Goal: Task Accomplishment & Management: Use online tool/utility

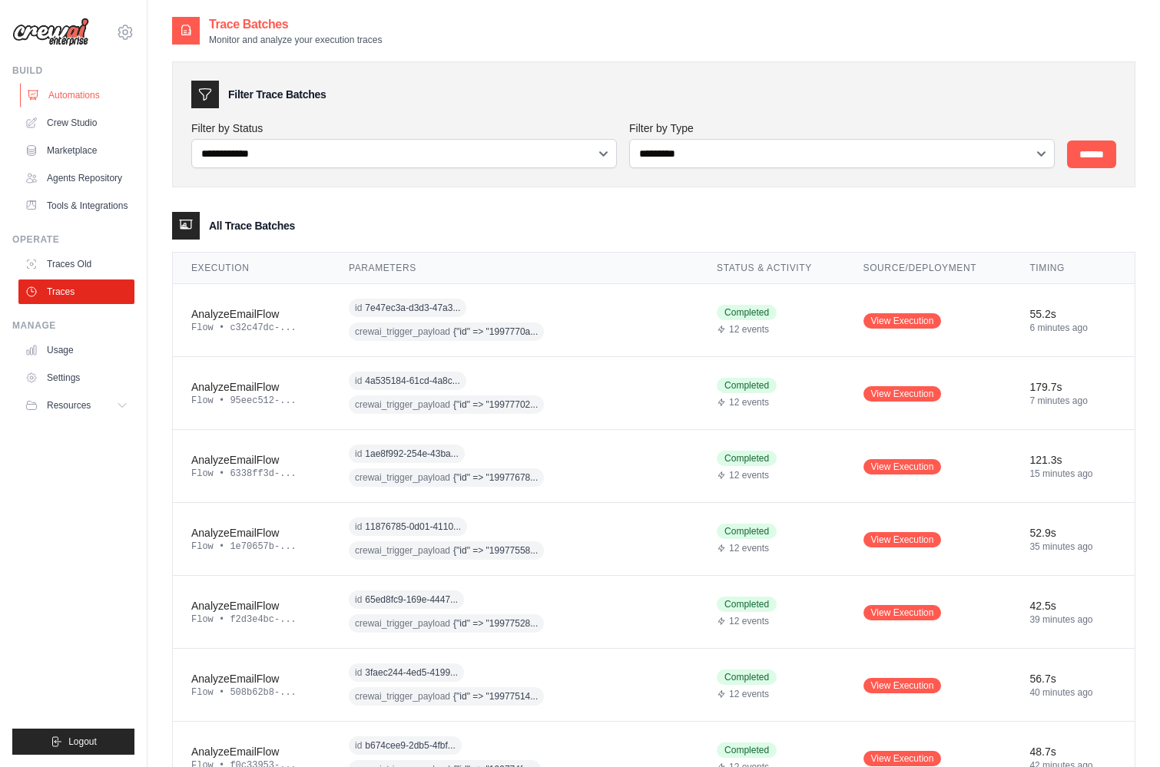
click at [71, 94] on link "Automations" at bounding box center [78, 95] width 116 height 25
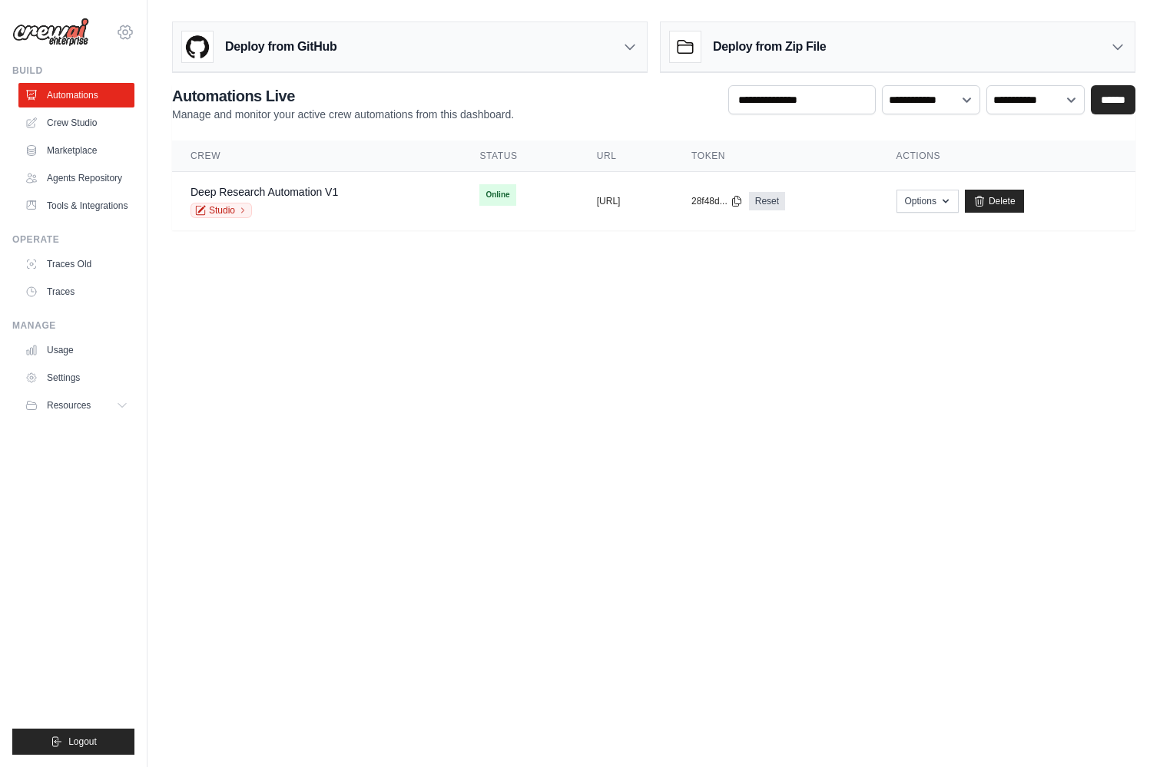
click at [124, 37] on icon at bounding box center [125, 32] width 18 height 18
click at [130, 30] on icon at bounding box center [125, 31] width 14 height 13
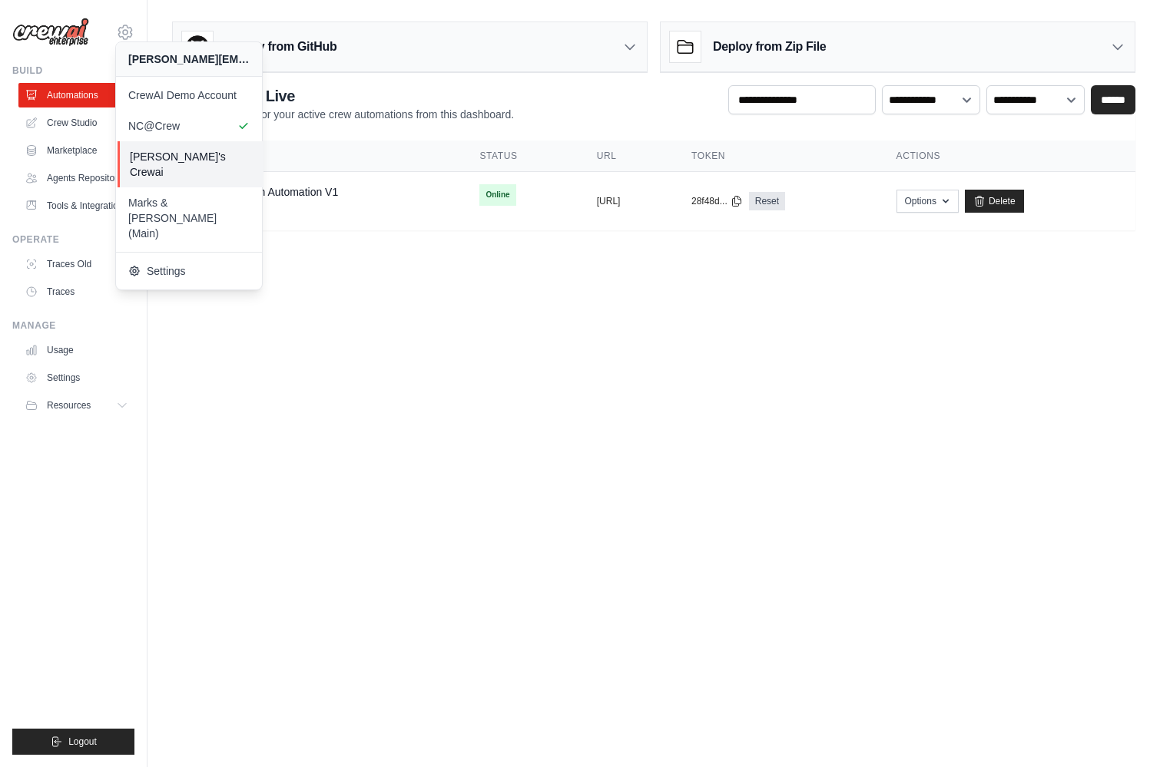
click at [170, 153] on span "[PERSON_NAME]'s Crewai" at bounding box center [190, 164] width 121 height 31
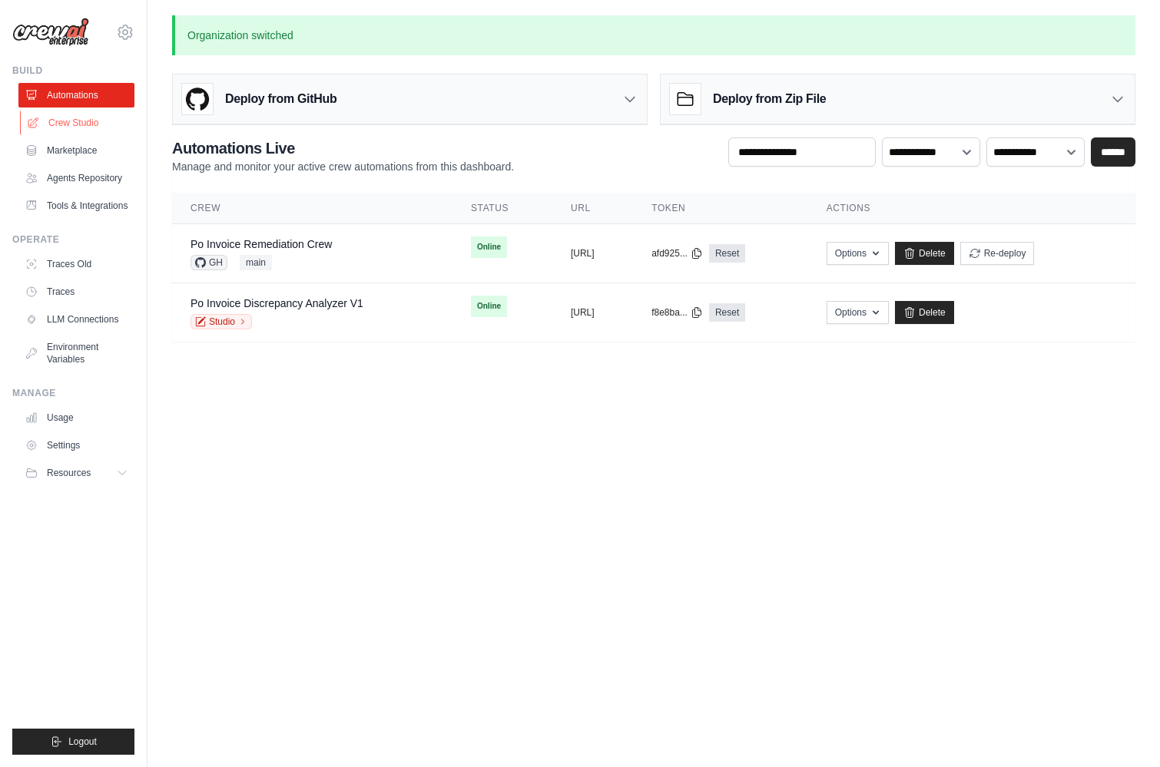
click at [91, 132] on link "Crew Studio" at bounding box center [78, 123] width 116 height 25
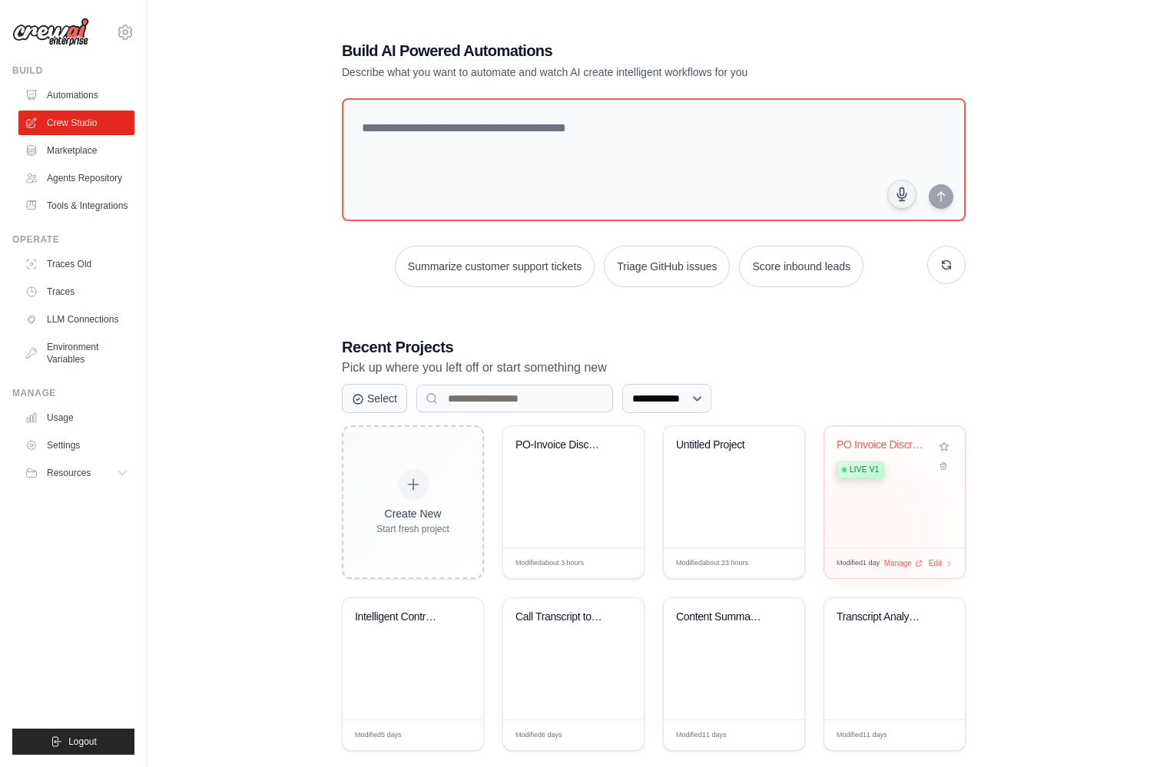
click at [870, 528] on div "PO Invoice Discrepancy Analyzer Live v1" at bounding box center [894, 486] width 141 height 121
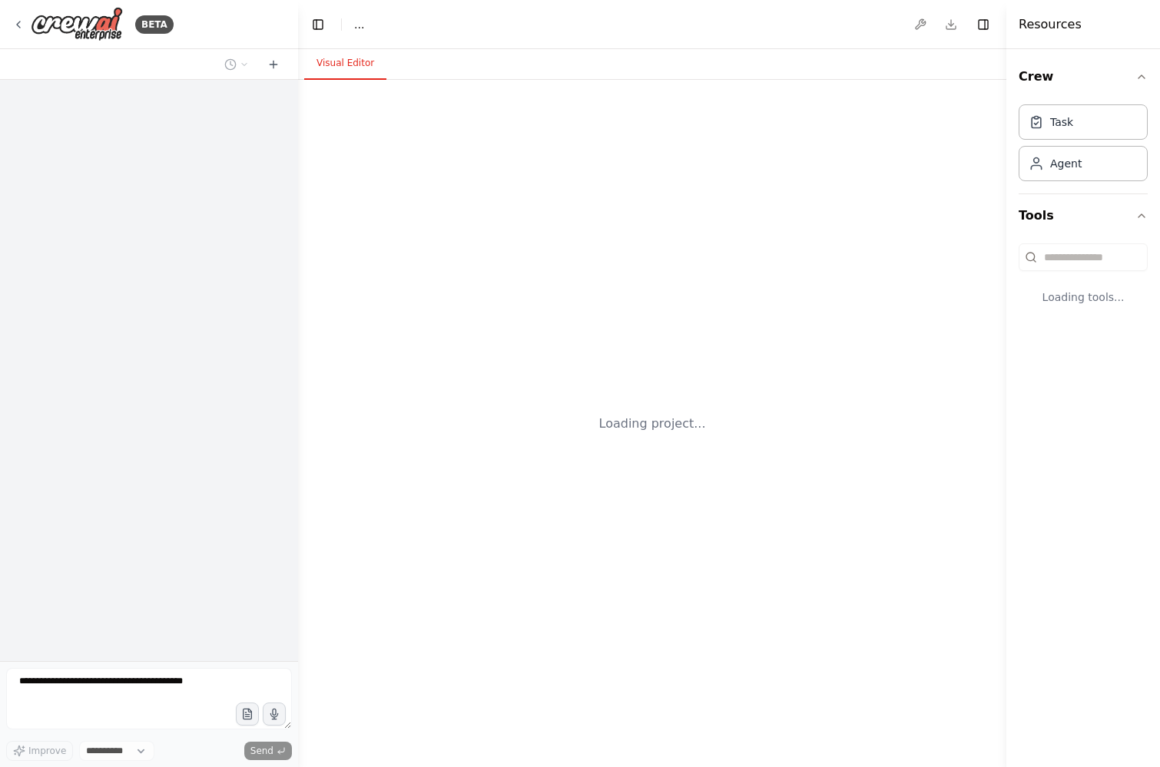
select select "****"
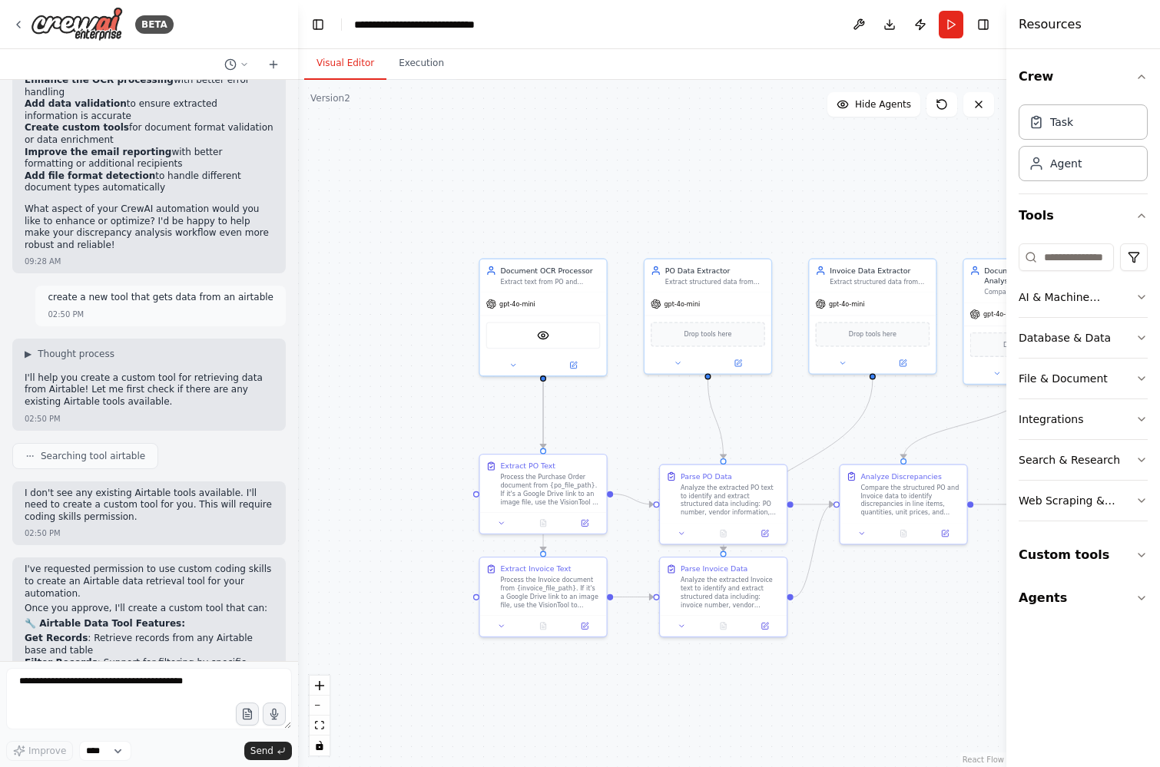
scroll to position [7172, 0]
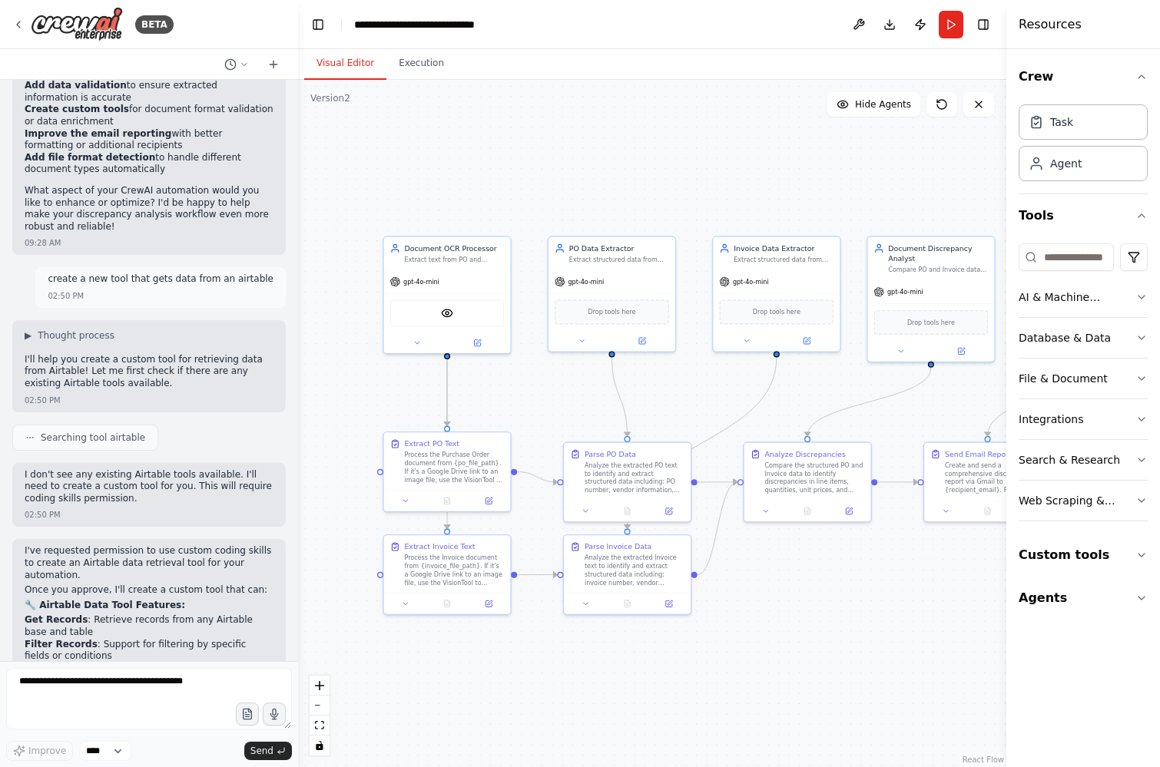
drag, startPoint x: 794, startPoint y: 416, endPoint x: 701, endPoint y: 394, distance: 96.3
click at [699, 394] on div ".deletable-edge-delete-btn { width: 20px; height: 20px; border: 0px solid #ffff…" at bounding box center [652, 423] width 708 height 687
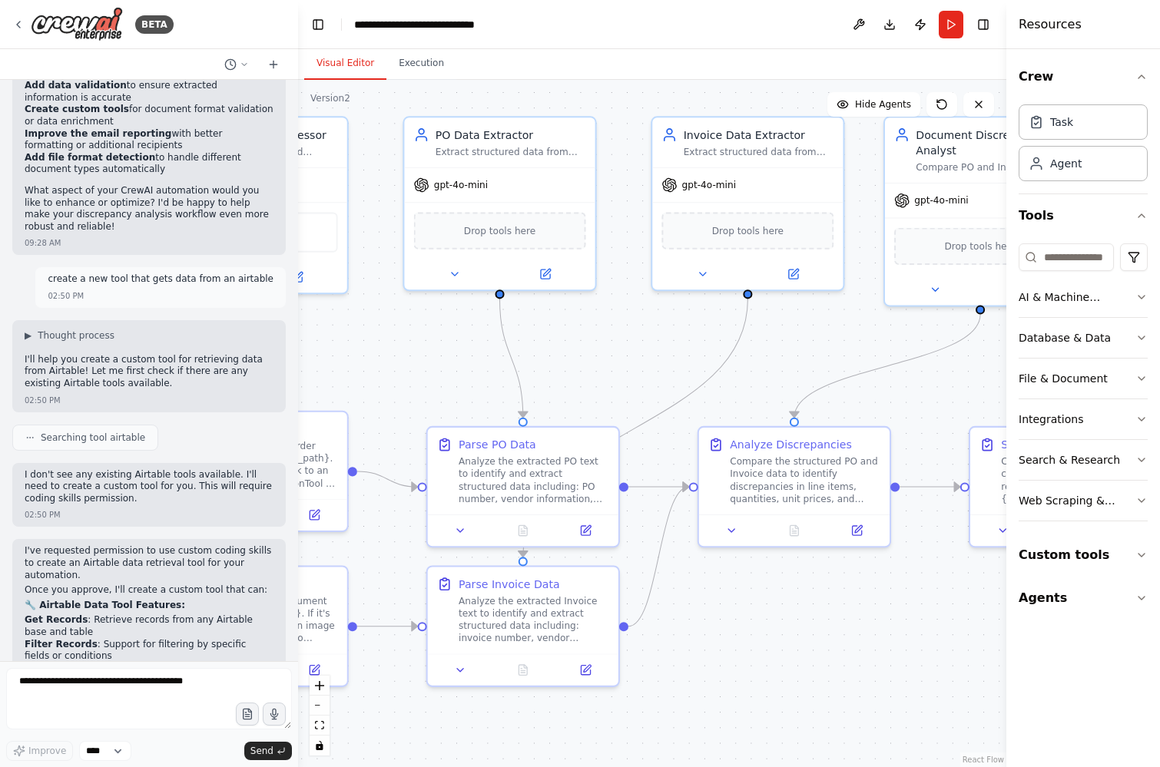
drag, startPoint x: 701, startPoint y: 394, endPoint x: 632, endPoint y: 353, distance: 79.6
click at [631, 353] on div ".deletable-edge-delete-btn { width: 20px; height: 20px; border: 0px solid #ffff…" at bounding box center [652, 423] width 708 height 687
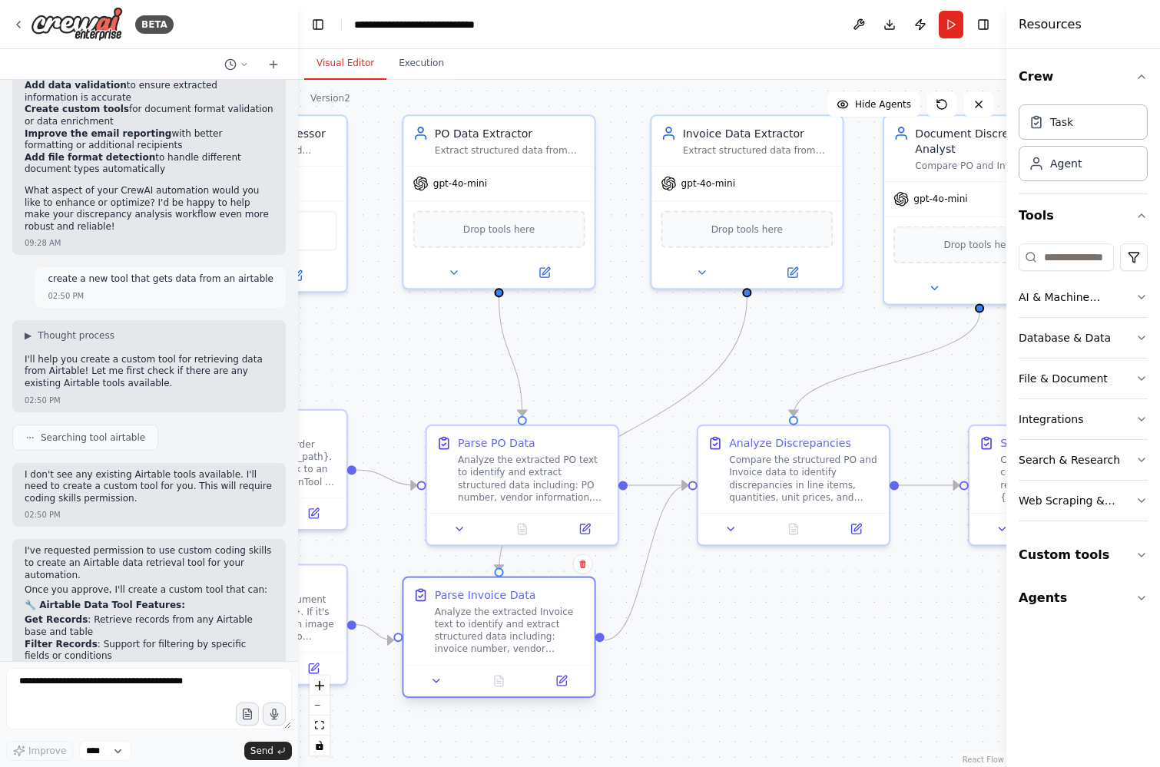
drag, startPoint x: 555, startPoint y: 644, endPoint x: 532, endPoint y: 652, distance: 24.5
click at [532, 652] on div "Parse Invoice Data Analyze the extracted Invoice text to identify and extract s…" at bounding box center [498, 621] width 191 height 87
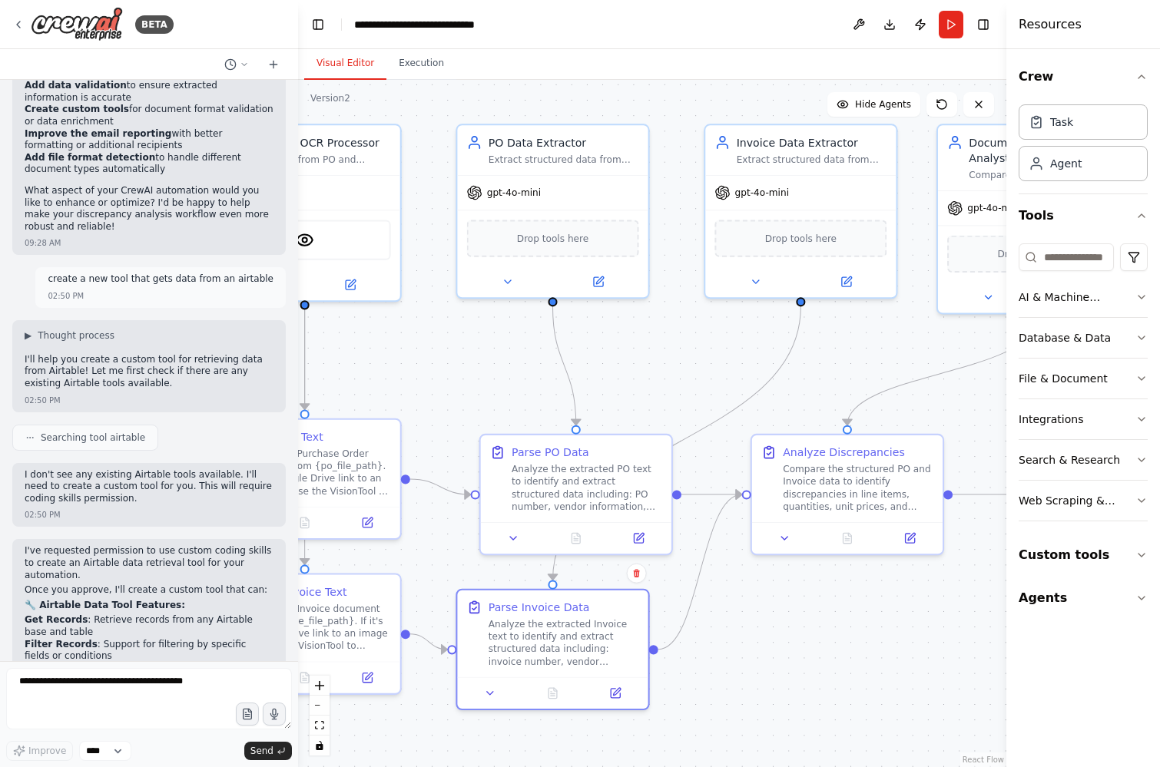
drag, startPoint x: 757, startPoint y: 671, endPoint x: 811, endPoint y: 681, distance: 54.6
click at [811, 681] on div ".deletable-edge-delete-btn { width: 20px; height: 20px; border: 0px solid #ffff…" at bounding box center [652, 423] width 708 height 687
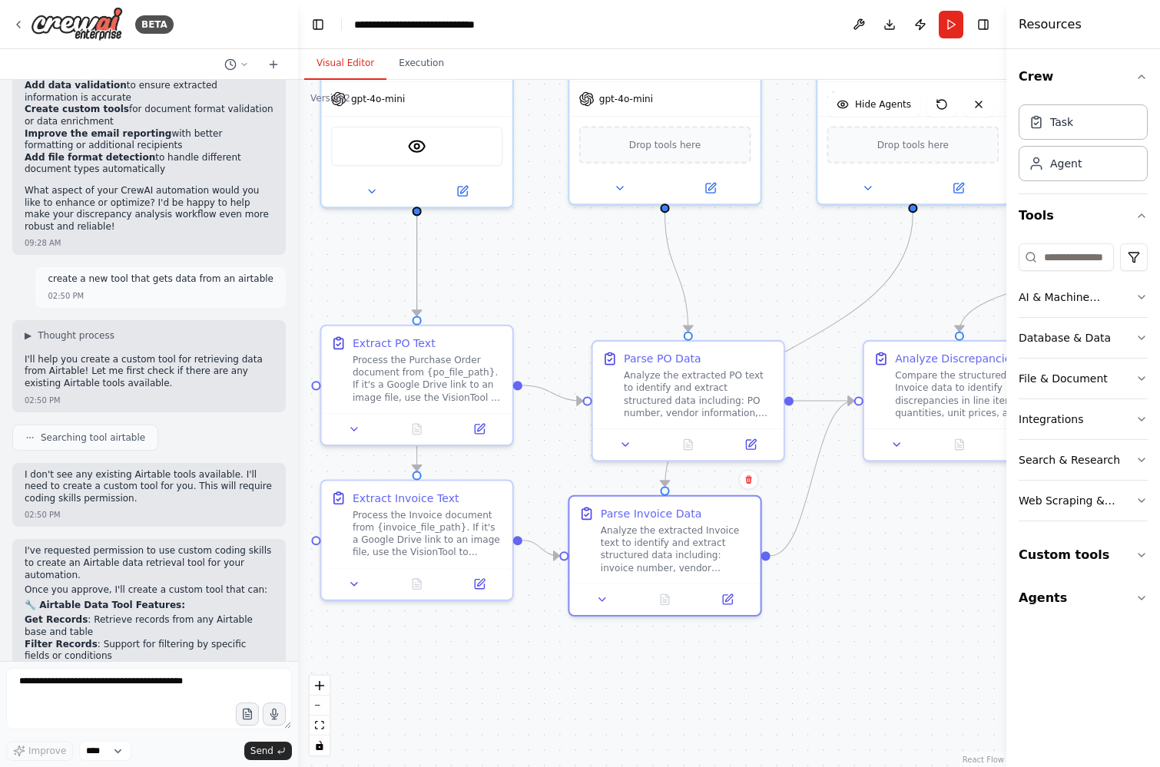
drag, startPoint x: 457, startPoint y: 356, endPoint x: 527, endPoint y: 251, distance: 126.3
click at [528, 251] on div ".deletable-edge-delete-btn { width: 20px; height: 20px; border: 0px solid #ffff…" at bounding box center [652, 423] width 708 height 687
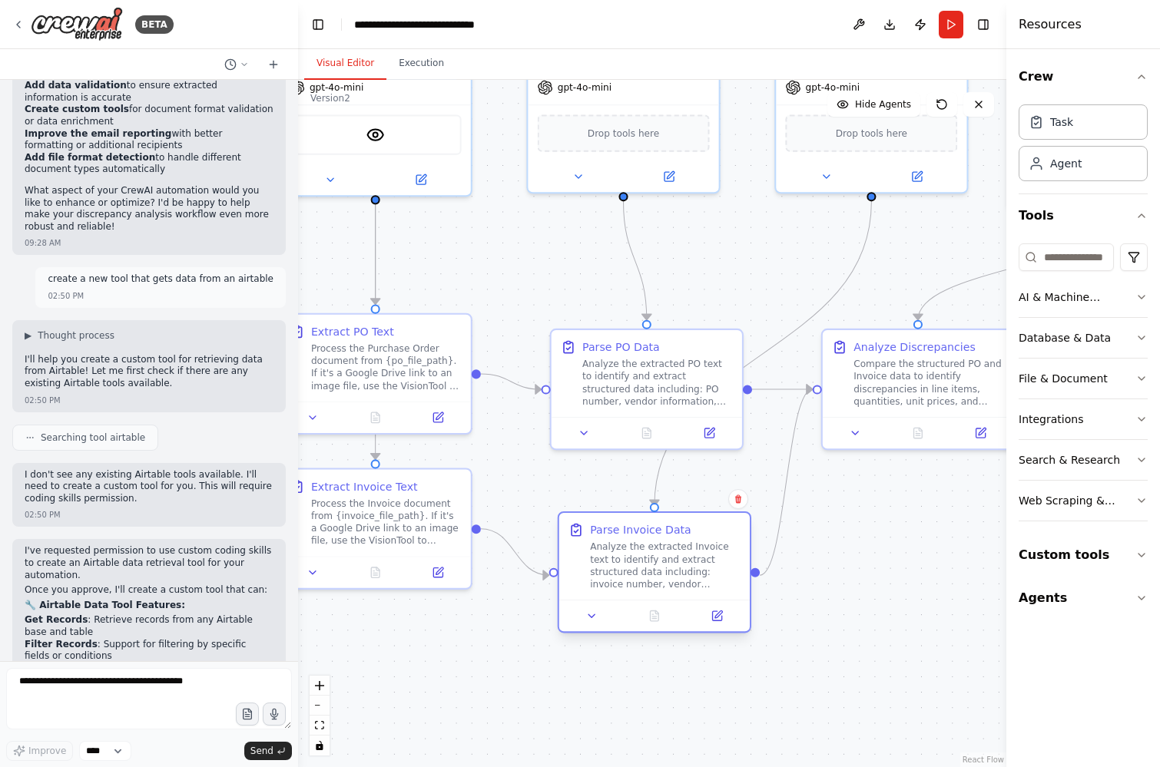
drag, startPoint x: 635, startPoint y: 519, endPoint x: 664, endPoint y: 555, distance: 45.9
click at [664, 555] on div "Analyze the extracted Invoice text to identify and extract structured data incl…" at bounding box center [665, 566] width 151 height 50
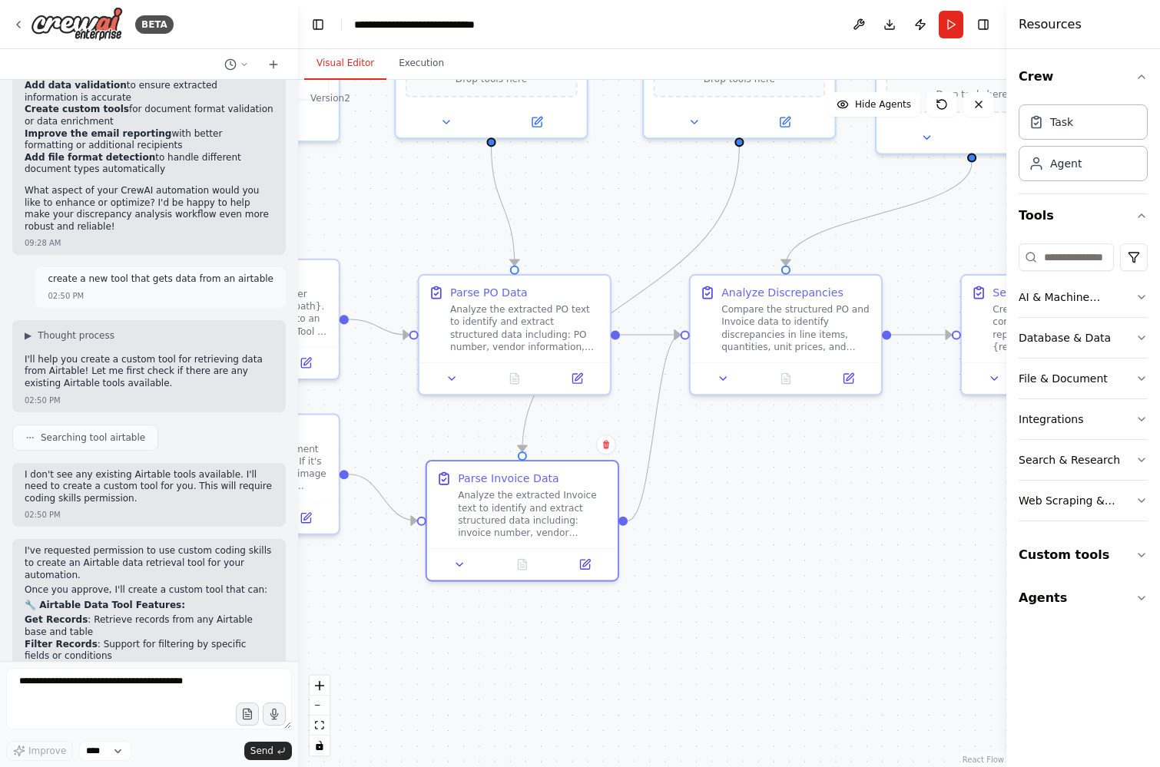
drag, startPoint x: 859, startPoint y: 570, endPoint x: 717, endPoint y: 514, distance: 152.8
click at [716, 514] on div ".deletable-edge-delete-btn { width: 20px; height: 20px; border: 0px solid #ffff…" at bounding box center [652, 423] width 708 height 687
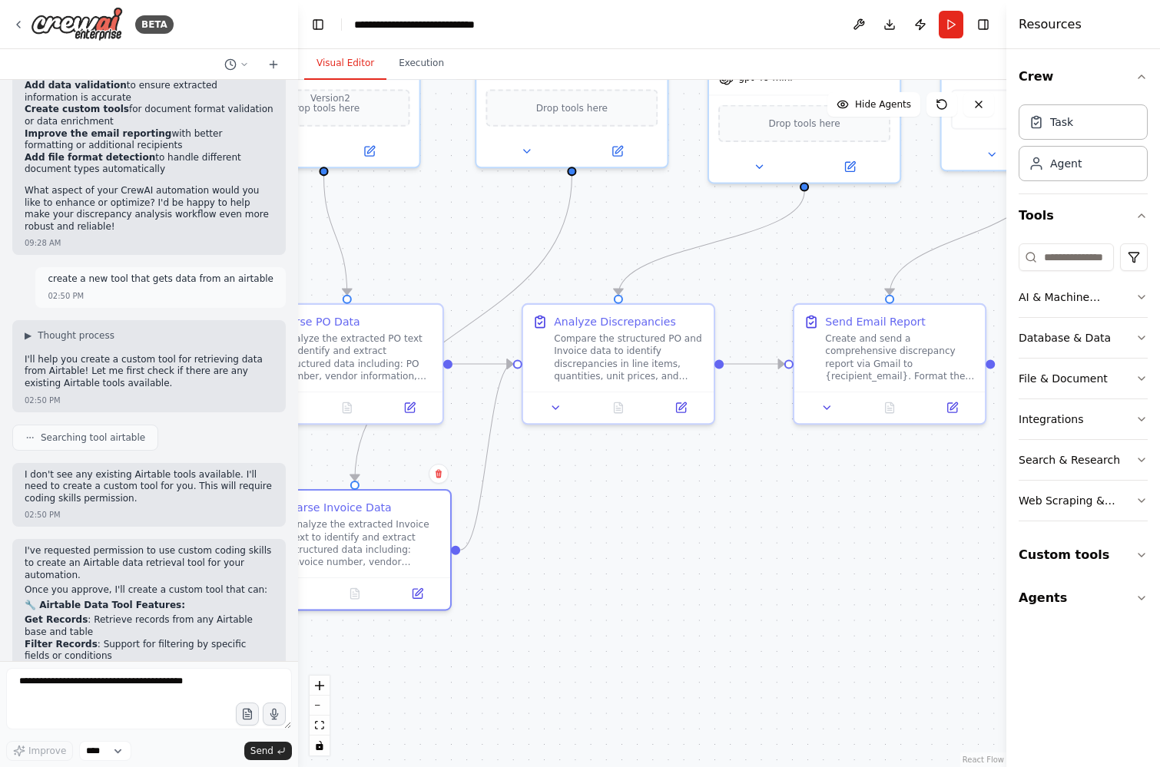
drag, startPoint x: 717, startPoint y: 514, endPoint x: 561, endPoint y: 545, distance: 158.9
click at [560, 545] on div ".deletable-edge-delete-btn { width: 20px; height: 20px; border: 0px solid #ffff…" at bounding box center [652, 423] width 708 height 687
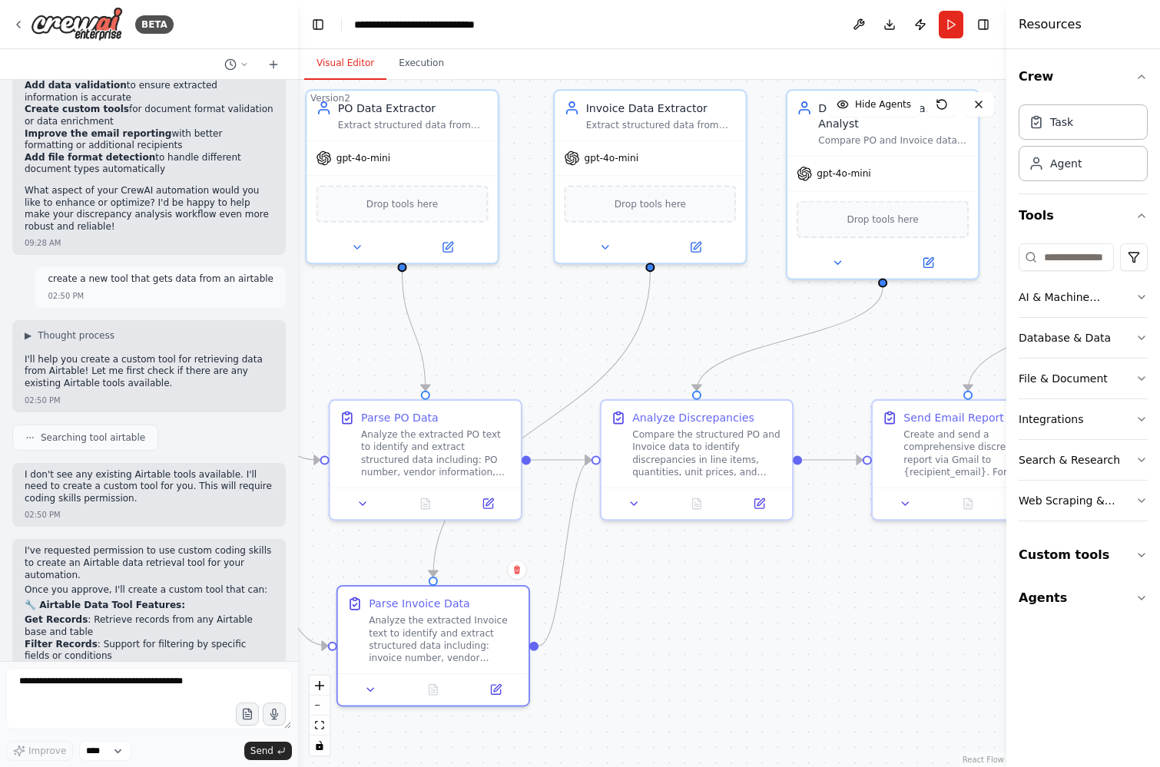
drag, startPoint x: 629, startPoint y: 227, endPoint x: 713, endPoint y: 336, distance: 137.5
click at [713, 336] on div ".deletable-edge-delete-btn { width: 20px; height: 20px; border: 0px solid #ffff…" at bounding box center [652, 423] width 708 height 687
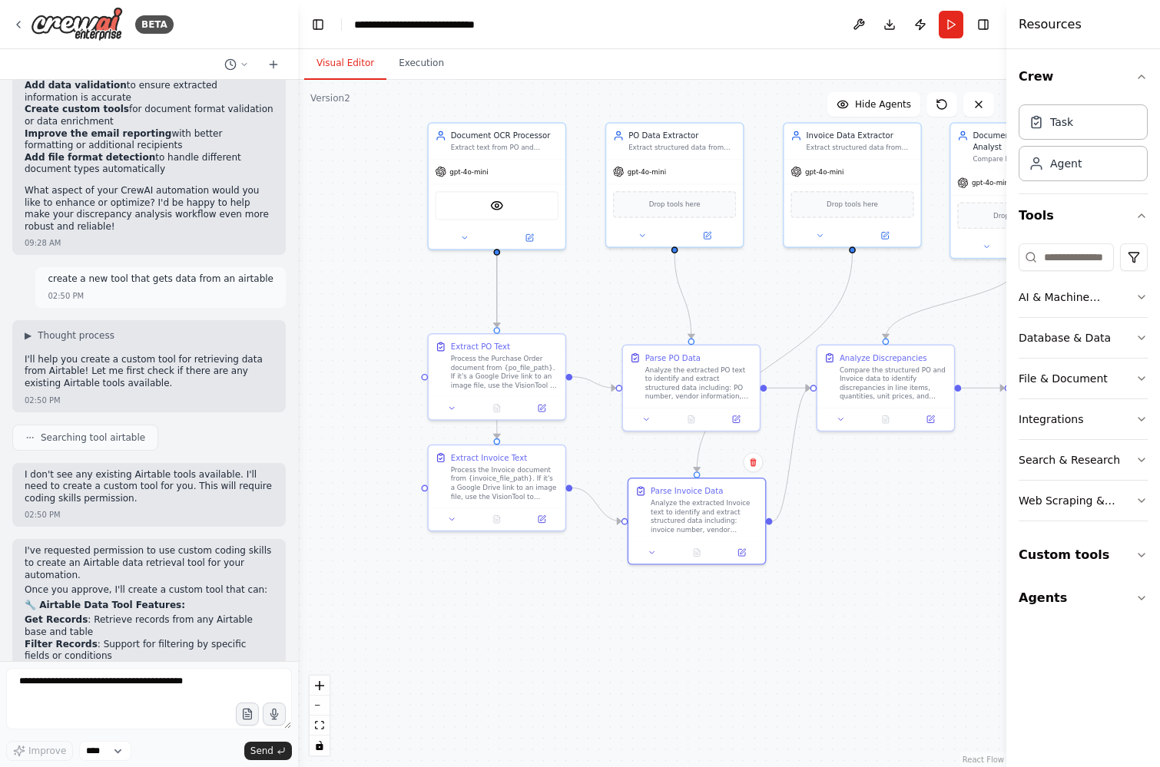
drag, startPoint x: 409, startPoint y: 337, endPoint x: 606, endPoint y: 290, distance: 202.2
click at [606, 290] on div ".deletable-edge-delete-btn { width: 20px; height: 20px; border: 0px solid #ffff…" at bounding box center [652, 423] width 708 height 687
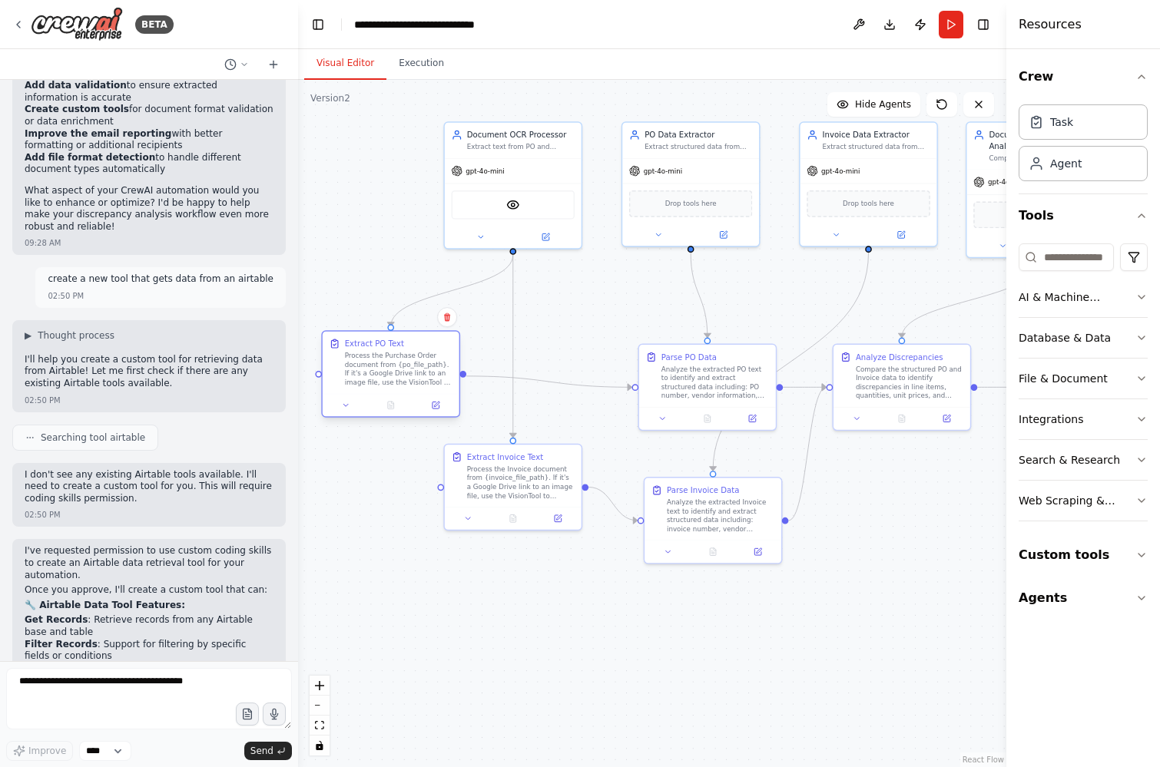
drag, startPoint x: 512, startPoint y: 371, endPoint x: 389, endPoint y: 369, distance: 122.1
click at [389, 369] on div "Process the Purchase Order document from {po_file_path}. If it's a Google Drive…" at bounding box center [399, 369] width 108 height 35
drag, startPoint x: 505, startPoint y: 498, endPoint x: 472, endPoint y: 542, distance: 55.3
click at [472, 542] on div "Process the Invoice document from {invoice_file_path}. If it's a Google Drive l…" at bounding box center [487, 524] width 108 height 35
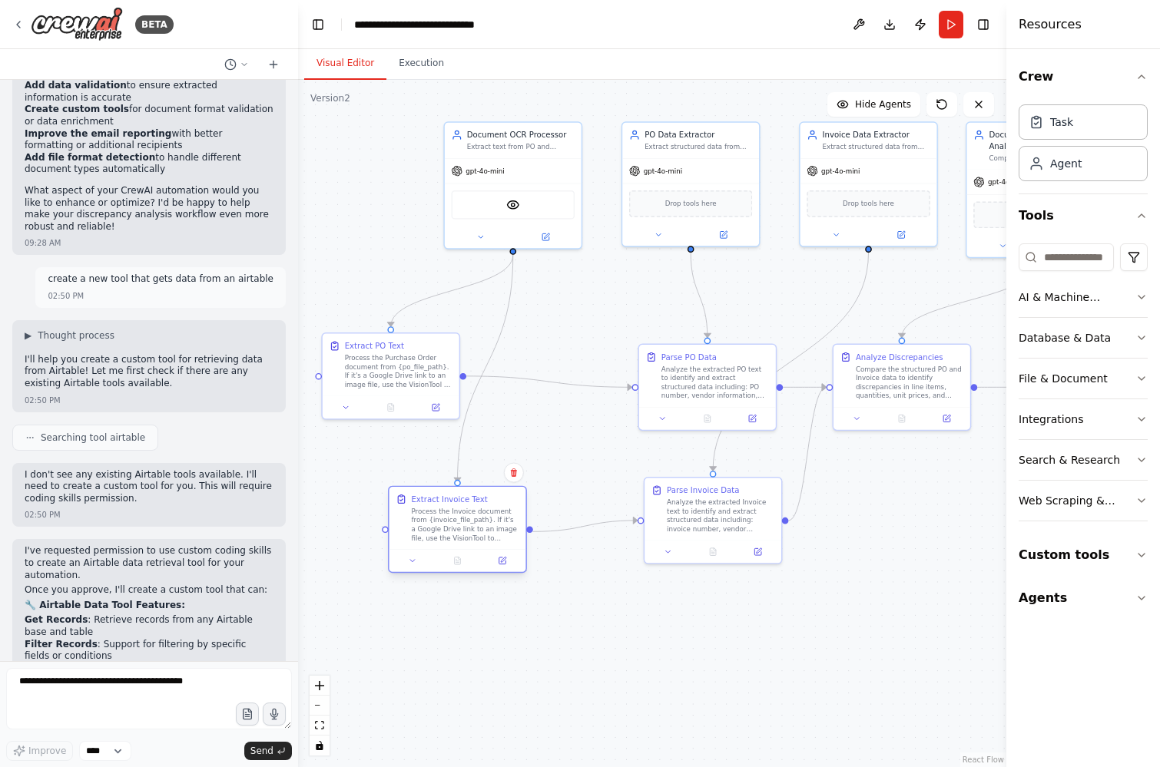
drag, startPoint x: 509, startPoint y: 528, endPoint x: 482, endPoint y: 528, distance: 27.7
click at [482, 528] on div "Process the Invoice document from {invoice_file_path}. If it's a Google Drive l…" at bounding box center [465, 524] width 108 height 35
drag, startPoint x: 719, startPoint y: 407, endPoint x: 638, endPoint y: 385, distance: 84.4
click at [638, 385] on div at bounding box center [623, 394] width 137 height 23
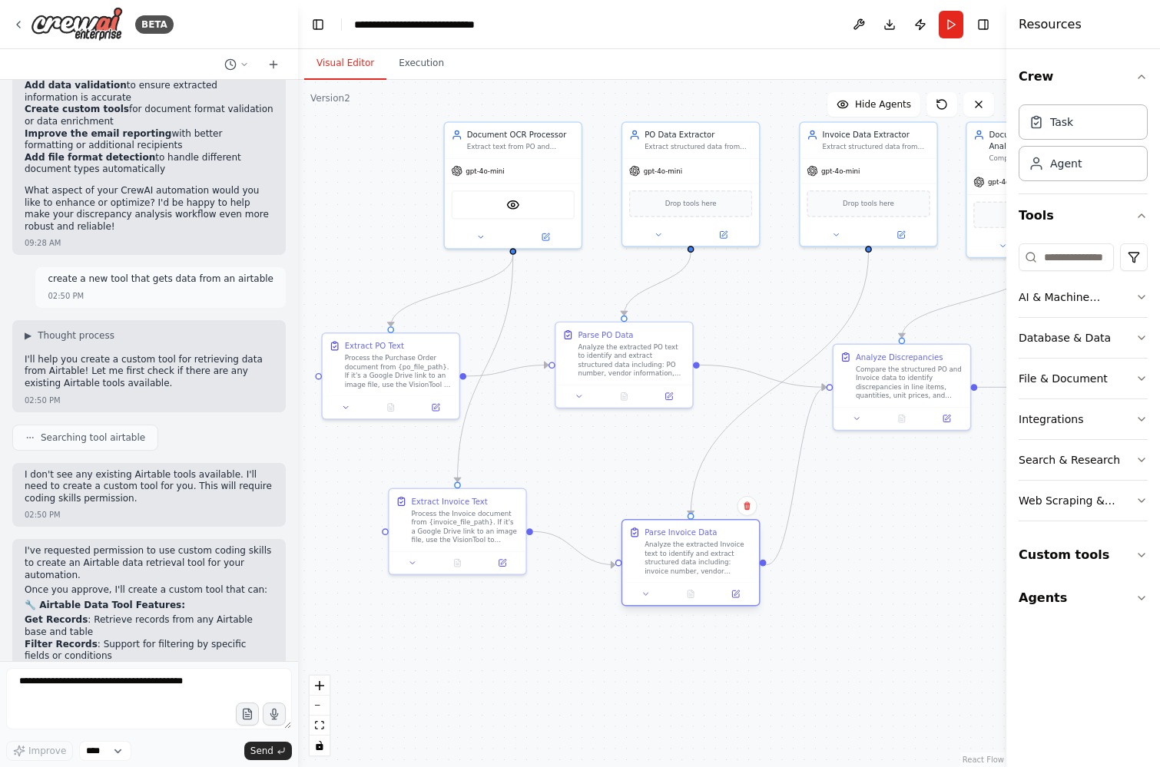
drag, startPoint x: 690, startPoint y: 516, endPoint x: 661, endPoint y: 555, distance: 48.9
click at [661, 556] on div "Analyze the extracted Invoice text to identify and extract structured data incl…" at bounding box center [698, 558] width 108 height 35
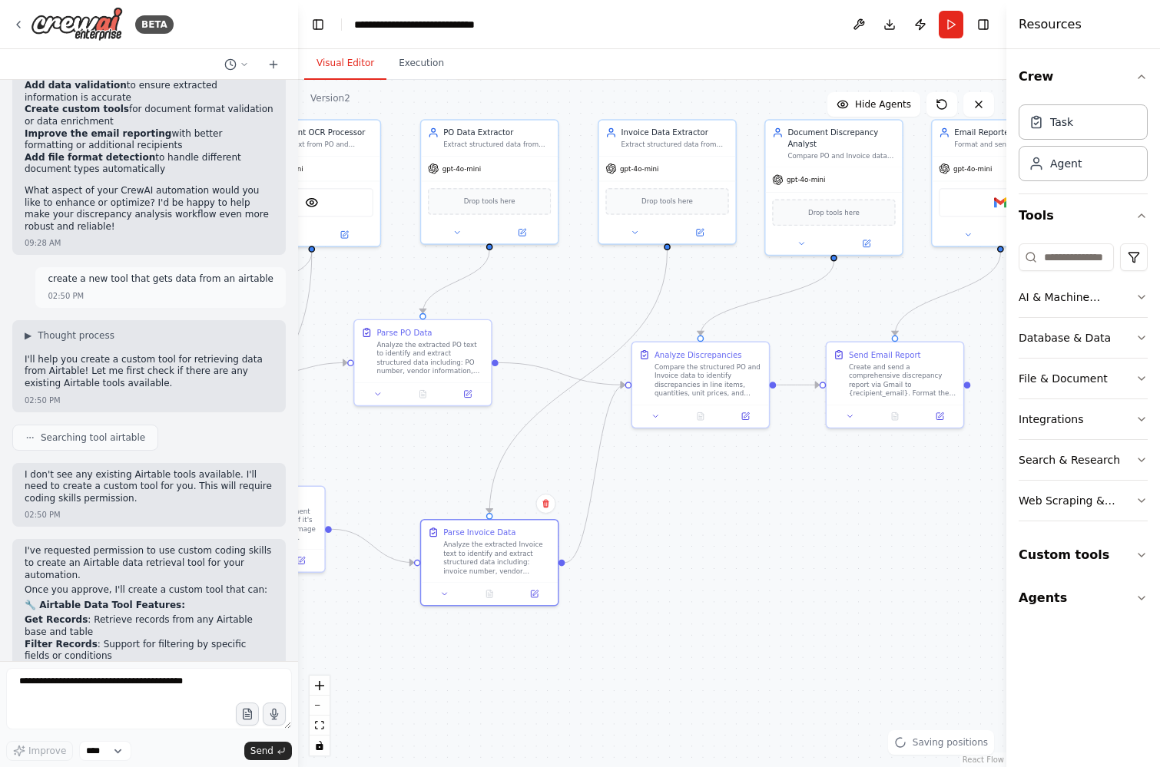
drag, startPoint x: 890, startPoint y: 537, endPoint x: 688, endPoint y: 535, distance: 201.3
click at [688, 535] on div ".deletable-edge-delete-btn { width: 20px; height: 20px; border: 0px solid #ffff…" at bounding box center [652, 423] width 708 height 687
drag, startPoint x: 695, startPoint y: 386, endPoint x: 722, endPoint y: 470, distance: 87.9
click at [722, 470] on div "Compare the structured PO and Invoice data to identify discrepancies in line it…" at bounding box center [731, 466] width 108 height 35
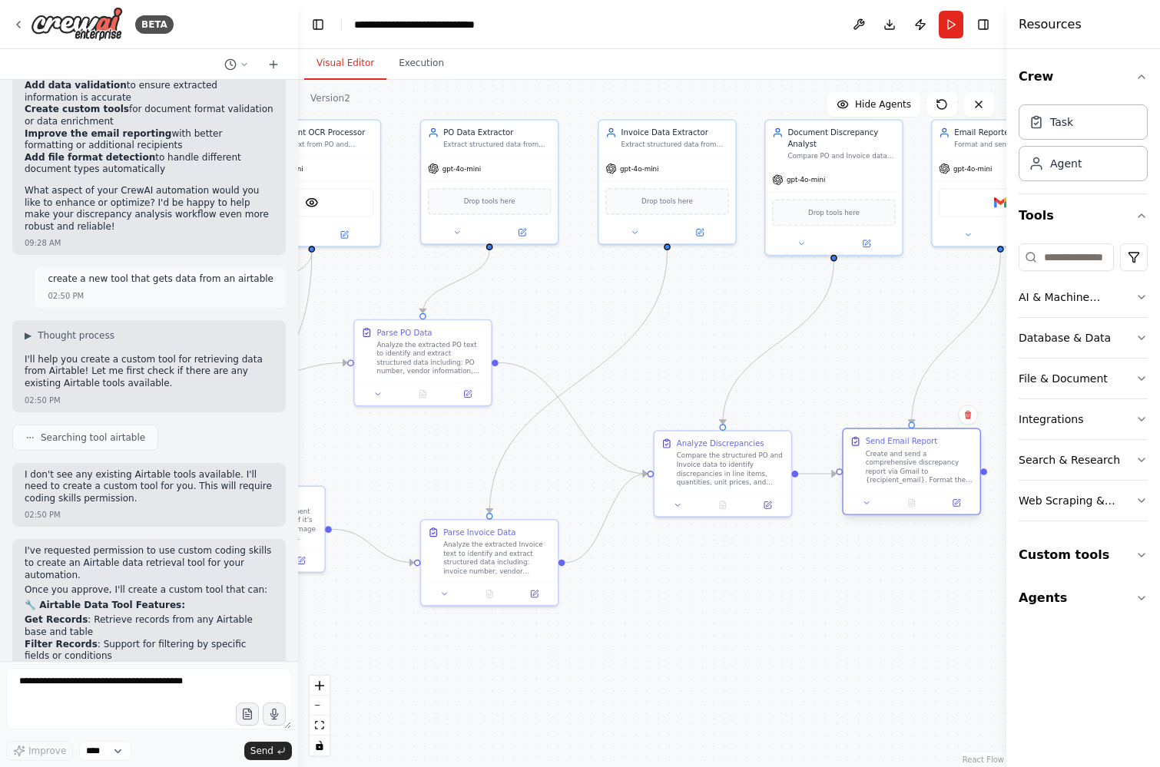
drag, startPoint x: 849, startPoint y: 385, endPoint x: 866, endPoint y: 472, distance: 89.3
click at [866, 472] on div "Create and send a comprehensive discrepancy report via Gmail to {recipient_emai…" at bounding box center [920, 466] width 108 height 35
drag, startPoint x: 714, startPoint y: 485, endPoint x: 724, endPoint y: 485, distance: 9.2
click at [724, 485] on div "Analyze Discrepancies Compare the structured PO and Invoice data to identify di…" at bounding box center [733, 460] width 137 height 62
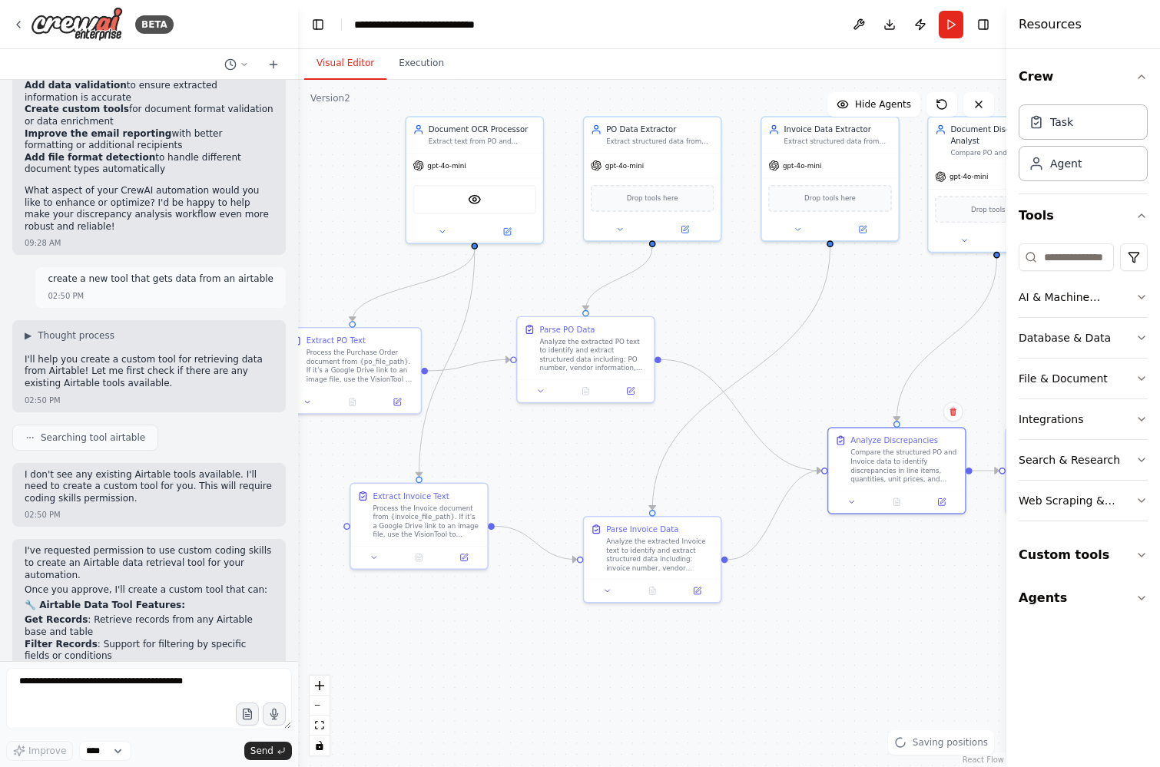
drag, startPoint x: 668, startPoint y: 605, endPoint x: 824, endPoint y: 603, distance: 155.9
click at [830, 601] on div ".deletable-edge-delete-btn { width: 20px; height: 20px; border: 0px solid #ffff…" at bounding box center [652, 423] width 708 height 687
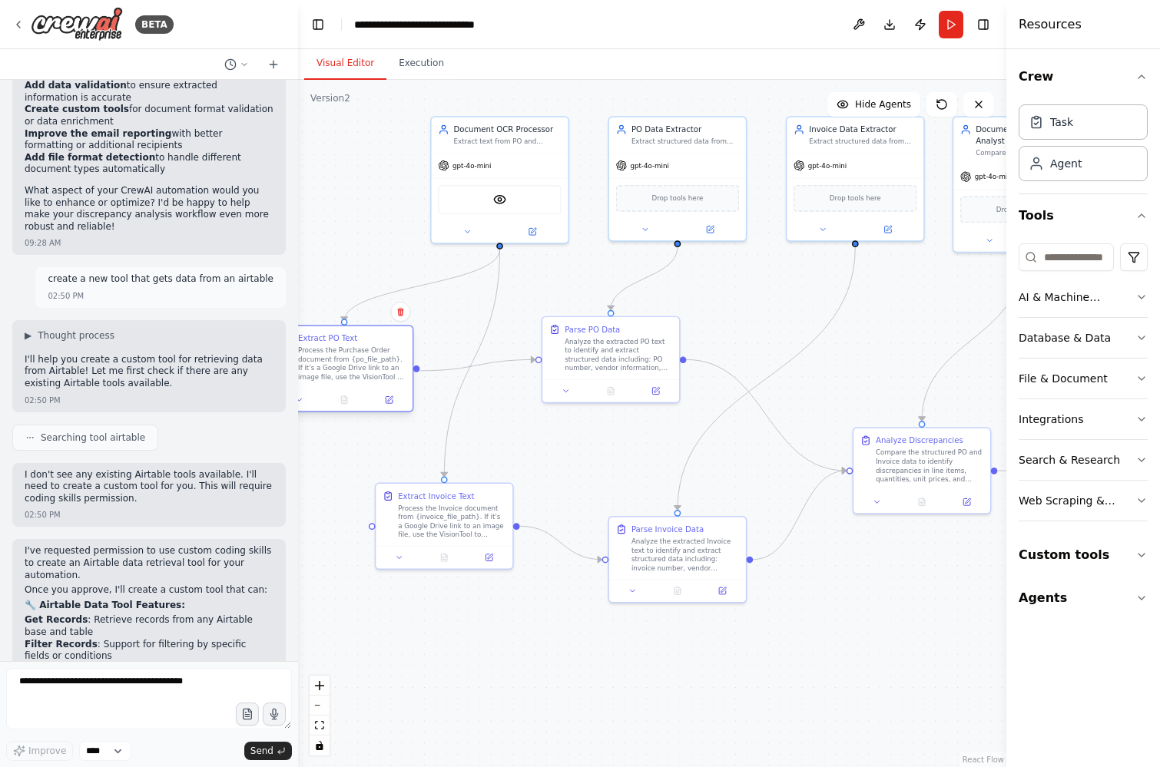
click at [352, 362] on div "Process the Purchase Order document from {po_file_path}. If it's a Google Drive…" at bounding box center [352, 363] width 108 height 35
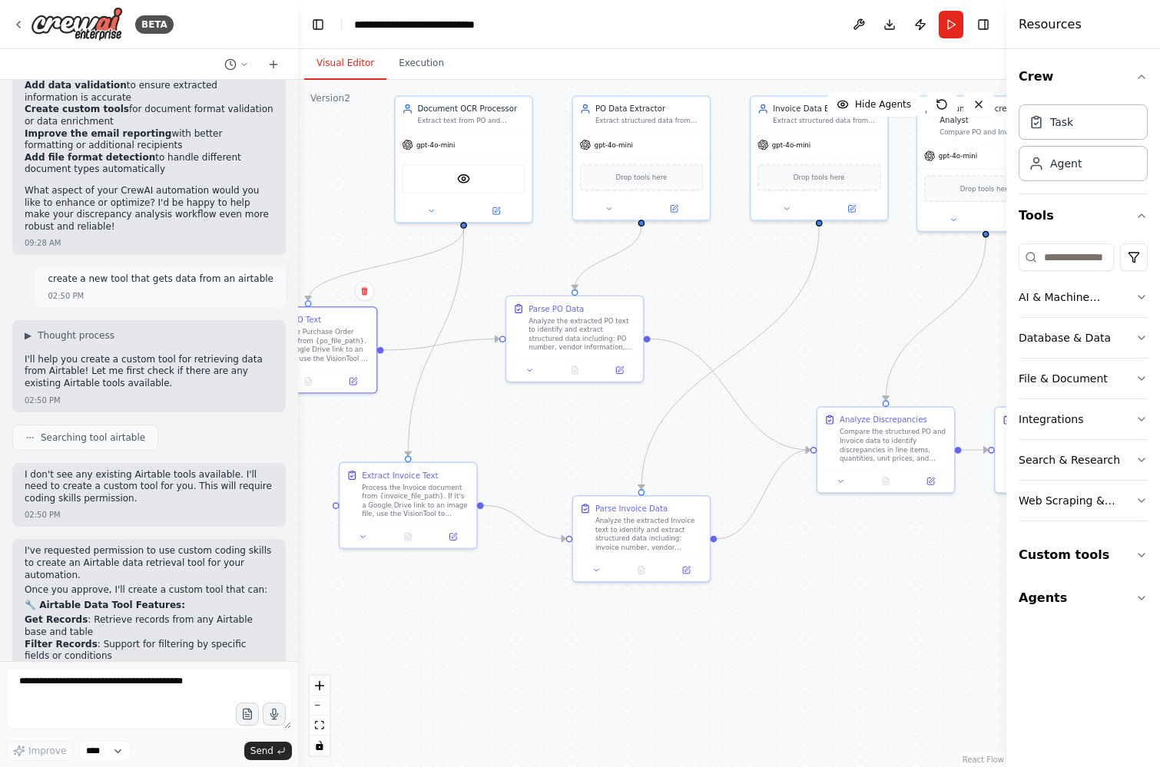
drag, startPoint x: 622, startPoint y: 449, endPoint x: 586, endPoint y: 428, distance: 41.6
click at [586, 428] on div ".deletable-edge-delete-btn { width: 20px; height: 20px; border: 0px solid #ffff…" at bounding box center [652, 423] width 708 height 687
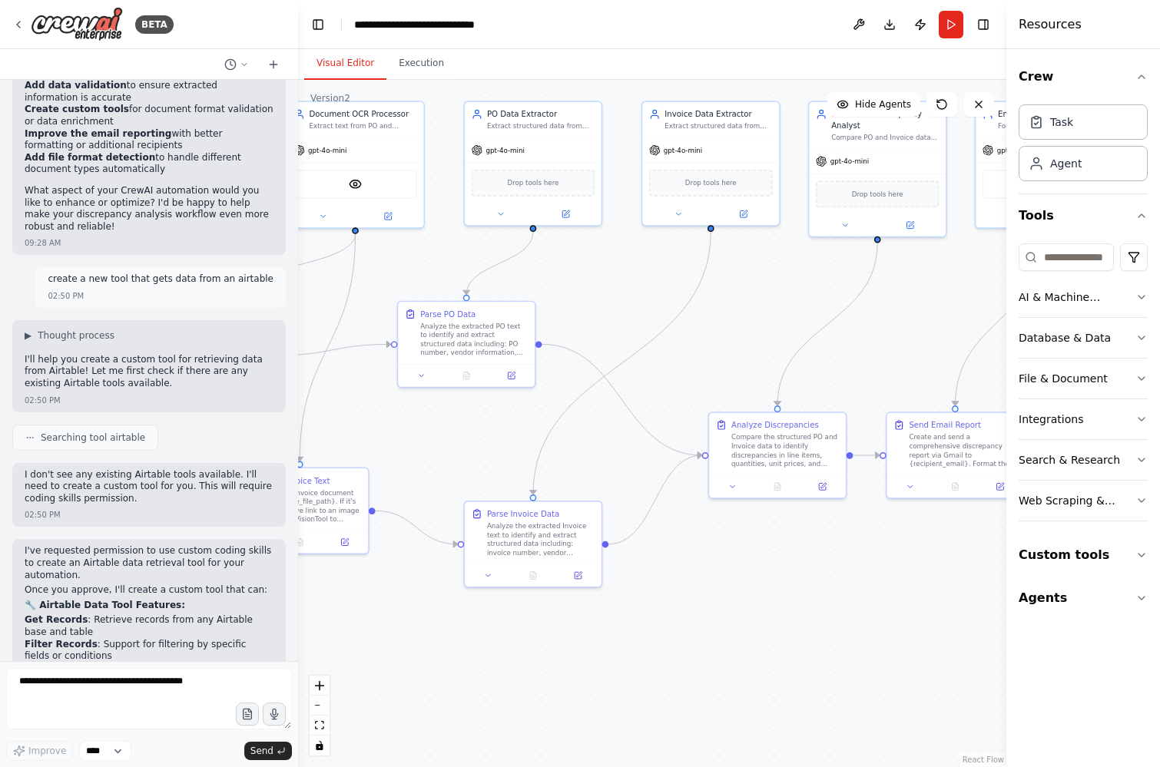
drag, startPoint x: 860, startPoint y: 572, endPoint x: 752, endPoint y: 578, distance: 108.4
click at [752, 578] on div ".deletable-edge-delete-btn { width: 20px; height: 20px; border: 0px solid #ffff…" at bounding box center [652, 423] width 708 height 687
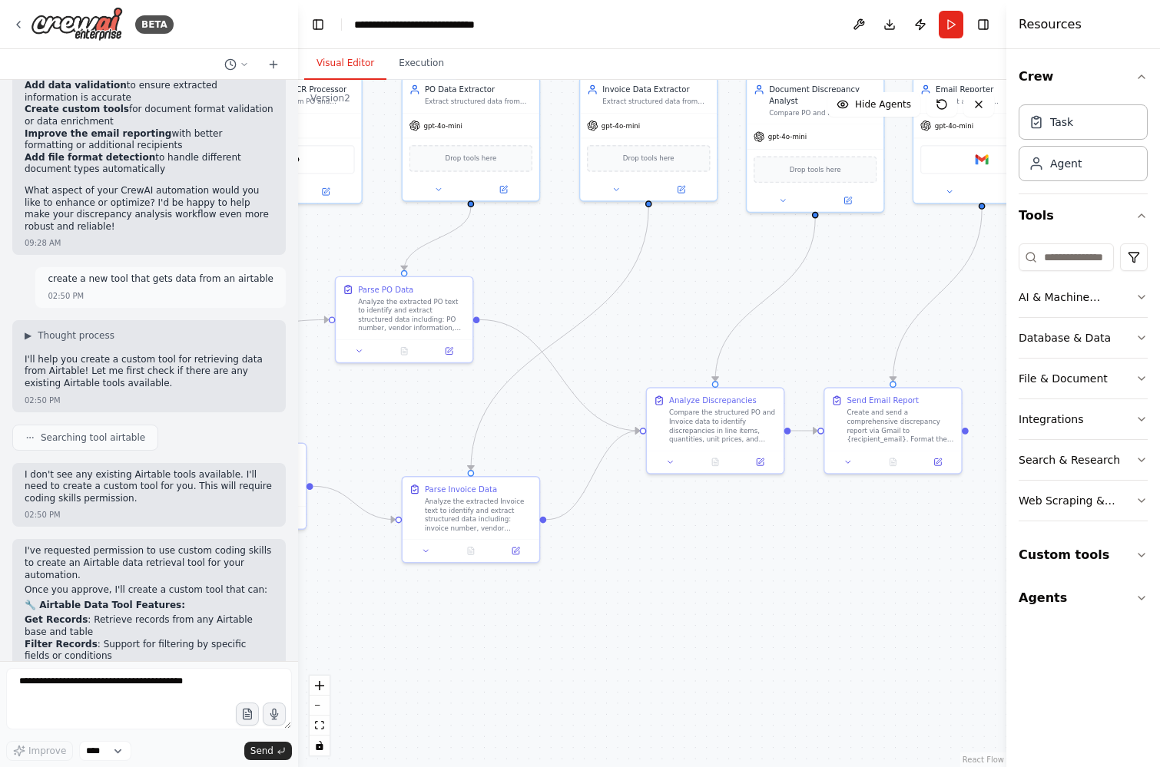
drag, startPoint x: 483, startPoint y: 432, endPoint x: 392, endPoint y: 396, distance: 98.3
click at [392, 396] on div ".deletable-edge-delete-btn { width: 20px; height: 20px; border: 0px solid #ffff…" at bounding box center [652, 423] width 708 height 687
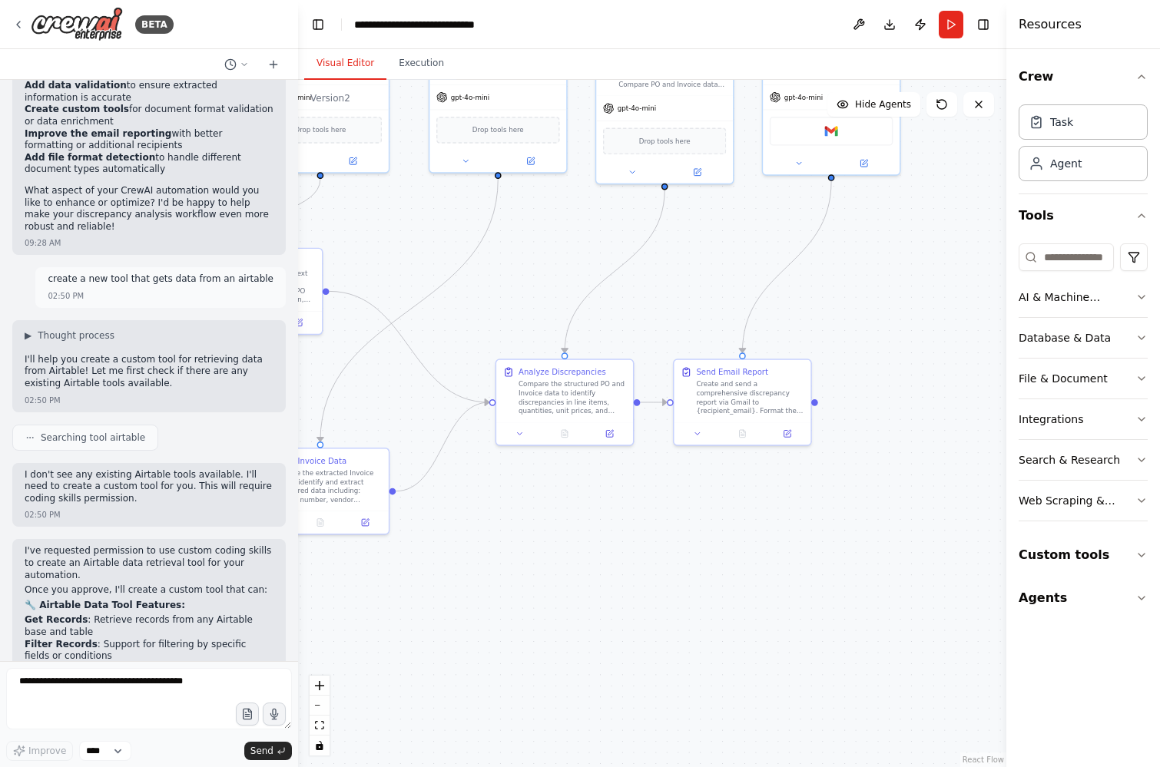
drag, startPoint x: 665, startPoint y: 538, endPoint x: 544, endPoint y: 522, distance: 122.4
click at [544, 522] on div ".deletable-edge-delete-btn { width: 20px; height: 20px; border: 0px solid #ffff…" at bounding box center [652, 423] width 708 height 687
click at [547, 393] on div "Compare the structured PO and Invoice data to identify discrepancies in line it…" at bounding box center [573, 384] width 108 height 35
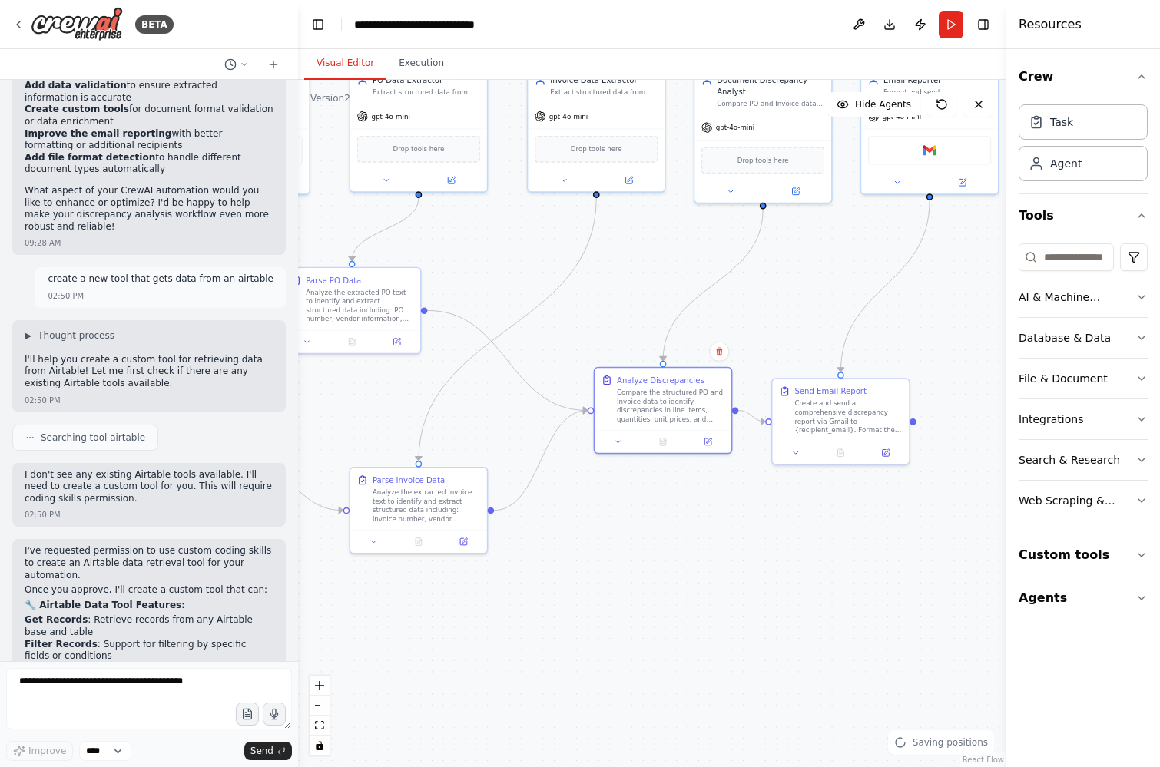
drag, startPoint x: 513, startPoint y: 516, endPoint x: 611, endPoint y: 535, distance: 100.0
click at [611, 535] on div ".deletable-edge-delete-btn { width: 20px; height: 20px; border: 0px solid #ffff…" at bounding box center [652, 423] width 708 height 687
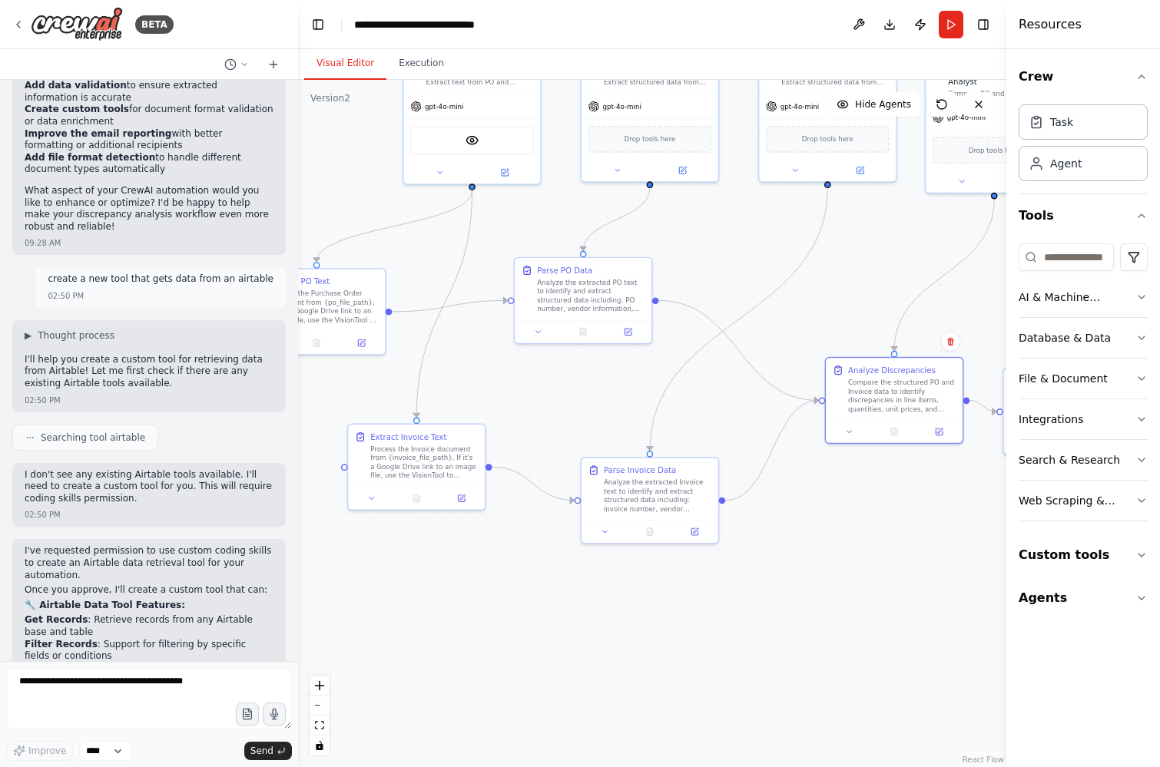
drag, startPoint x: 363, startPoint y: 397, endPoint x: 591, endPoint y: 388, distance: 228.3
click at [591, 388] on div ".deletable-edge-delete-btn { width: 20px; height: 20px; border: 0px solid #ffff…" at bounding box center [652, 423] width 708 height 687
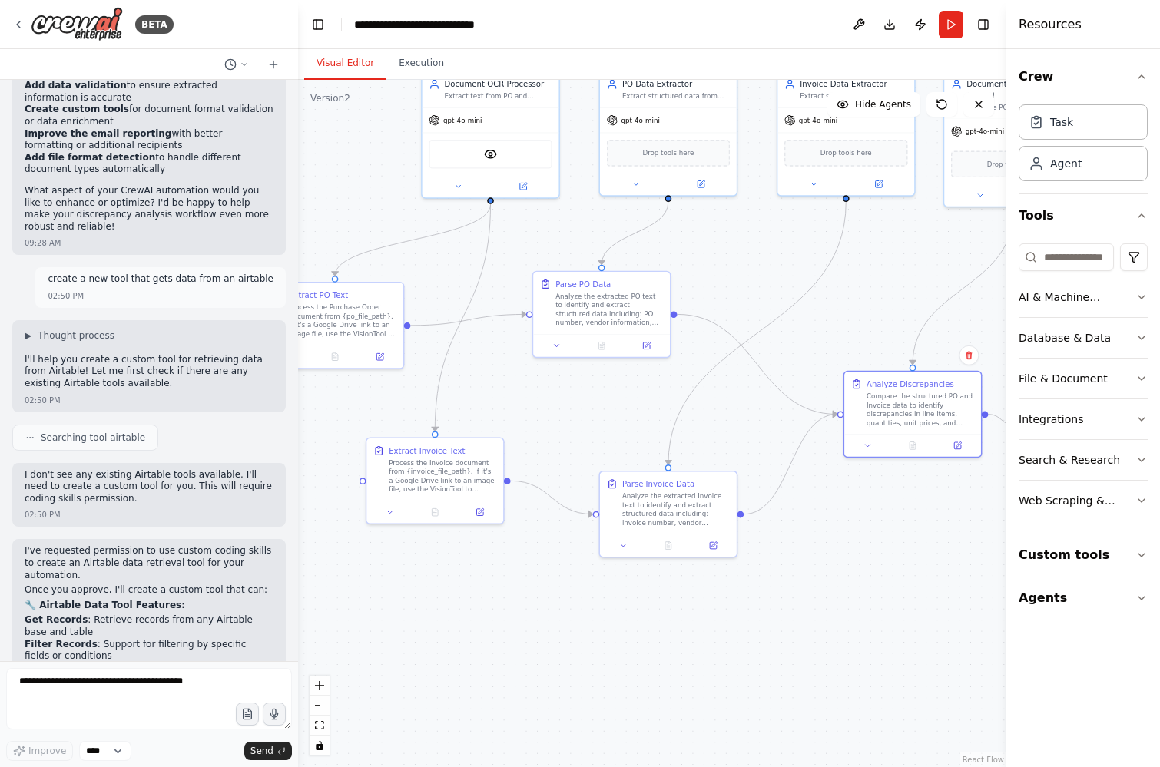
drag, startPoint x: 404, startPoint y: 276, endPoint x: 437, endPoint y: 297, distance: 39.0
click at [437, 297] on div ".deletable-edge-delete-btn { width: 20px; height: 20px; border: 0px solid #ffff…" at bounding box center [652, 423] width 708 height 687
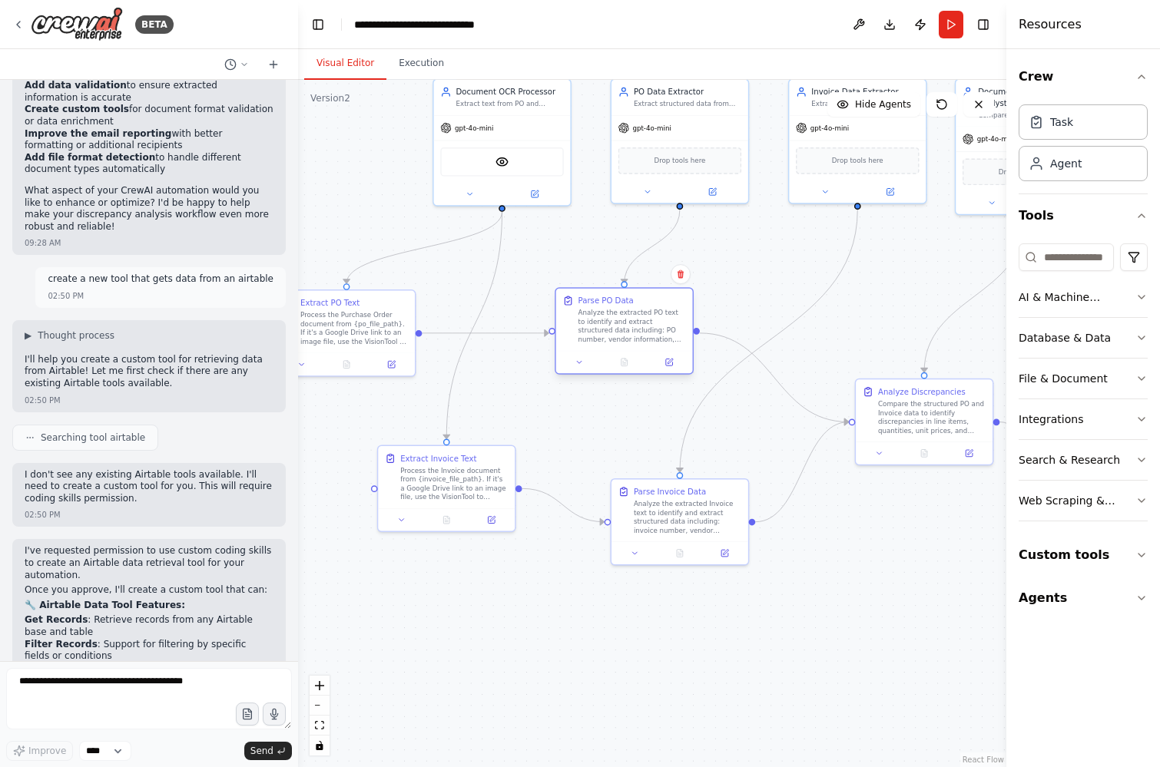
drag, startPoint x: 589, startPoint y: 310, endPoint x: 605, endPoint y: 322, distance: 20.3
click at [605, 322] on div "Analyze the extracted PO text to identify and extract structured data including…" at bounding box center [632, 326] width 108 height 35
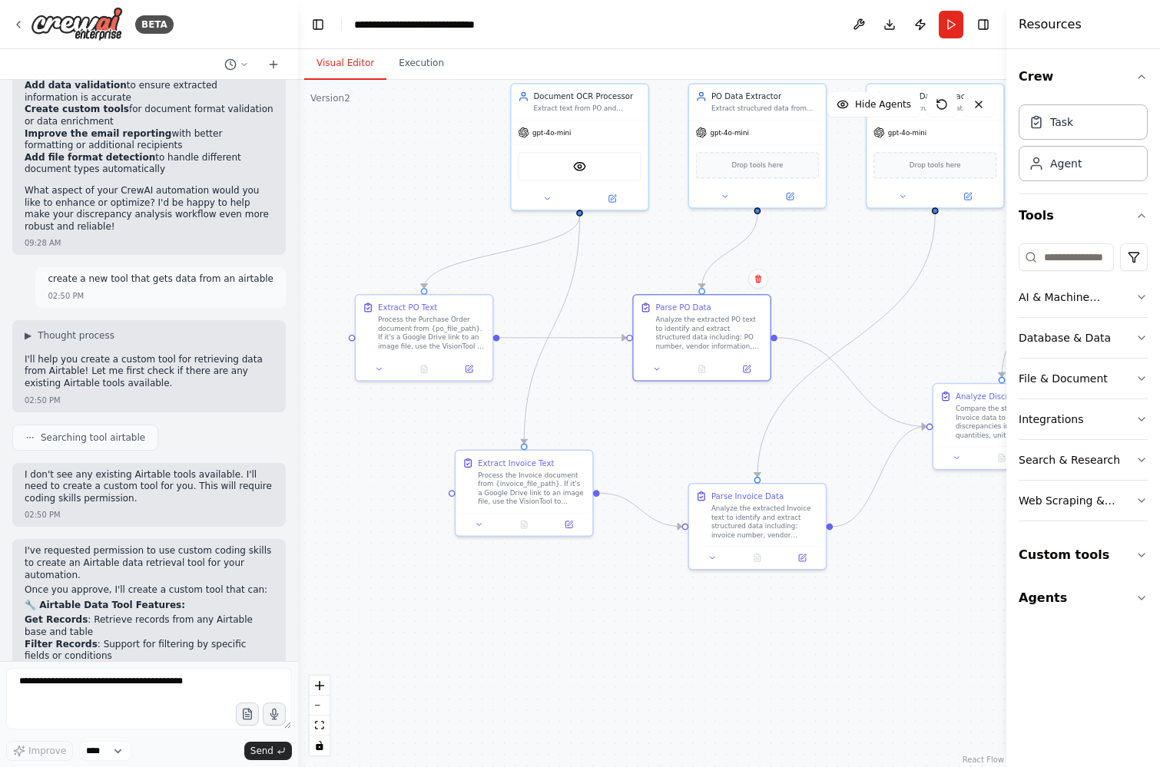
drag, startPoint x: 518, startPoint y: 406, endPoint x: 595, endPoint y: 411, distance: 77.7
click at [595, 411] on div ".deletable-edge-delete-btn { width: 20px; height: 20px; border: 0px solid #ffff…" at bounding box center [652, 423] width 708 height 687
drag, startPoint x: 519, startPoint y: 484, endPoint x: 576, endPoint y: 510, distance: 62.6
click at [576, 510] on div "Process the Invoice document from {invoice_file_path}. If it's a Google Drive l…" at bounding box center [588, 508] width 108 height 35
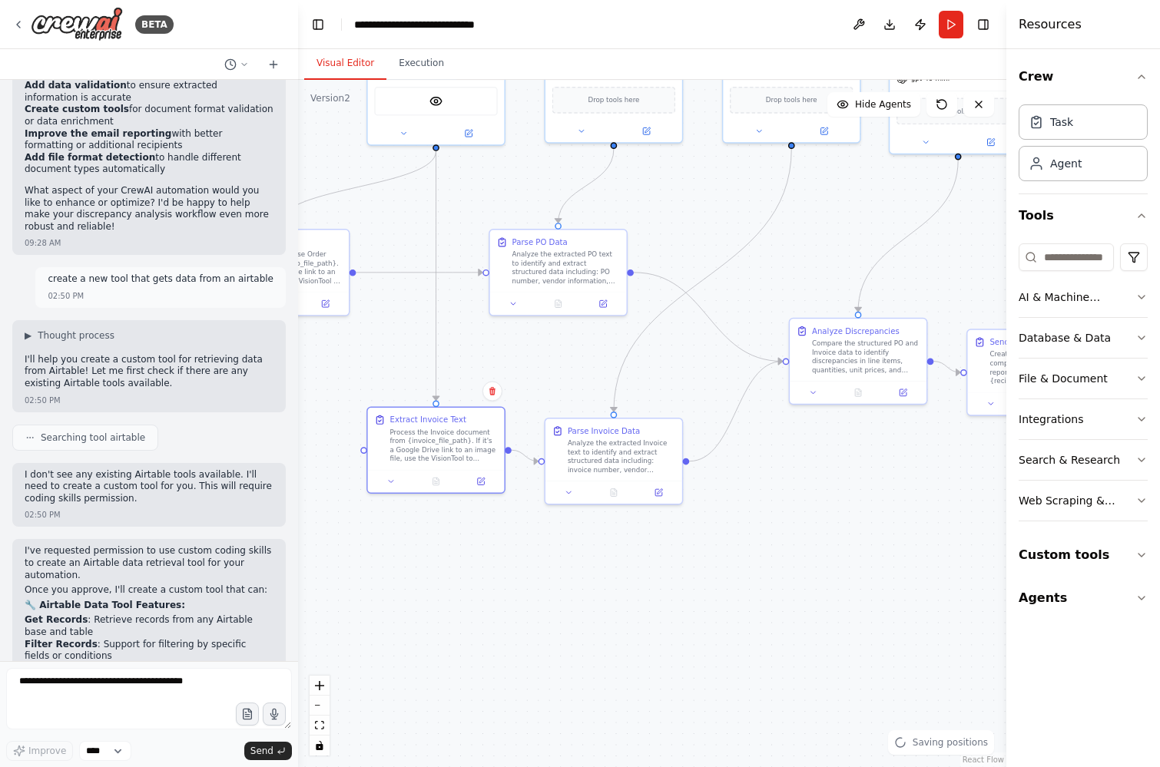
drag, startPoint x: 787, startPoint y: 668, endPoint x: 644, endPoint y: 604, distance: 157.5
click at [644, 604] on div ".deletable-edge-delete-btn { width: 20px; height: 20px; border: 0px solid #ffff…" at bounding box center [652, 423] width 708 height 687
drag, startPoint x: 610, startPoint y: 442, endPoint x: 619, endPoint y: 431, distance: 14.2
click at [619, 431] on div "Analyze the extracted Invoice text to identify and extract structured data incl…" at bounding box center [632, 443] width 108 height 35
drag, startPoint x: 622, startPoint y: 452, endPoint x: 727, endPoint y: 455, distance: 105.3
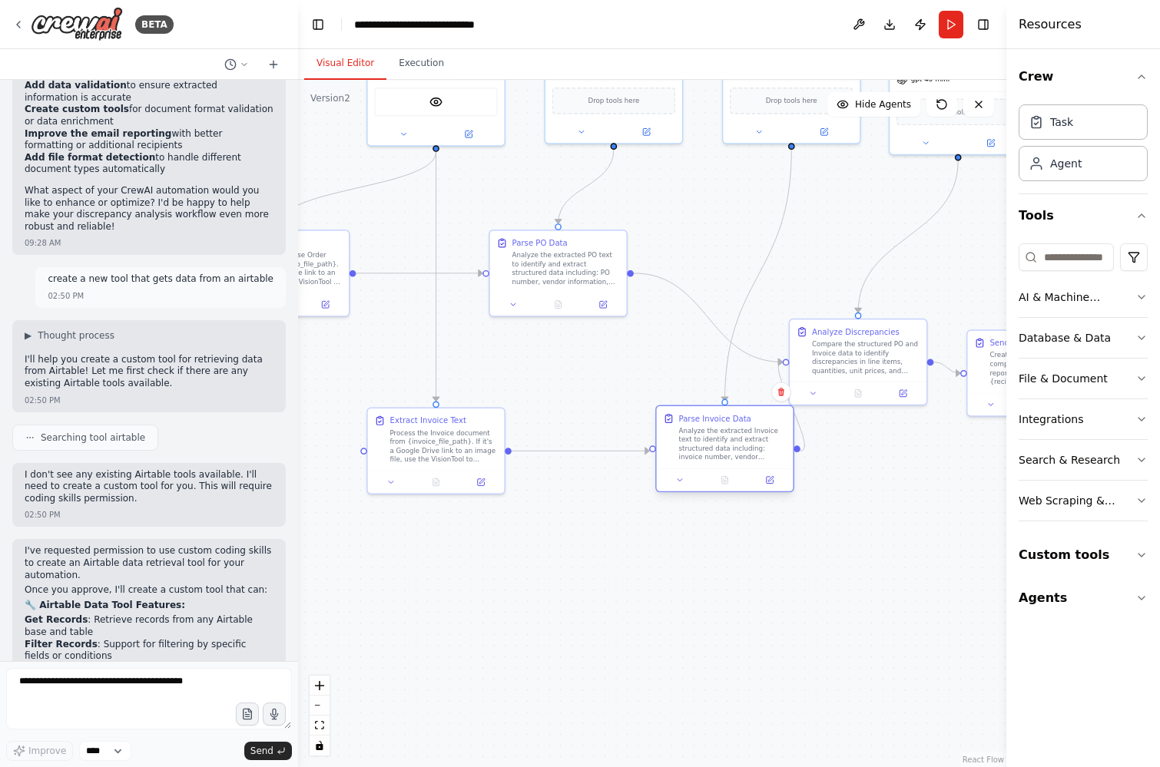
click at [727, 455] on div "Analyze the extracted Invoice text to identify and extract structured data incl…" at bounding box center [732, 443] width 108 height 35
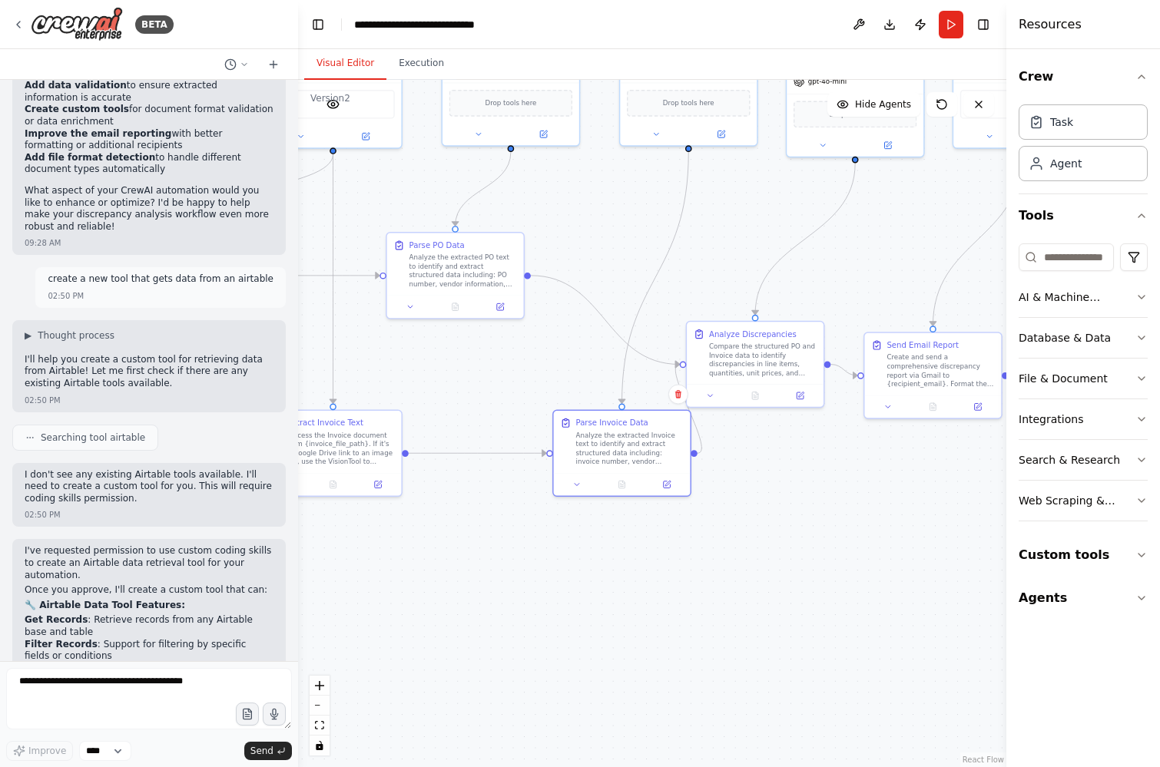
drag, startPoint x: 858, startPoint y: 512, endPoint x: 742, endPoint y: 520, distance: 116.3
click at [742, 520] on div ".deletable-edge-delete-btn { width: 20px; height: 20px; border: 0px solid #ffff…" at bounding box center [652, 423] width 708 height 687
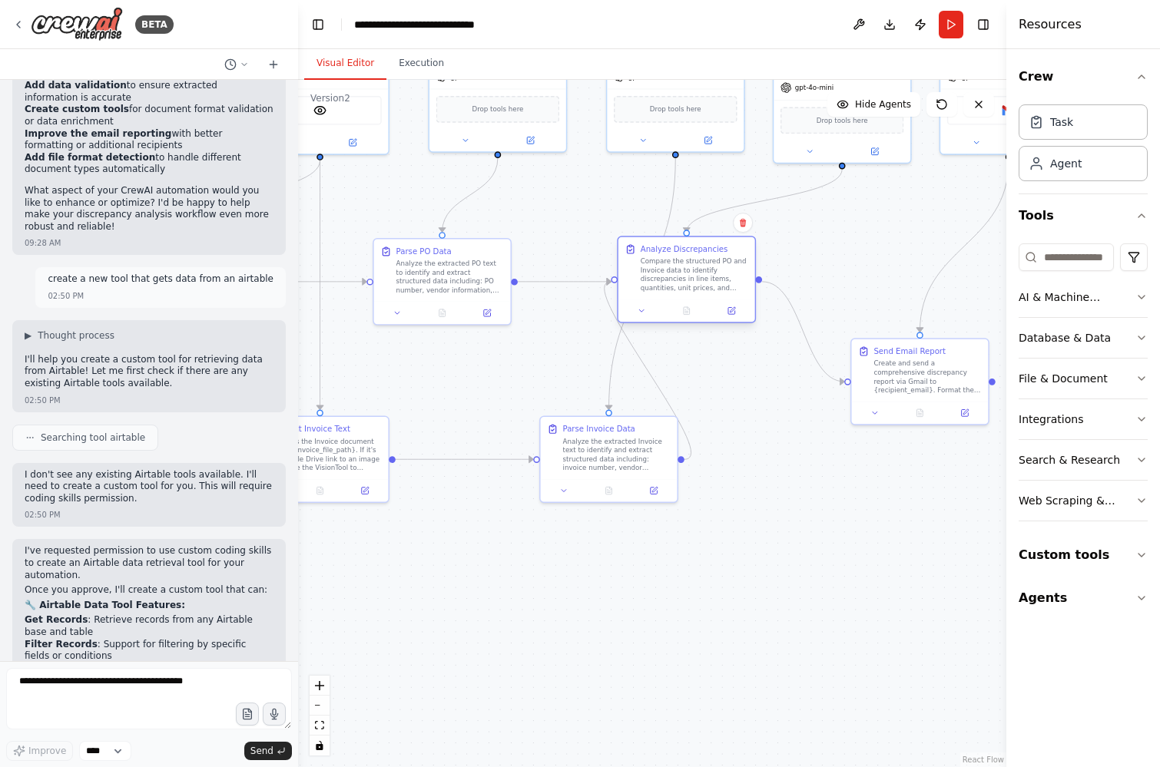
drag, startPoint x: 744, startPoint y: 361, endPoint x: 691, endPoint y: 276, distance: 100.4
click at [691, 276] on div "Compare the structured PO and Invoice data to identify discrepancies in line it…" at bounding box center [695, 274] width 108 height 35
drag, startPoint x: 626, startPoint y: 454, endPoint x: 528, endPoint y: 457, distance: 97.6
click at [528, 457] on div "Analyze the extracted Invoice text to identify and extract structured data incl…" at bounding box center [516, 452] width 108 height 35
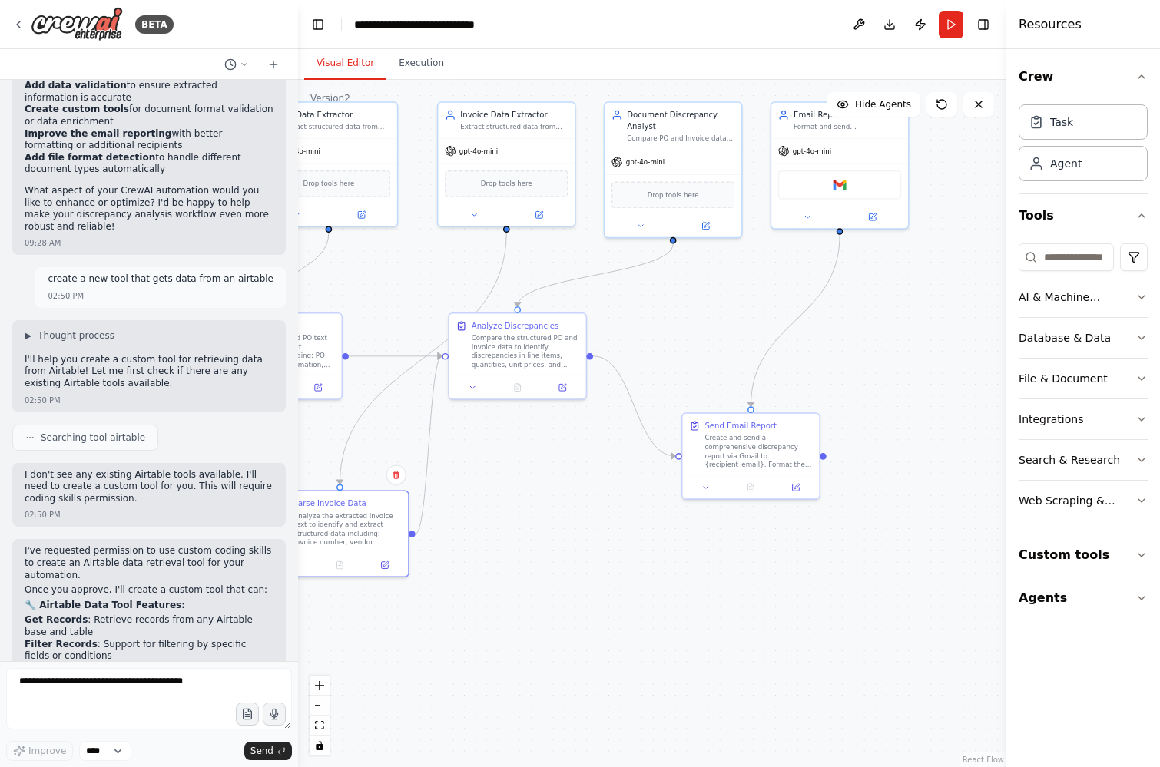
drag, startPoint x: 739, startPoint y: 442, endPoint x: 565, endPoint y: 521, distance: 191.2
click at [565, 521] on div ".deletable-edge-delete-btn { width: 20px; height: 20px; border: 0px solid #ffff…" at bounding box center [652, 423] width 708 height 687
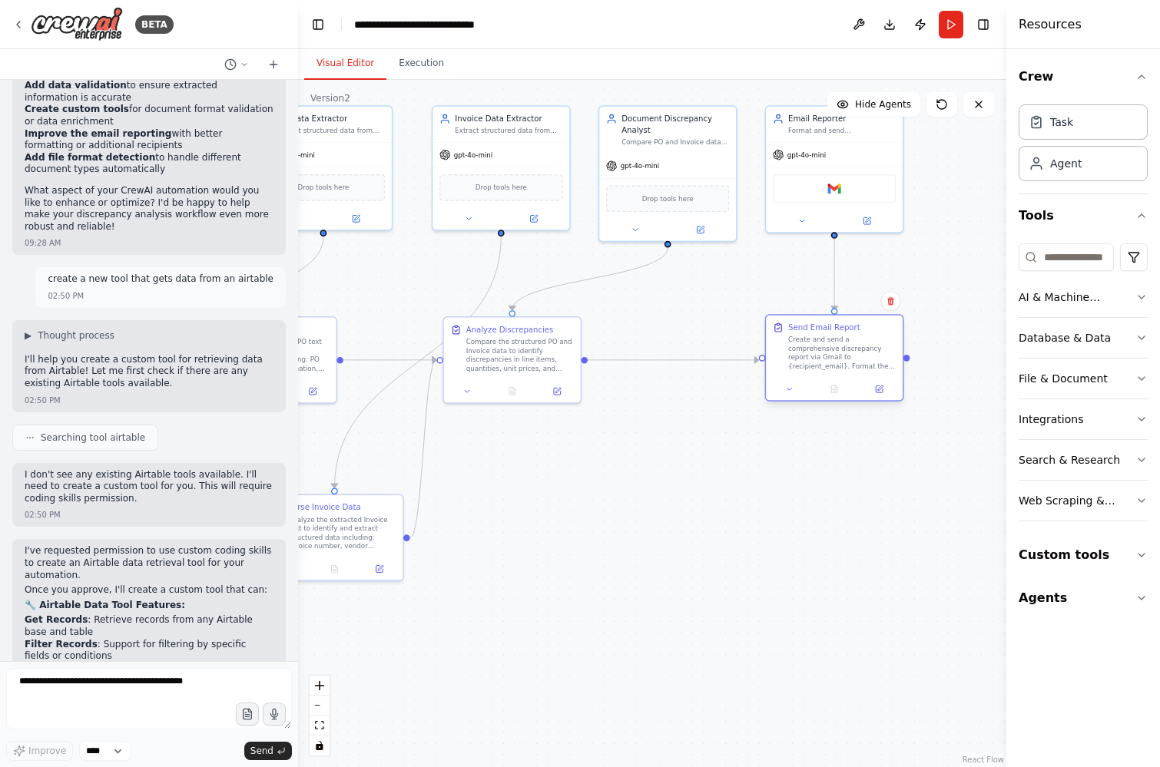
drag, startPoint x: 763, startPoint y: 434, endPoint x: 851, endPoint y: 334, distance: 133.3
click at [851, 334] on div "Send Email Report Create and send a comprehensive discrepancy report via Gmail …" at bounding box center [842, 346] width 108 height 49
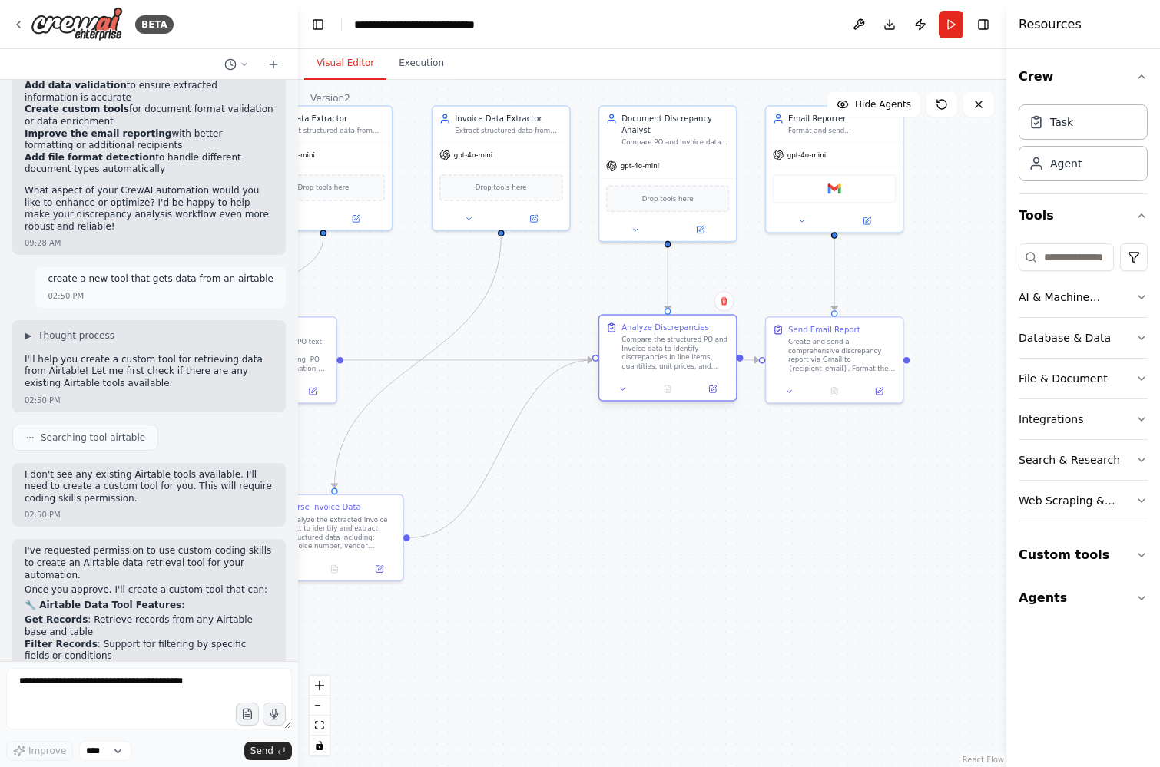
drag, startPoint x: 530, startPoint y: 363, endPoint x: 681, endPoint y: 365, distance: 150.6
click at [681, 365] on div "Compare the structured PO and Invoice data to identify discrepancies in line it…" at bounding box center [675, 353] width 108 height 35
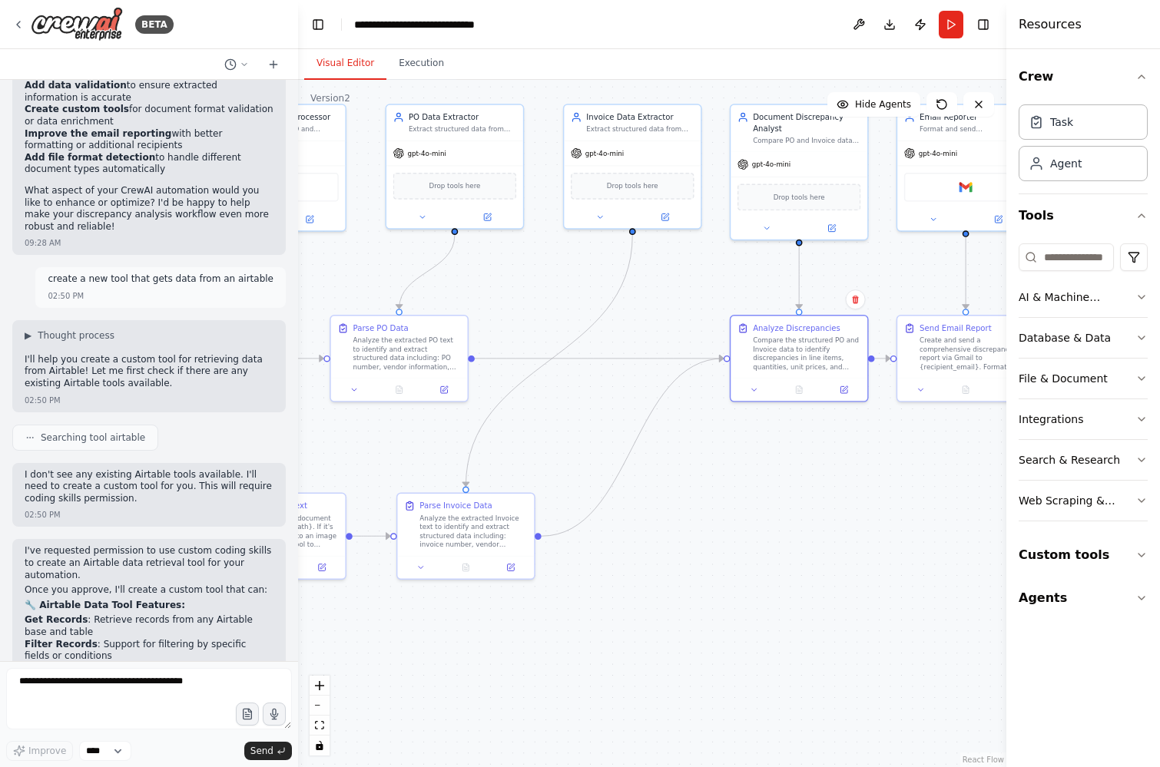
drag, startPoint x: 621, startPoint y: 519, endPoint x: 753, endPoint y: 517, distance: 131.4
click at [753, 517] on div ".deletable-edge-delete-btn { width: 20px; height: 20px; border: 0px solid #ffff…" at bounding box center [652, 423] width 708 height 687
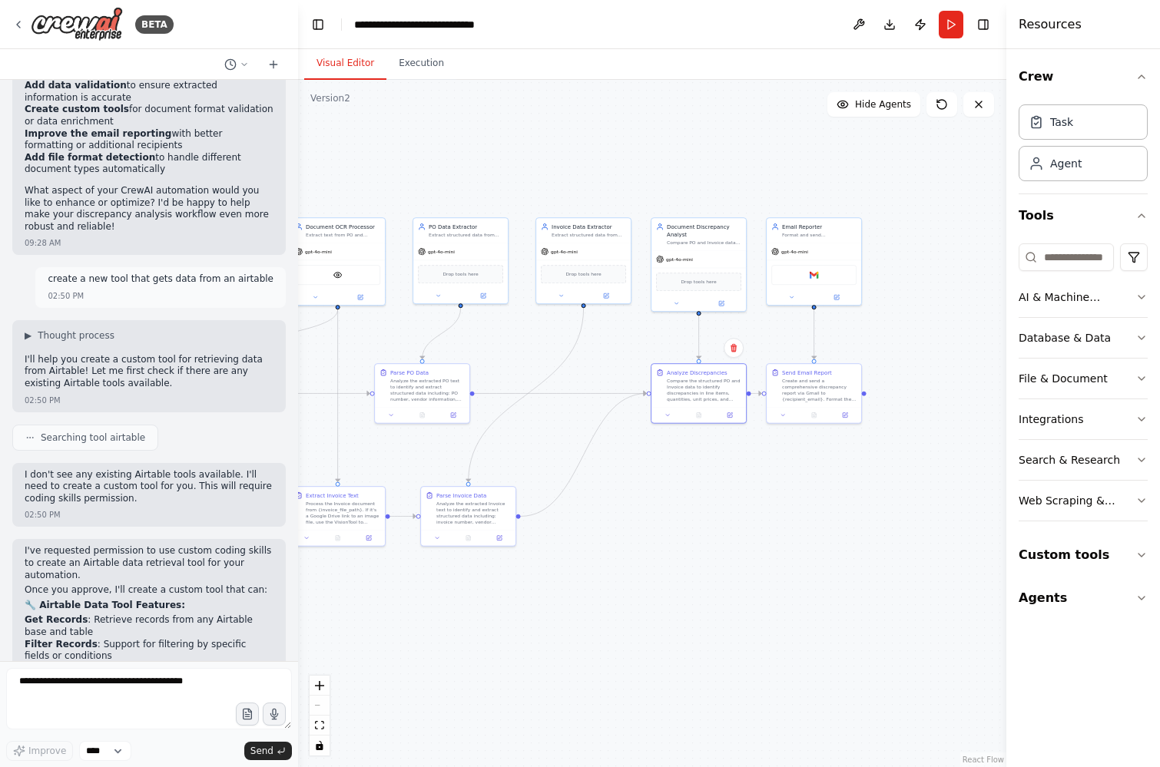
drag, startPoint x: 767, startPoint y: 575, endPoint x: 682, endPoint y: 562, distance: 86.4
click at [682, 562] on div ".deletable-edge-delete-btn { width: 20px; height: 20px; border: 0px solid #ffff…" at bounding box center [652, 423] width 708 height 687
drag, startPoint x: 468, startPoint y: 515, endPoint x: 543, endPoint y: 515, distance: 75.3
click at [543, 514] on div "Analyze the extracted Invoice text to identify and extract structured data incl…" at bounding box center [551, 512] width 75 height 25
click at [505, 584] on div ".deletable-edge-delete-btn { width: 20px; height: 20px; border: 0px solid #ffff…" at bounding box center [652, 423] width 708 height 687
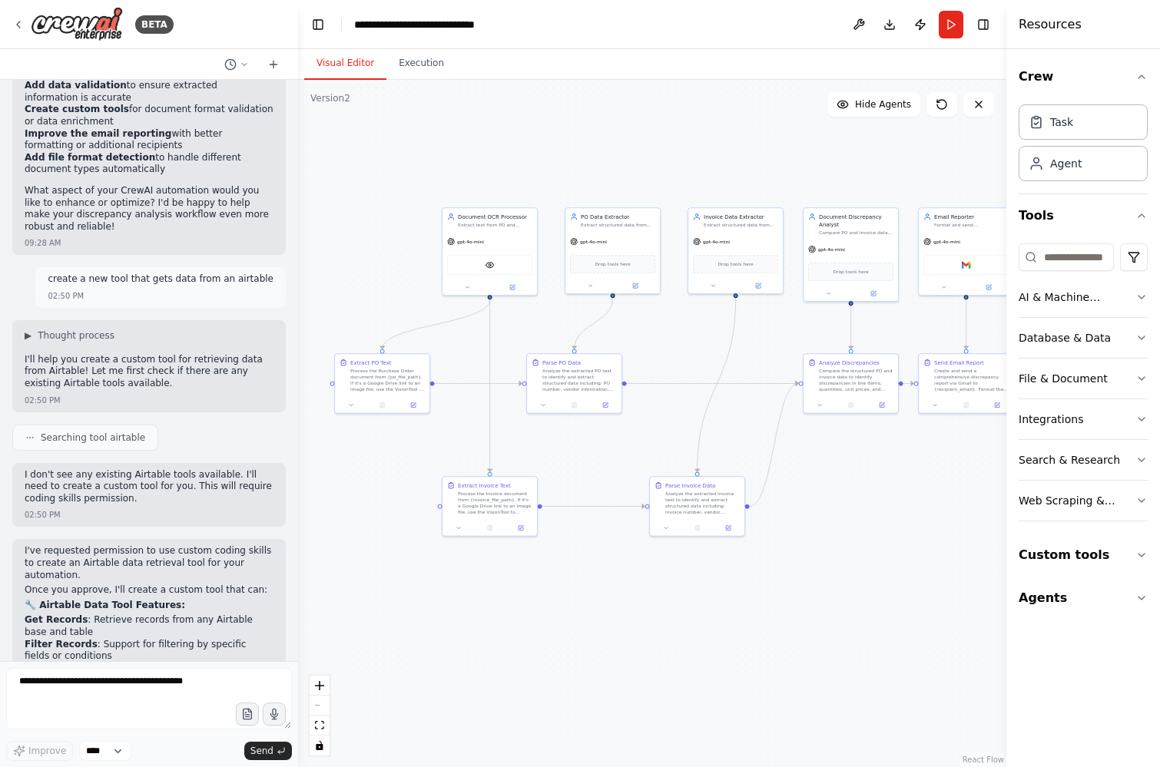
drag, startPoint x: 449, startPoint y: 603, endPoint x: 600, endPoint y: 592, distance: 151.7
click at [600, 592] on div ".deletable-edge-delete-btn { width: 20px; height: 20px; border: 0px solid #ffff…" at bounding box center [652, 423] width 708 height 687
drag, startPoint x: 581, startPoint y: 381, endPoint x: 621, endPoint y: 382, distance: 40.0
click at [621, 382] on div "Analyze the extracted PO text to identify and extract structured data including…" at bounding box center [618, 378] width 75 height 25
click at [595, 429] on div ".deletable-edge-delete-btn { width: 20px; height: 20px; border: 0px solid #ffff…" at bounding box center [652, 423] width 708 height 687
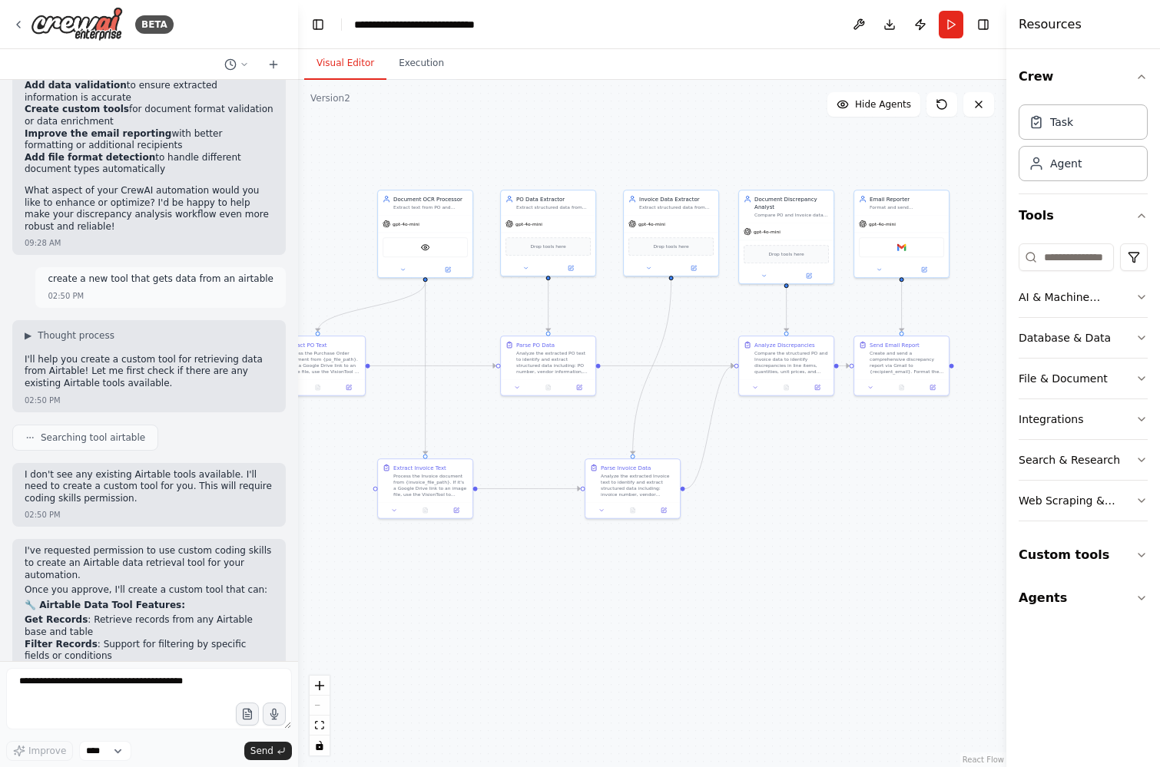
drag, startPoint x: 826, startPoint y: 551, endPoint x: 761, endPoint y: 533, distance: 66.9
click at [761, 533] on div ".deletable-edge-delete-btn { width: 20px; height: 20px; border: 0px solid #ffff…" at bounding box center [652, 423] width 708 height 687
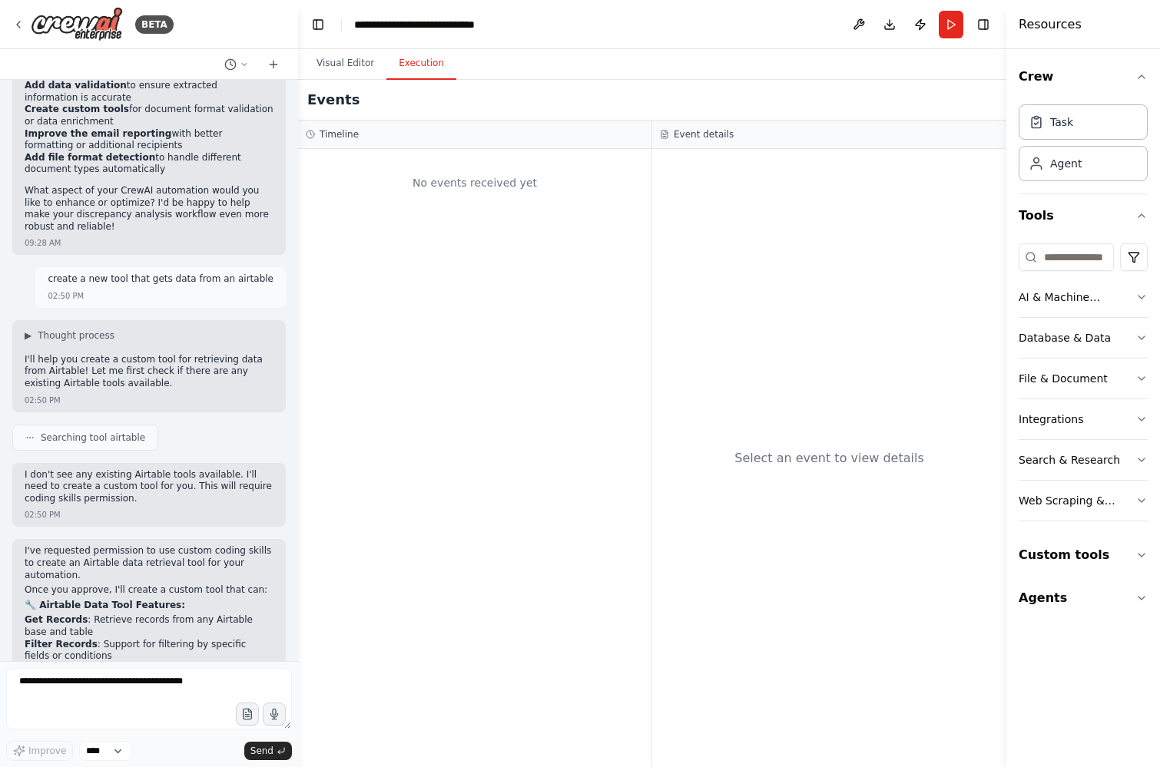
click at [404, 63] on button "Execution" at bounding box center [421, 64] width 70 height 32
click at [953, 15] on button "Run" at bounding box center [951, 25] width 25 height 28
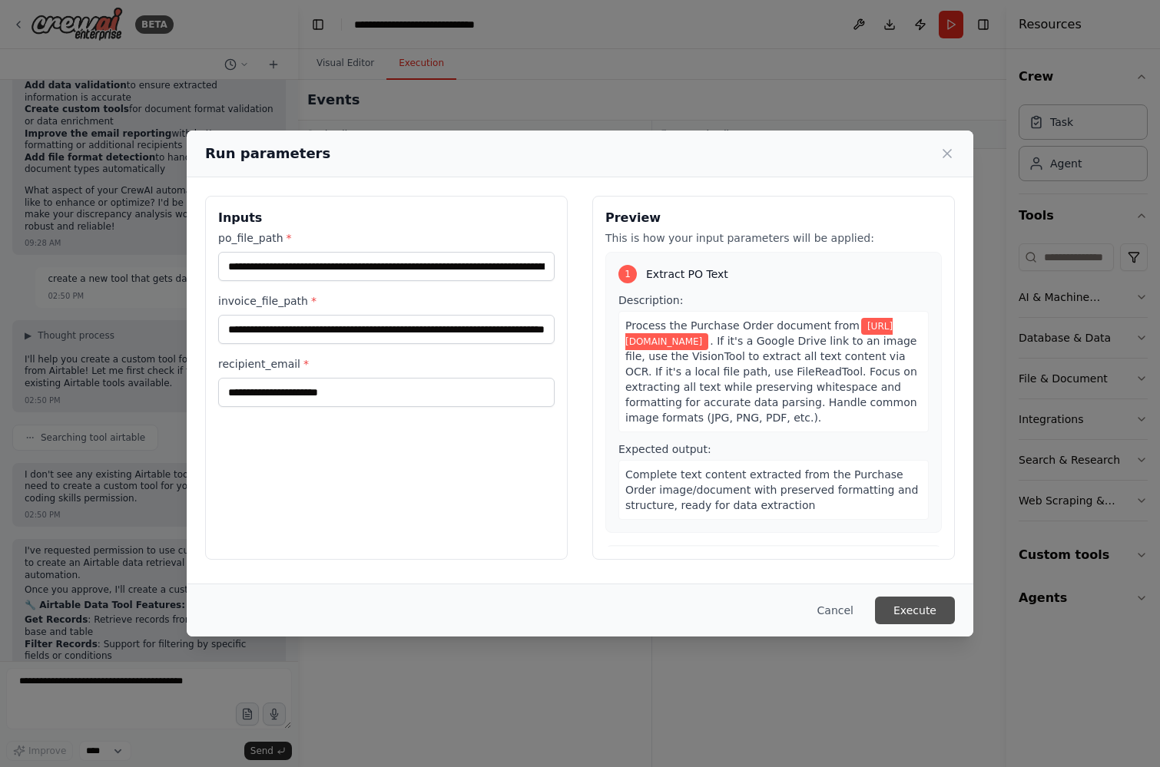
click at [895, 601] on button "Execute" at bounding box center [915, 611] width 80 height 28
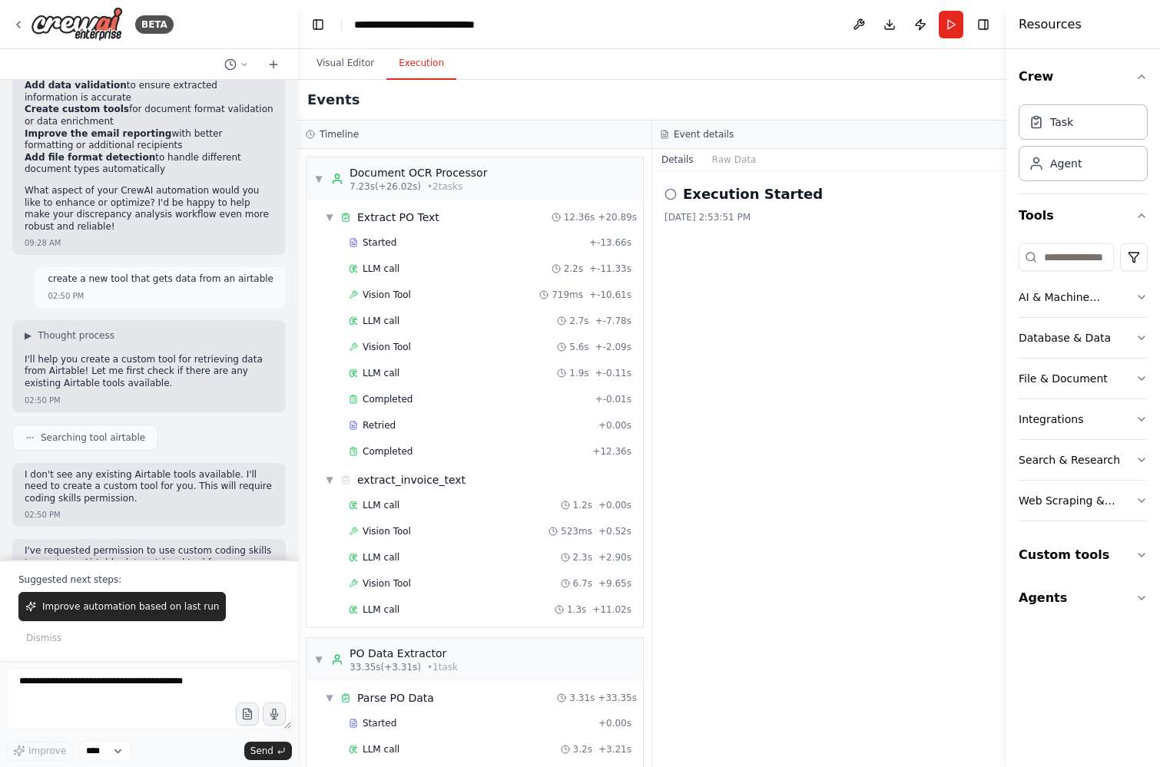
scroll to position [698, 0]
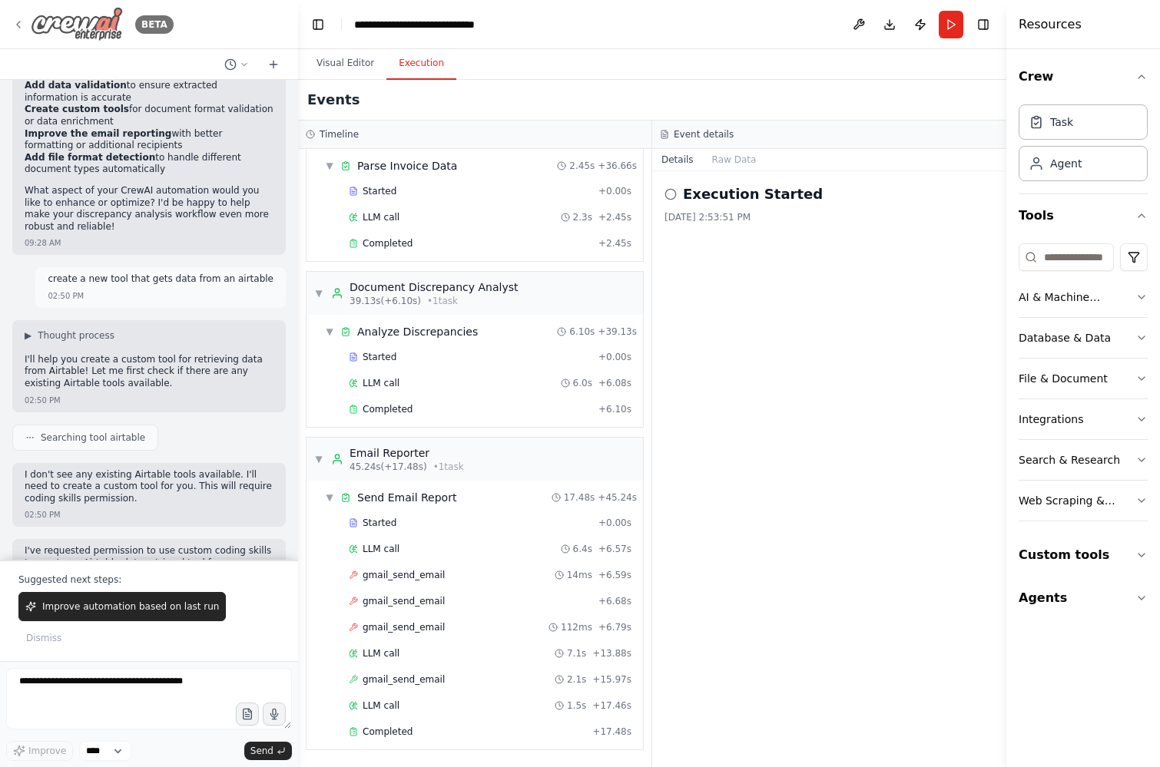
click at [21, 17] on div "BETA" at bounding box center [92, 24] width 161 height 35
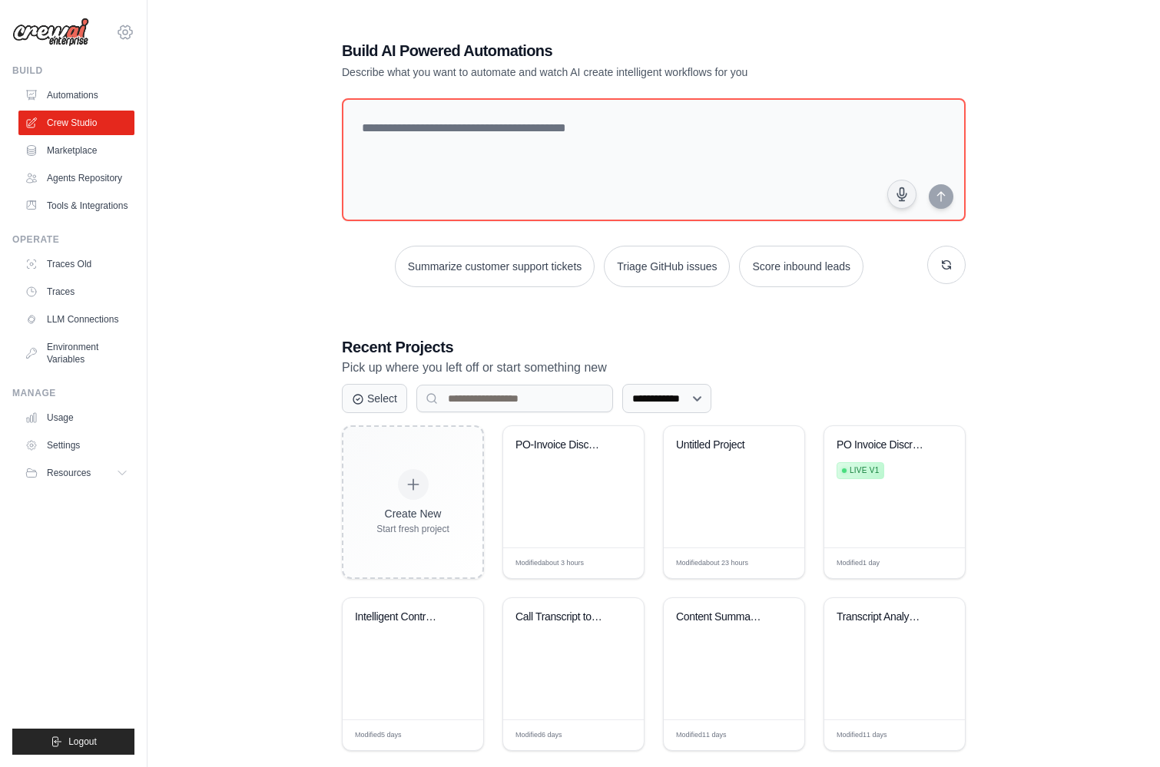
click at [124, 30] on icon at bounding box center [125, 32] width 5 height 5
click at [129, 34] on icon at bounding box center [125, 32] width 18 height 18
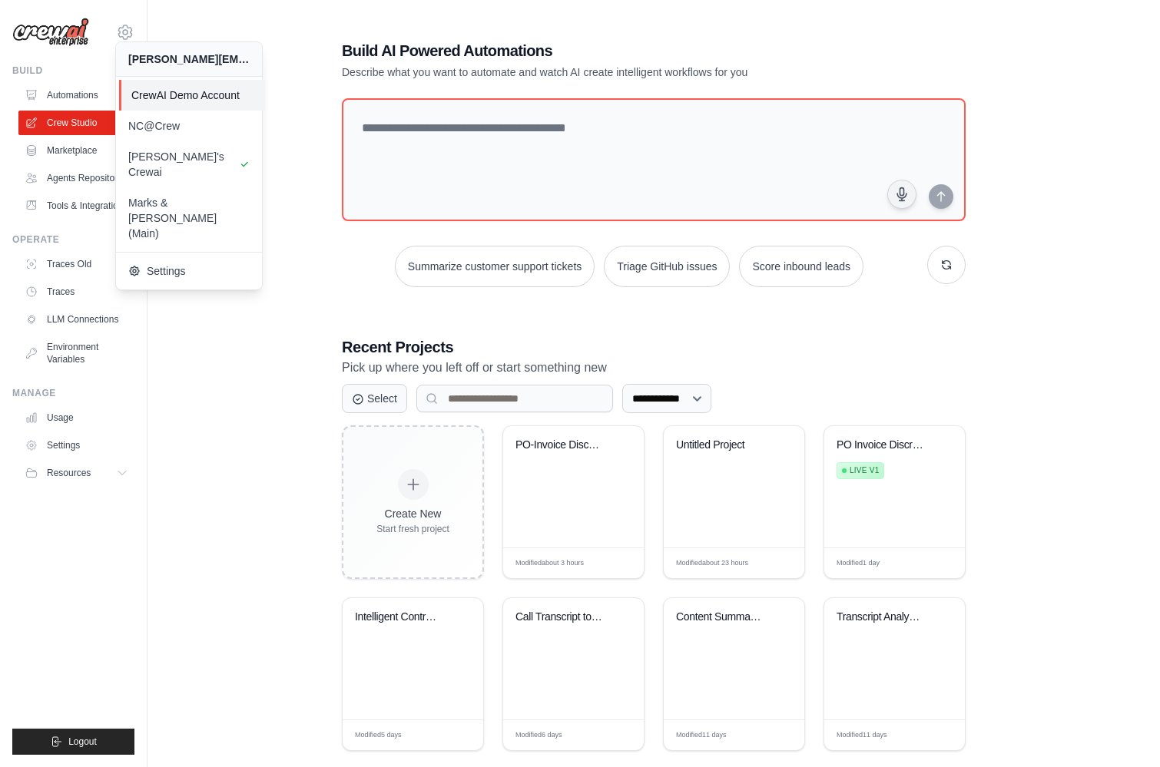
click at [185, 93] on span "CrewAI Demo Account" at bounding box center [191, 95] width 121 height 15
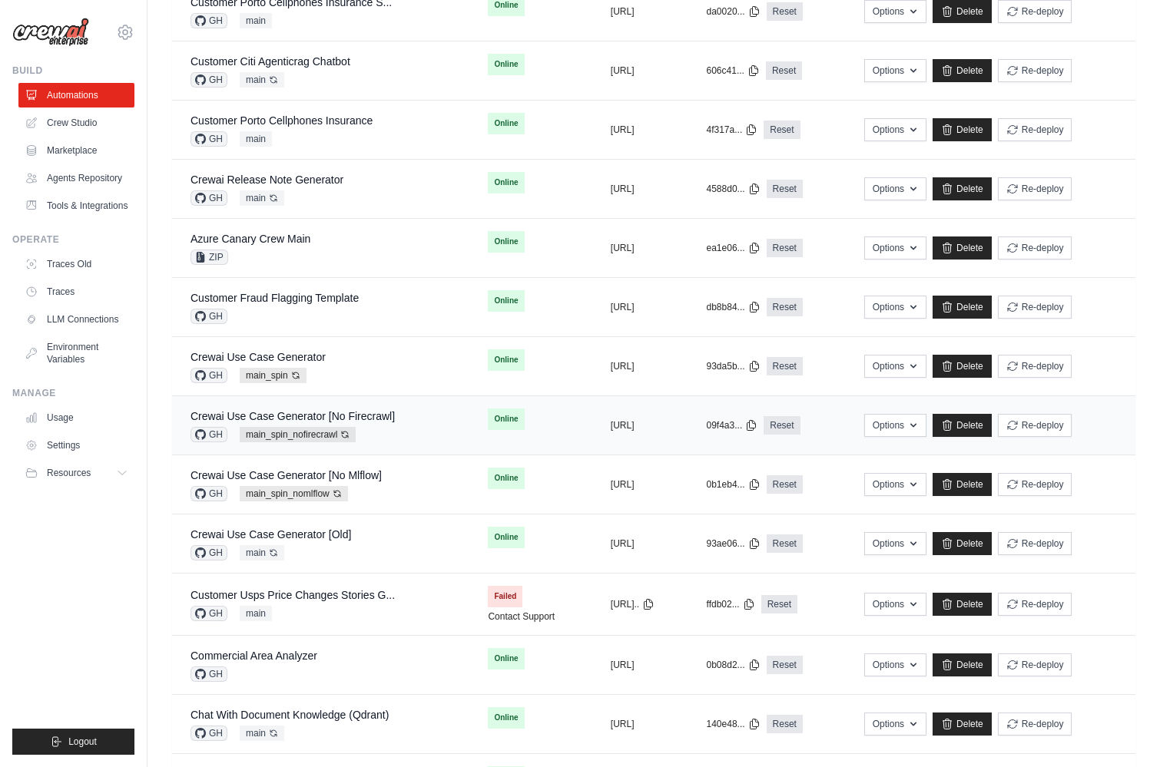
scroll to position [427, 0]
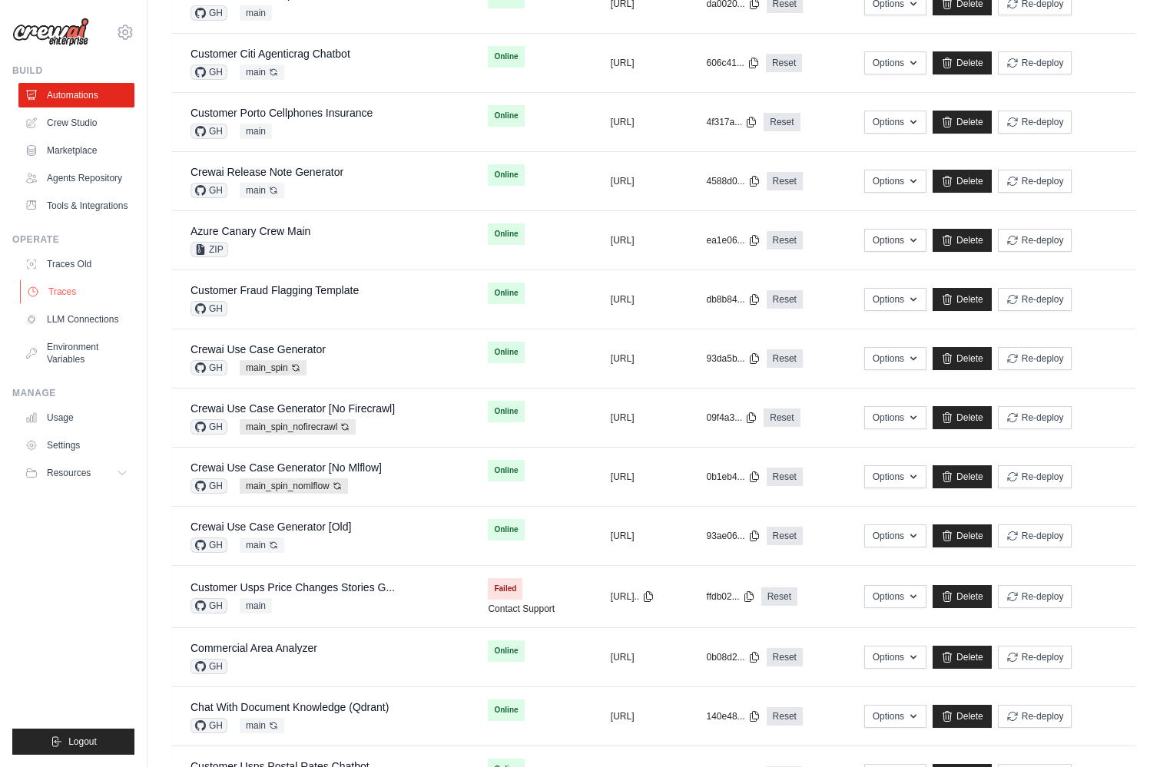
click at [76, 288] on link "Traces" at bounding box center [78, 292] width 116 height 25
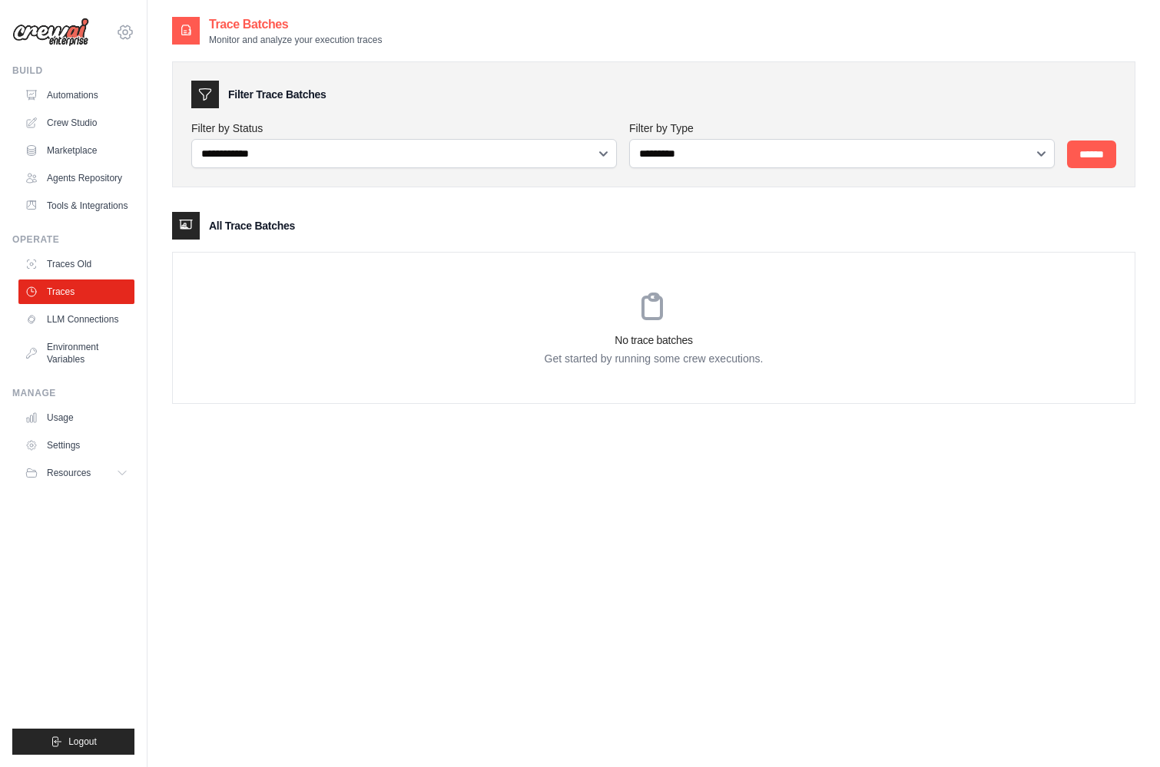
click at [128, 38] on icon at bounding box center [125, 32] width 18 height 18
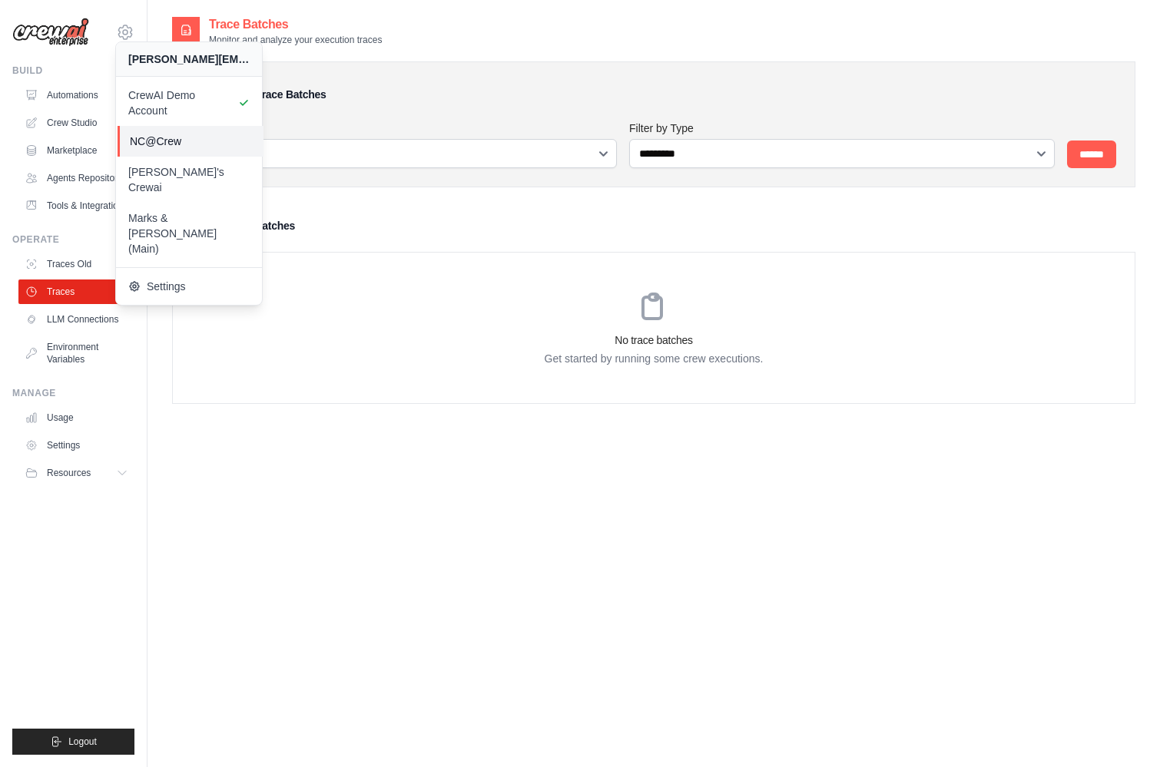
click at [184, 140] on span "NC@Crew" at bounding box center [190, 141] width 121 height 15
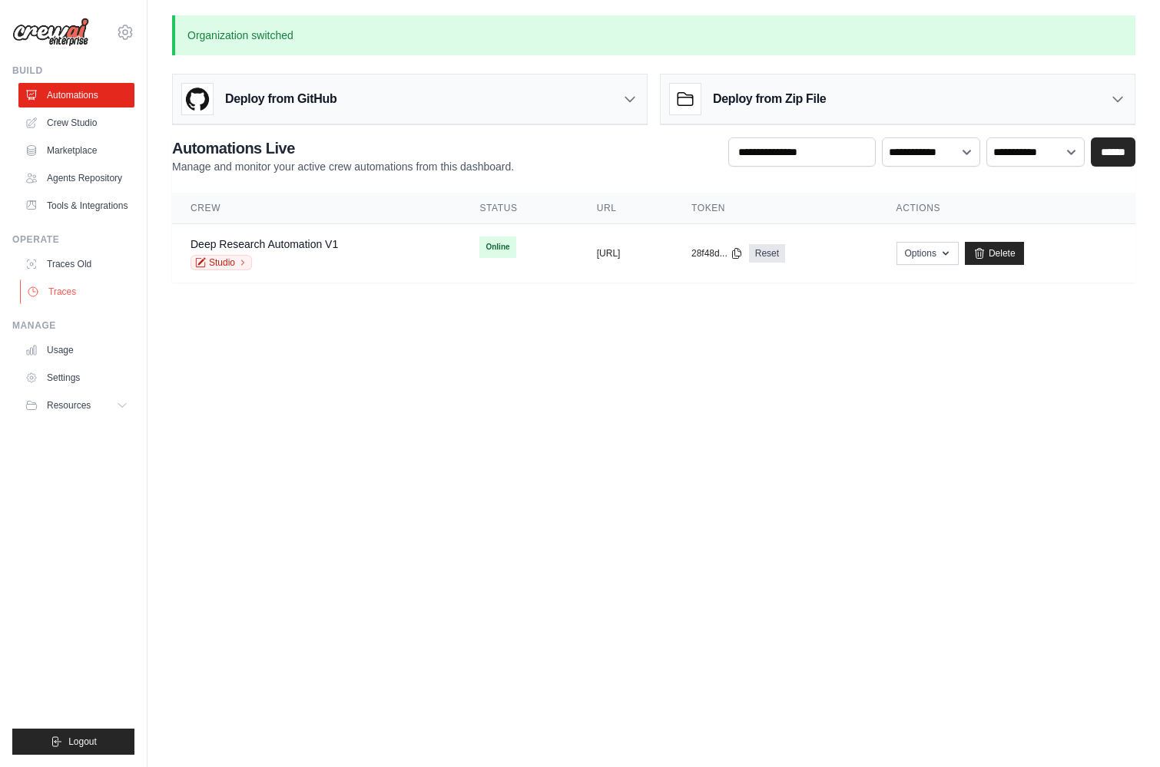
click at [71, 295] on link "Traces" at bounding box center [78, 292] width 116 height 25
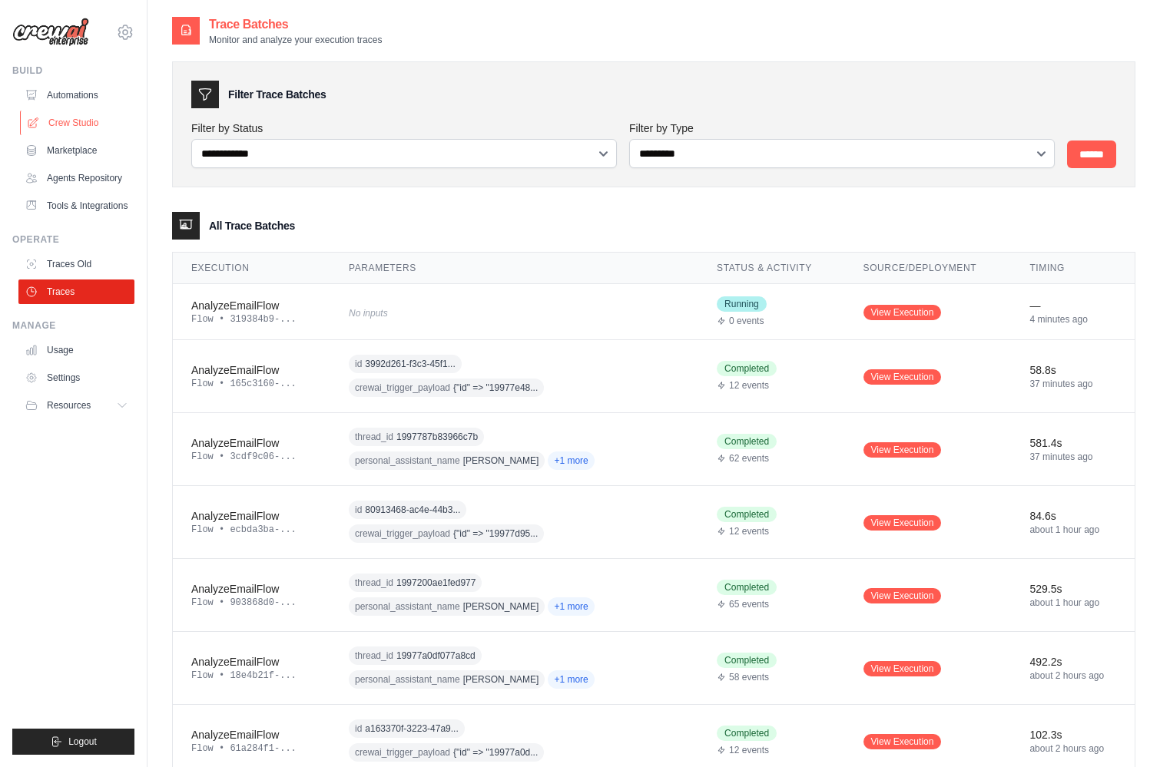
click at [73, 120] on link "Crew Studio" at bounding box center [78, 123] width 116 height 25
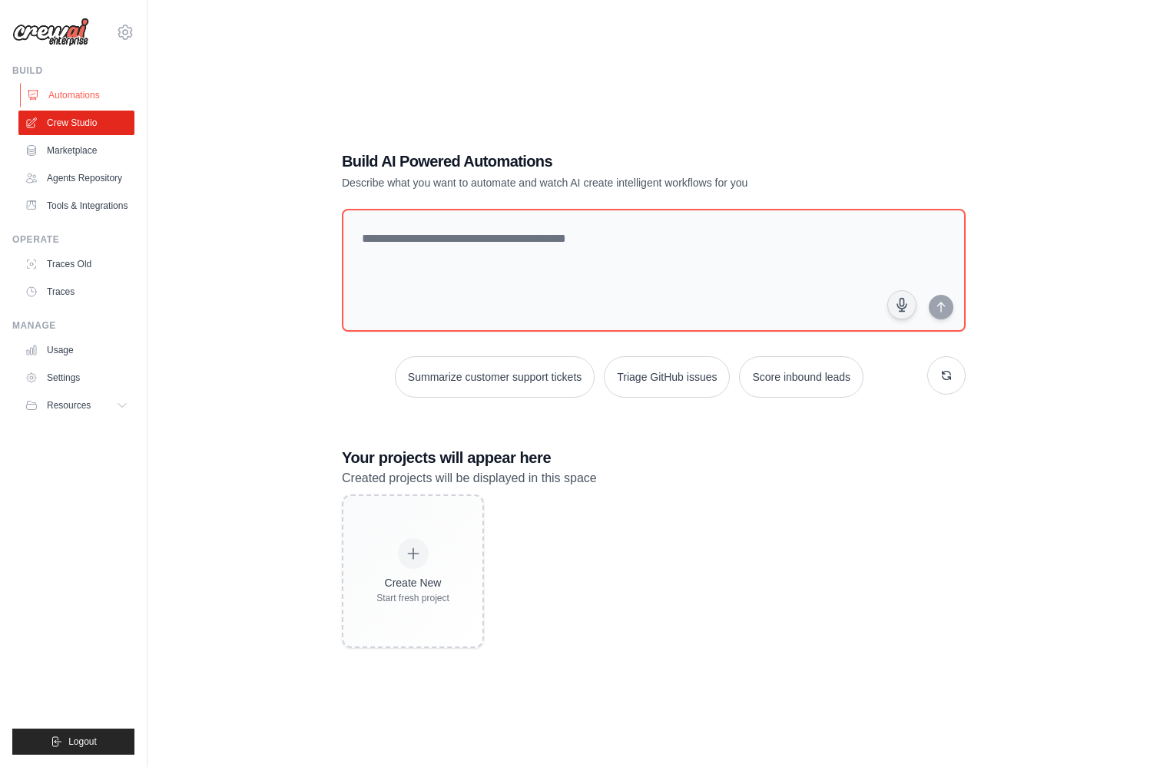
click at [65, 91] on link "Automations" at bounding box center [78, 95] width 116 height 25
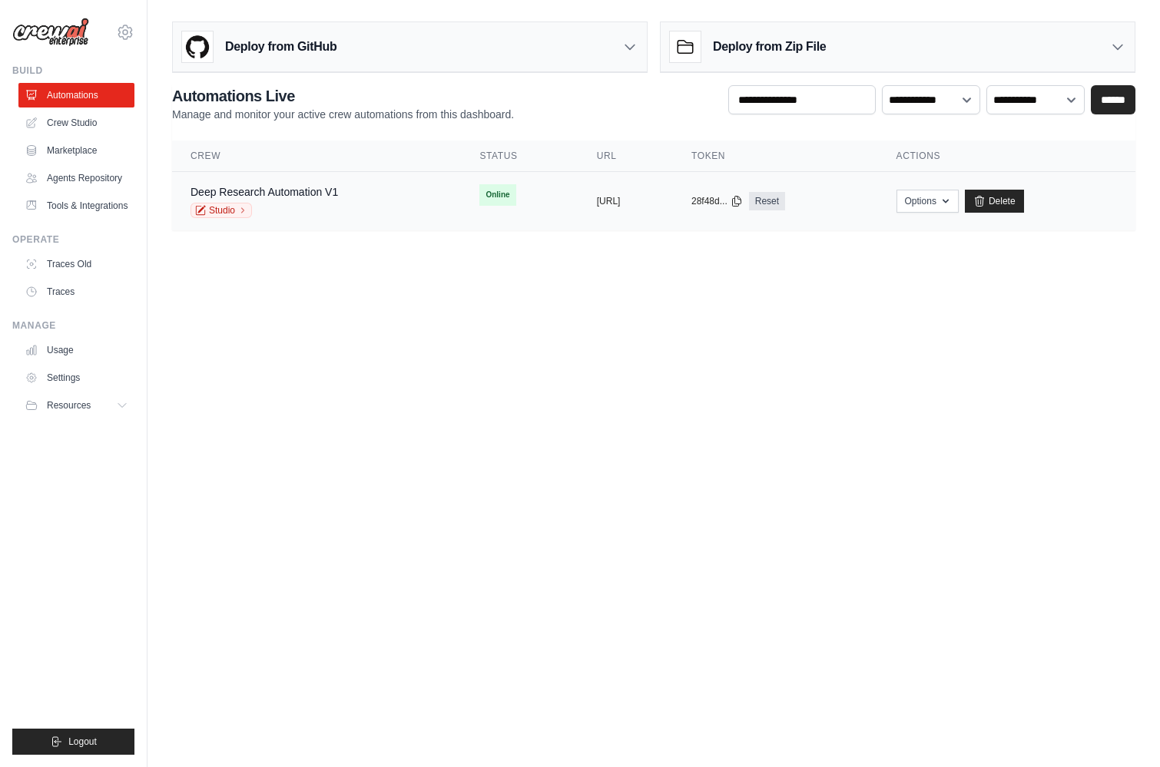
click at [280, 200] on div "Deep Research Automation V1 Studio" at bounding box center [264, 201] width 147 height 34
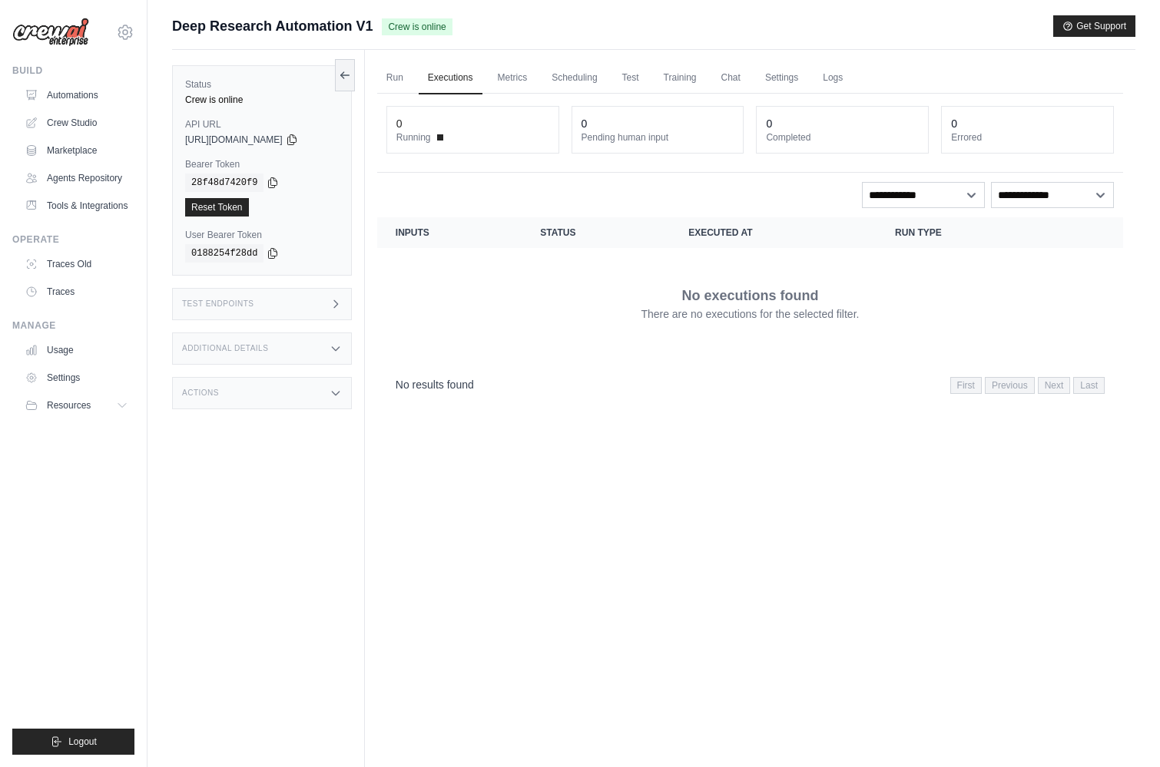
click at [283, 343] on div "Additional Details" at bounding box center [262, 349] width 180 height 32
click at [343, 74] on icon at bounding box center [345, 74] width 12 height 12
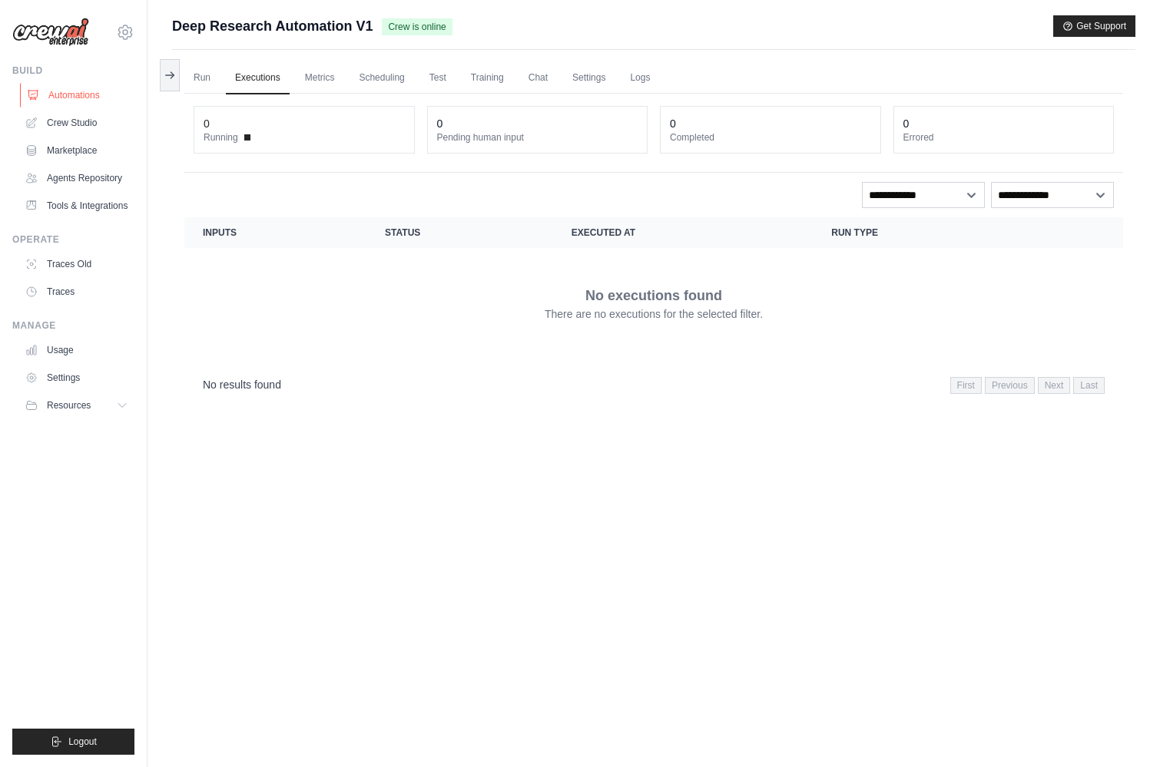
click at [65, 90] on link "Automations" at bounding box center [78, 95] width 116 height 25
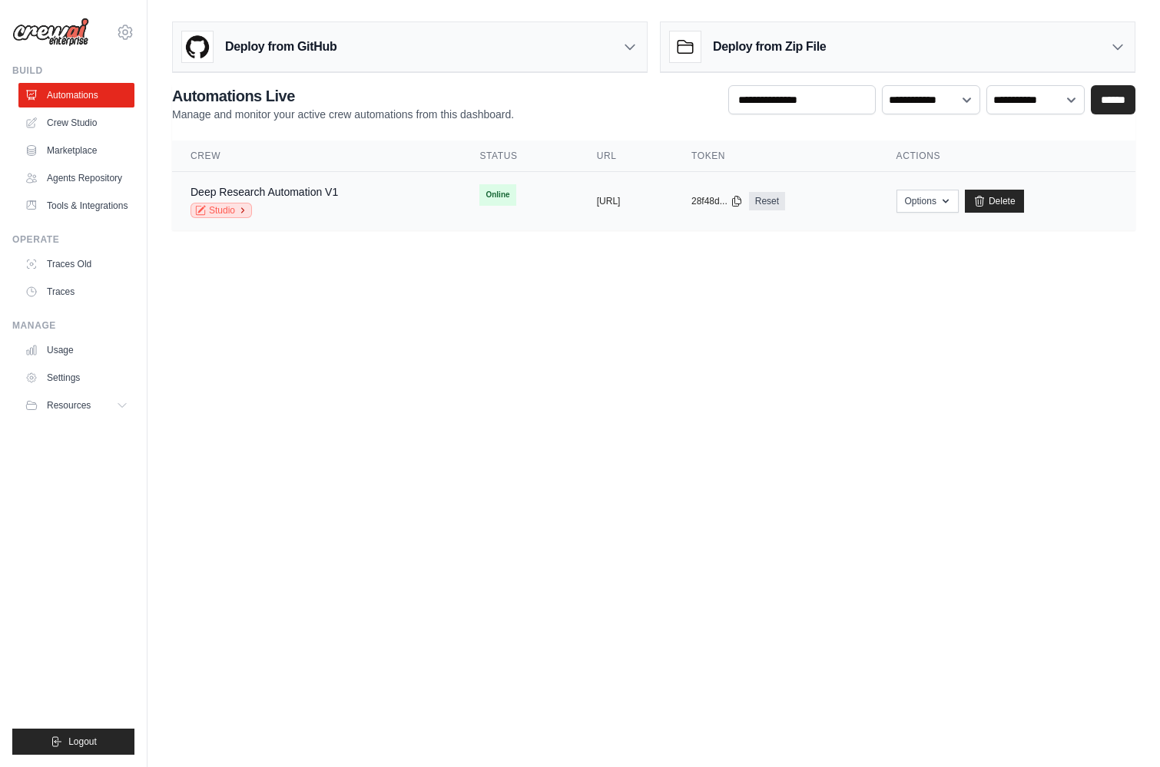
click at [217, 211] on link "Studio" at bounding box center [221, 210] width 61 height 15
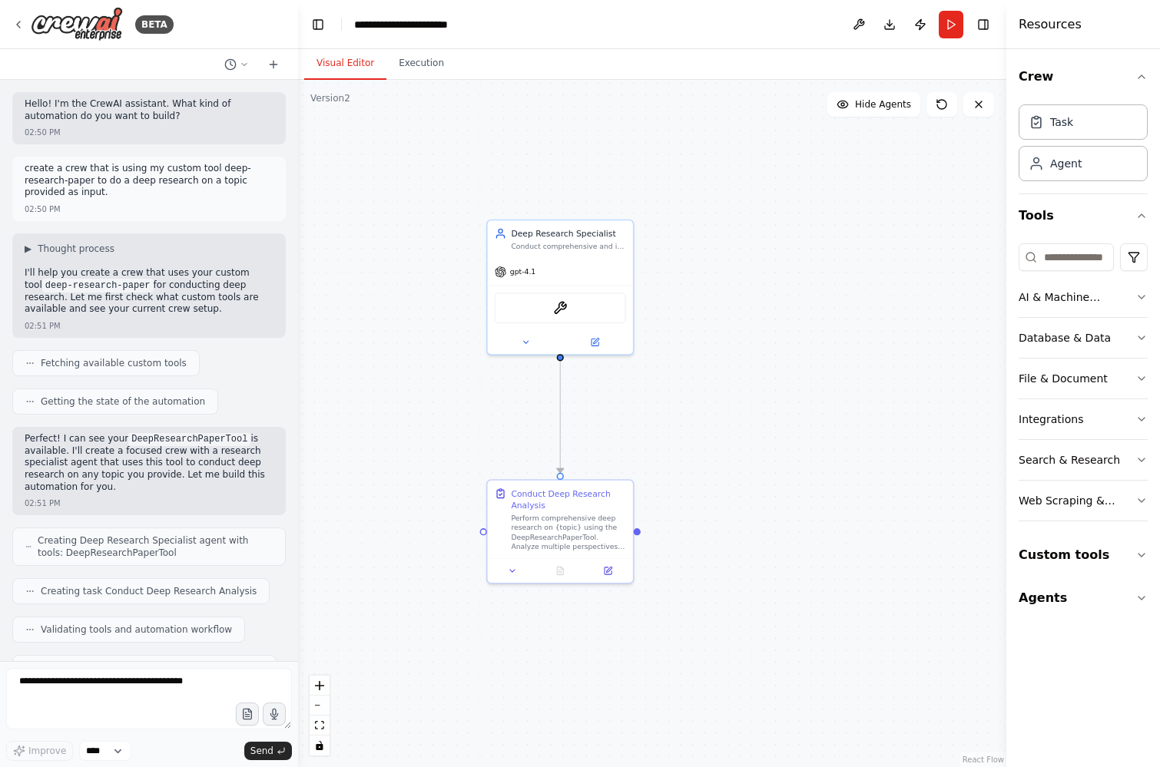
drag, startPoint x: 429, startPoint y: 300, endPoint x: 469, endPoint y: 364, distance: 75.9
click at [469, 365] on div ".deletable-edge-delete-btn { width: 20px; height: 20px; border: 0px solid #ffff…" at bounding box center [652, 423] width 708 height 687
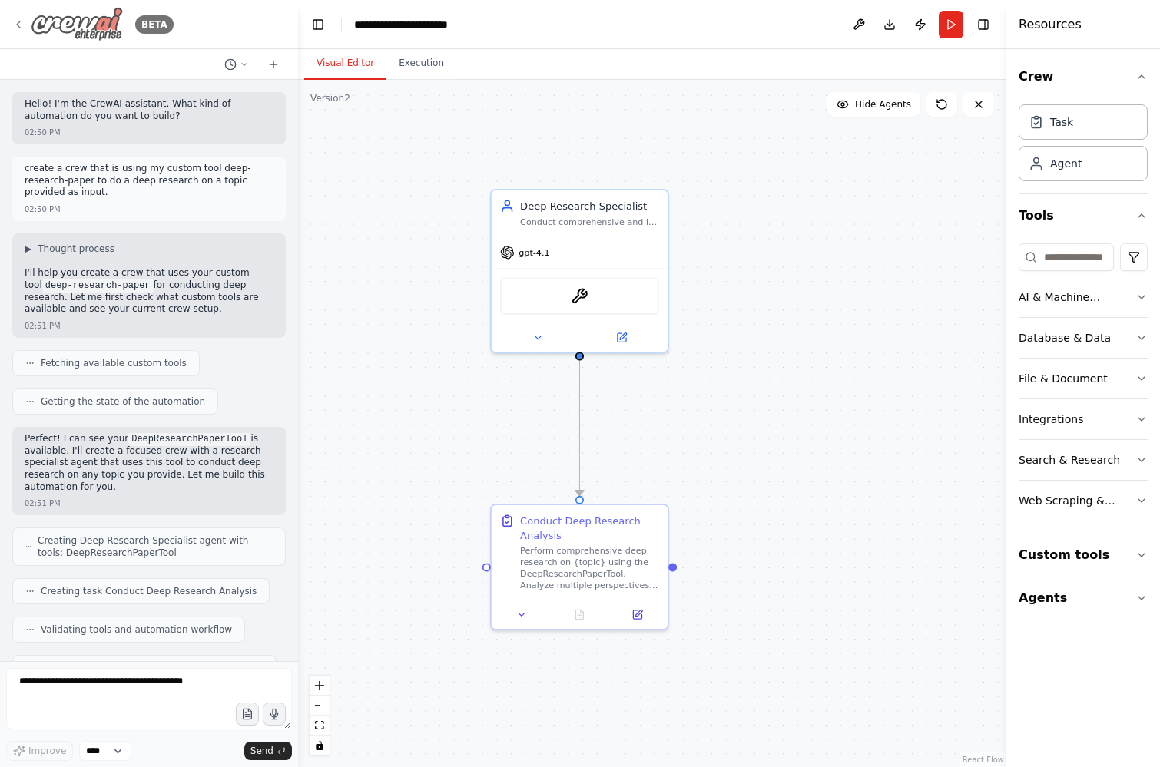
click at [17, 21] on icon at bounding box center [18, 24] width 12 height 12
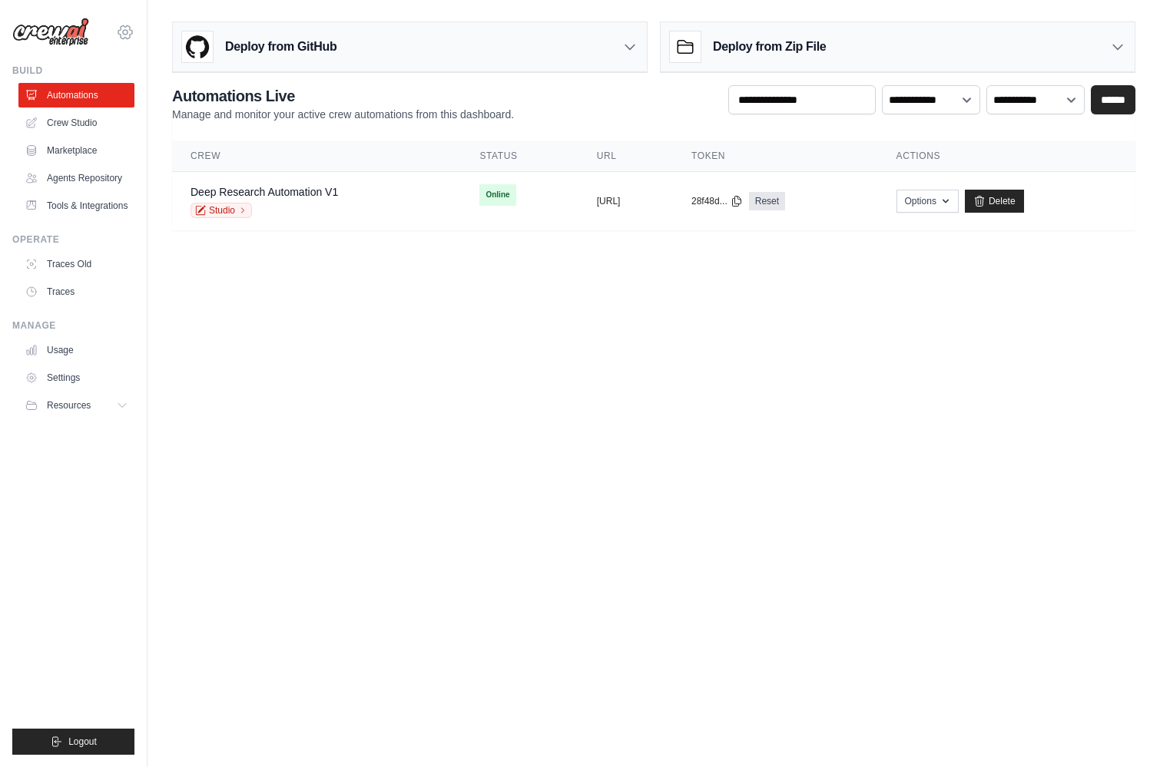
click at [129, 34] on icon at bounding box center [125, 31] width 14 height 13
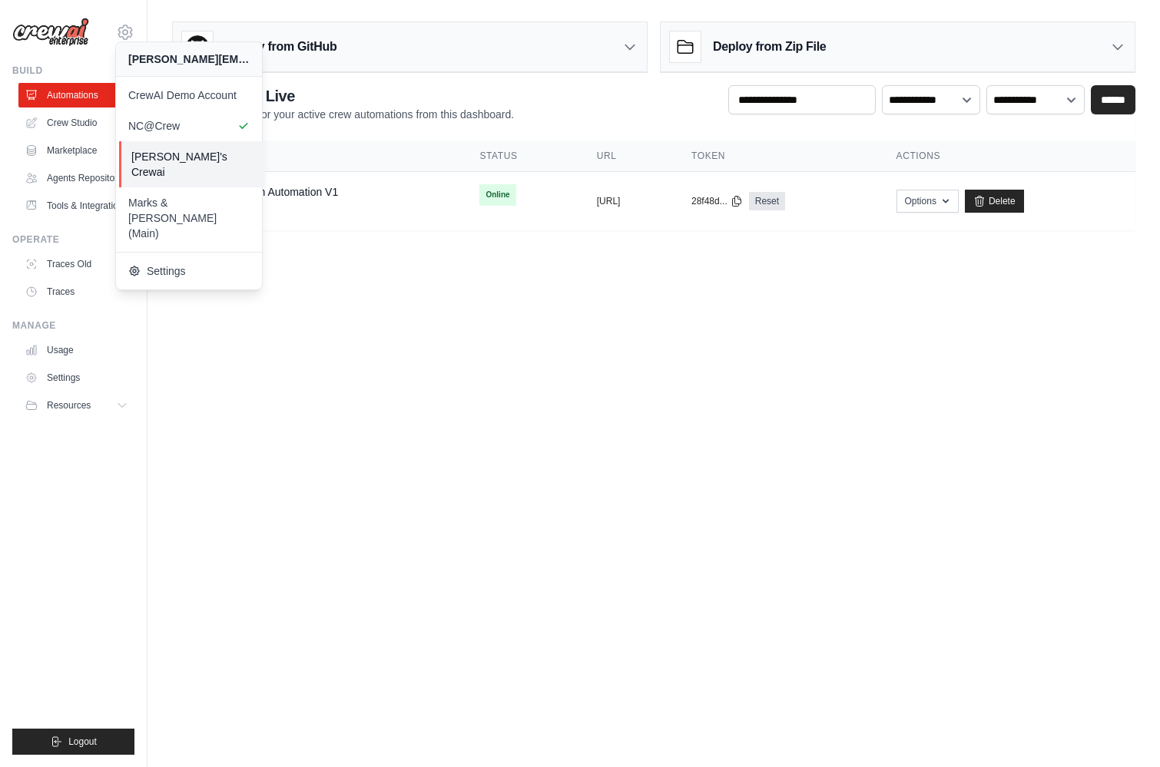
click at [221, 151] on span "[PERSON_NAME]'s Crewai" at bounding box center [191, 164] width 121 height 31
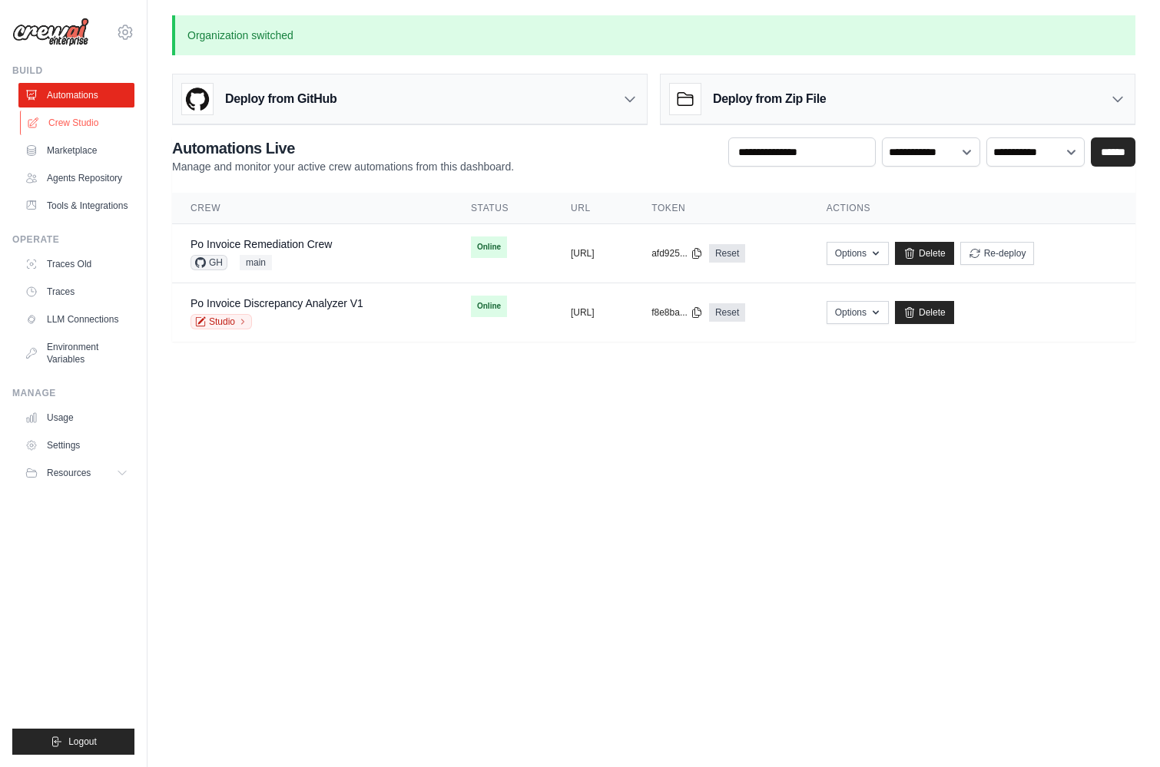
click at [84, 121] on link "Crew Studio" at bounding box center [78, 123] width 116 height 25
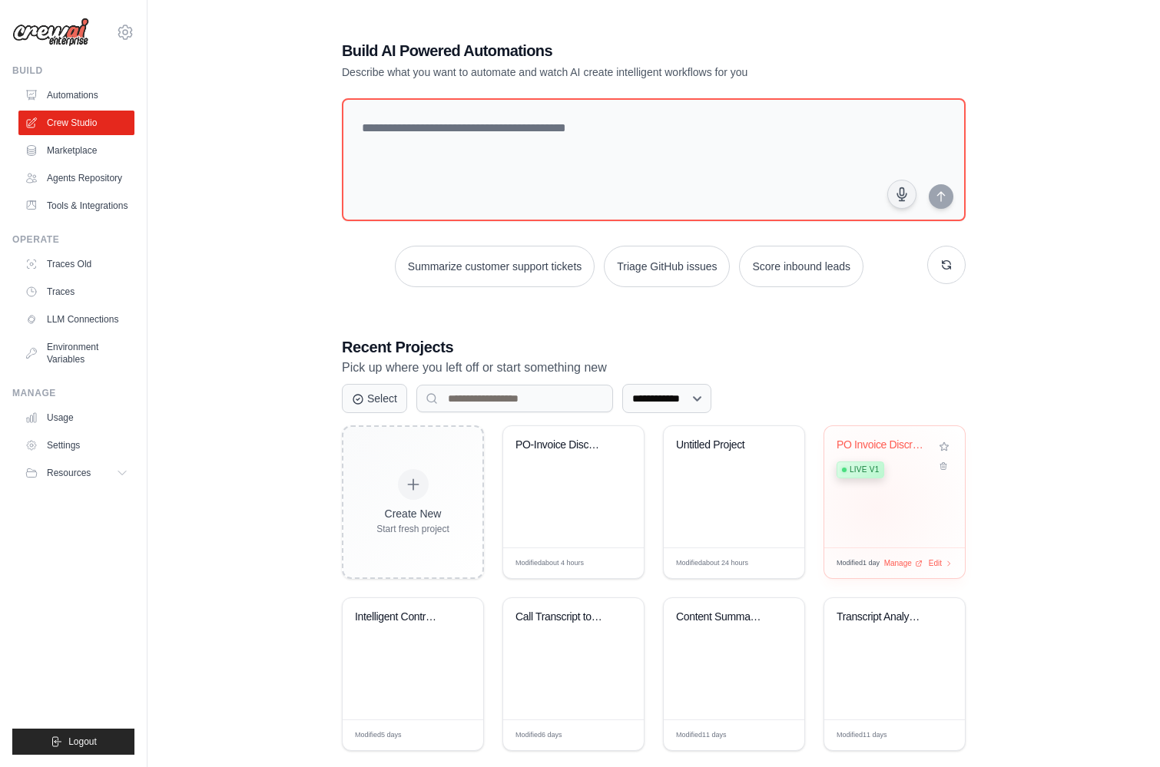
click at [876, 508] on div "PO Invoice Discrepancy Analyzer Live v1" at bounding box center [894, 486] width 141 height 121
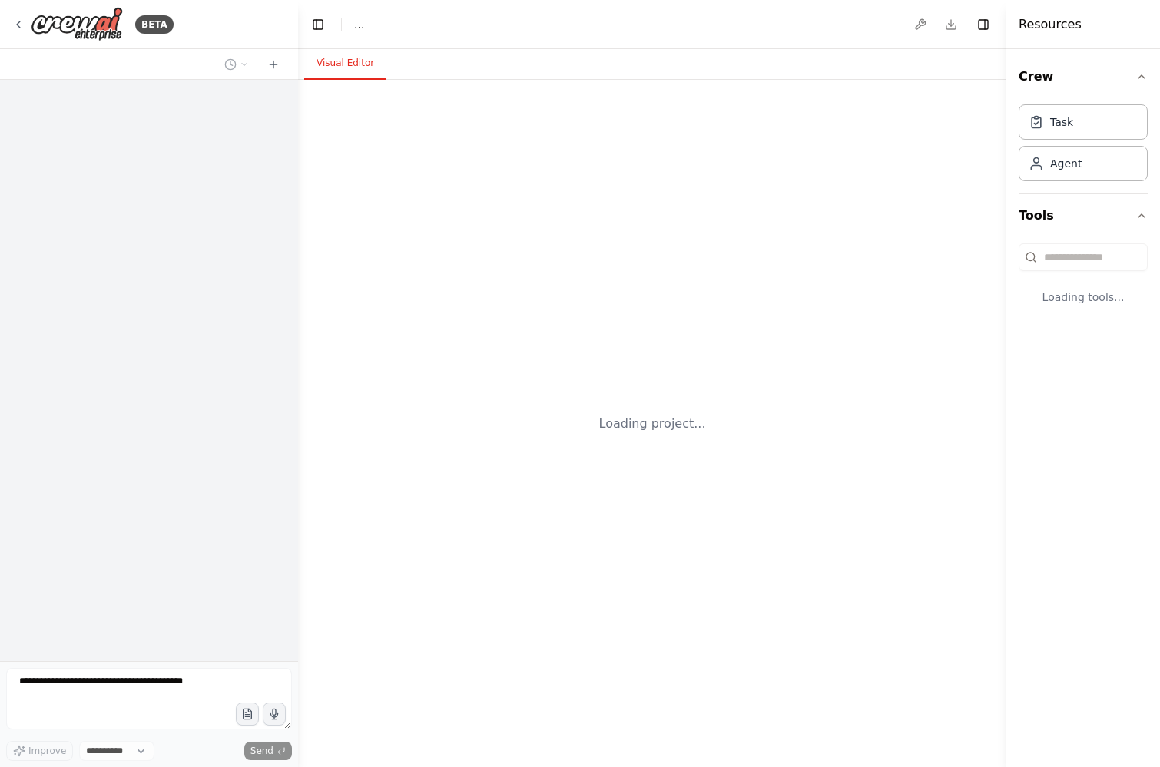
select select "****"
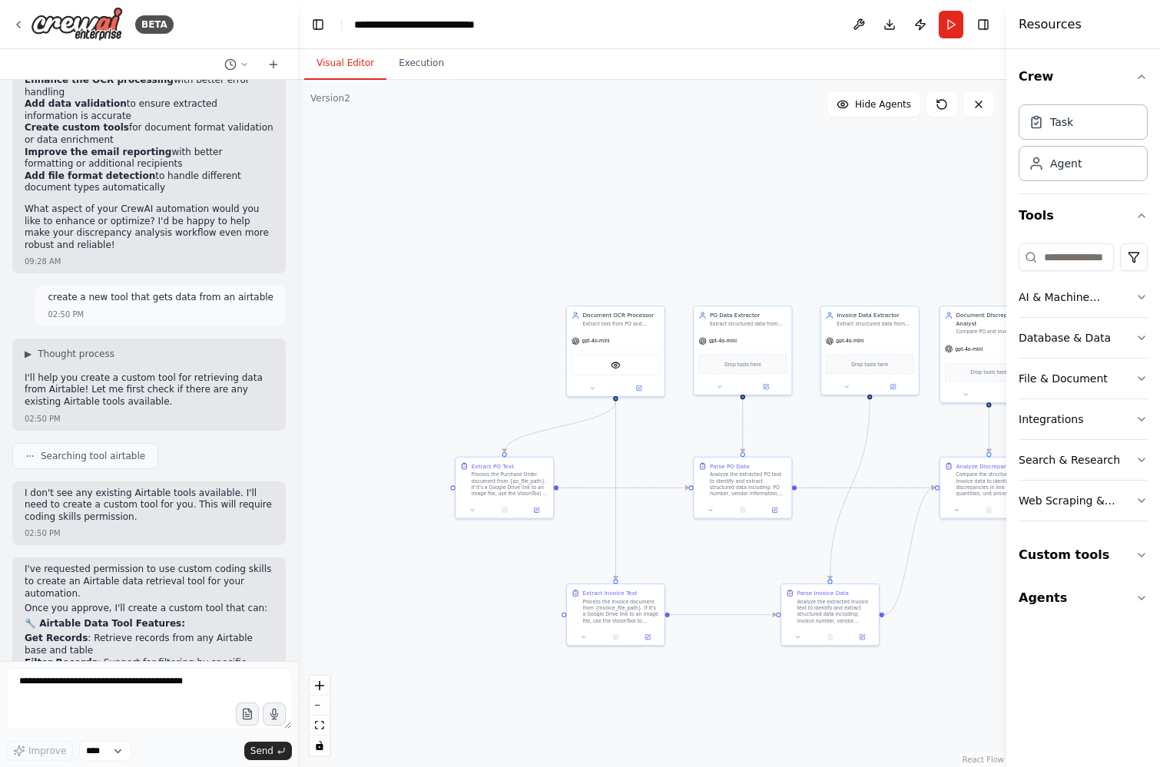
scroll to position [7172, 0]
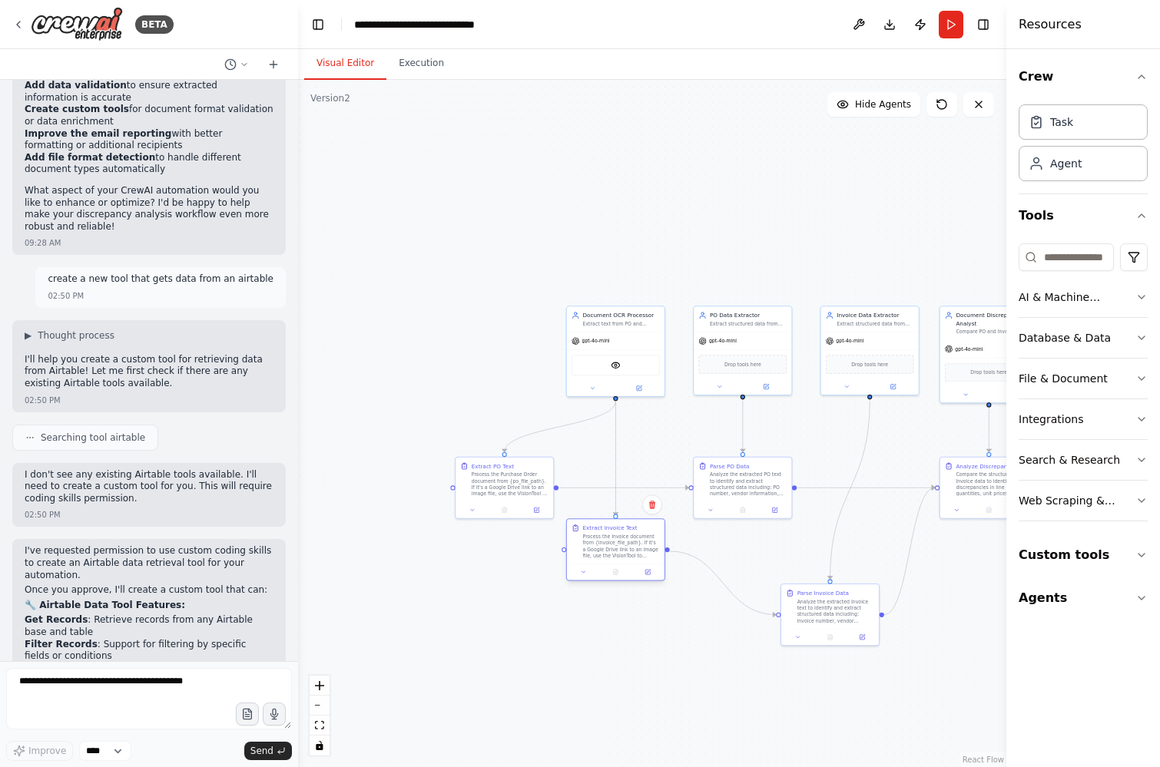
drag, startPoint x: 631, startPoint y: 598, endPoint x: 630, endPoint y: 534, distance: 64.5
click at [630, 534] on div "Process the Invoice document from {invoice_file_path}. If it's a Google Drive l…" at bounding box center [621, 546] width 77 height 25
drag, startPoint x: 821, startPoint y: 596, endPoint x: 829, endPoint y: 548, distance: 48.2
click at [829, 548] on div "Parse Invoice Data Analyze the extracted Invoice text to identify and extract s…" at bounding box center [843, 557] width 77 height 35
drag, startPoint x: 846, startPoint y: 555, endPoint x: 860, endPoint y: 538, distance: 22.4
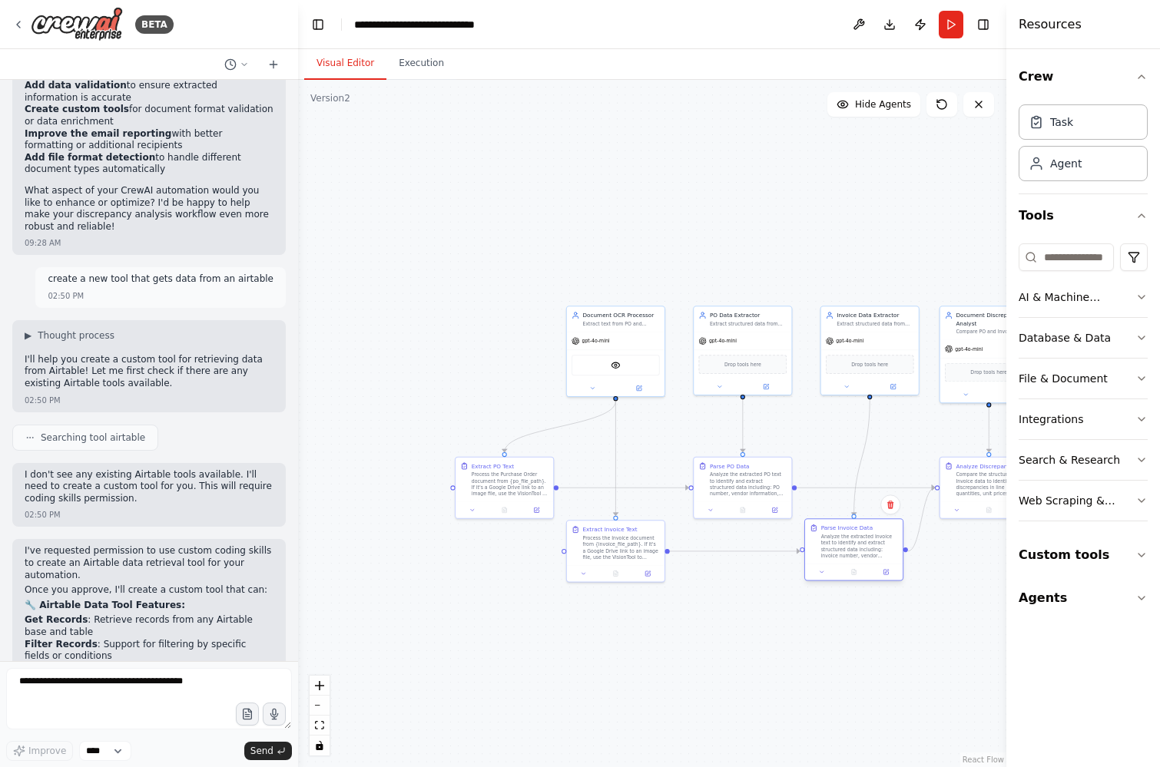
click at [860, 538] on div "Analyze the extracted Invoice text to identify and extract structured data incl…" at bounding box center [859, 546] width 77 height 25
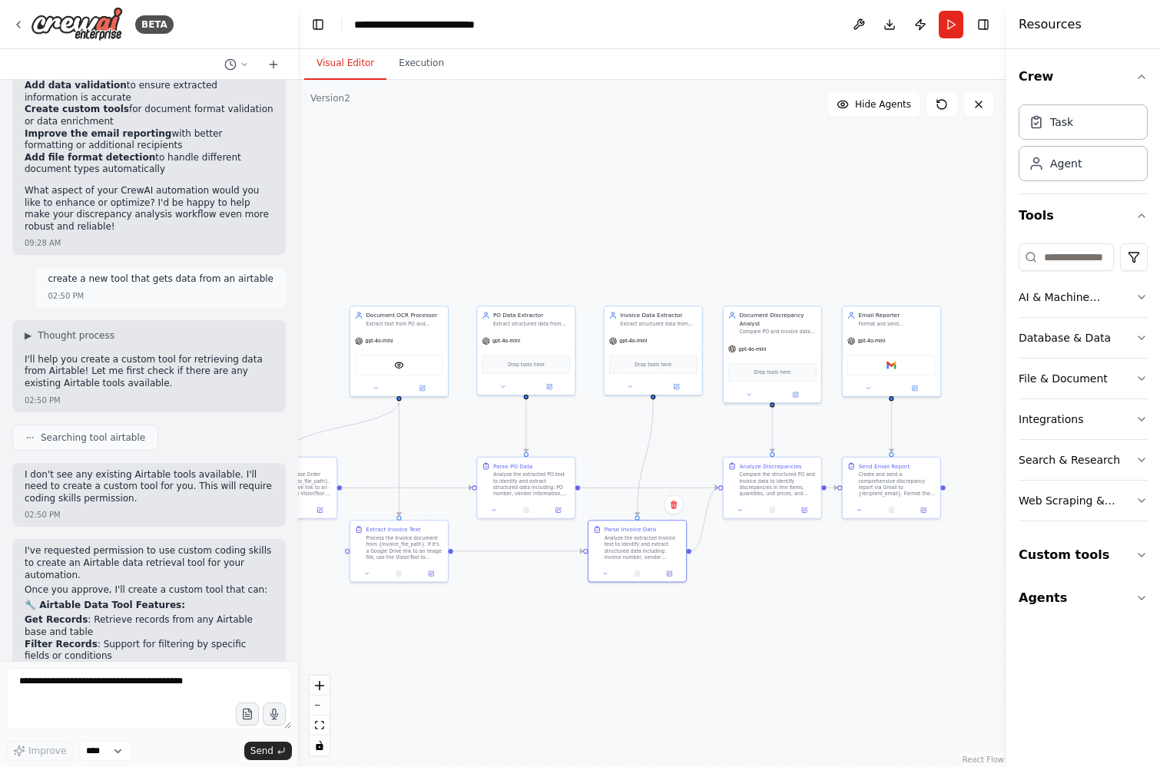
drag, startPoint x: 800, startPoint y: 656, endPoint x: 585, endPoint y: 656, distance: 215.9
click at [584, 656] on div ".deletable-edge-delete-btn { width: 20px; height: 20px; border: 0px solid #ffff…" at bounding box center [652, 423] width 708 height 687
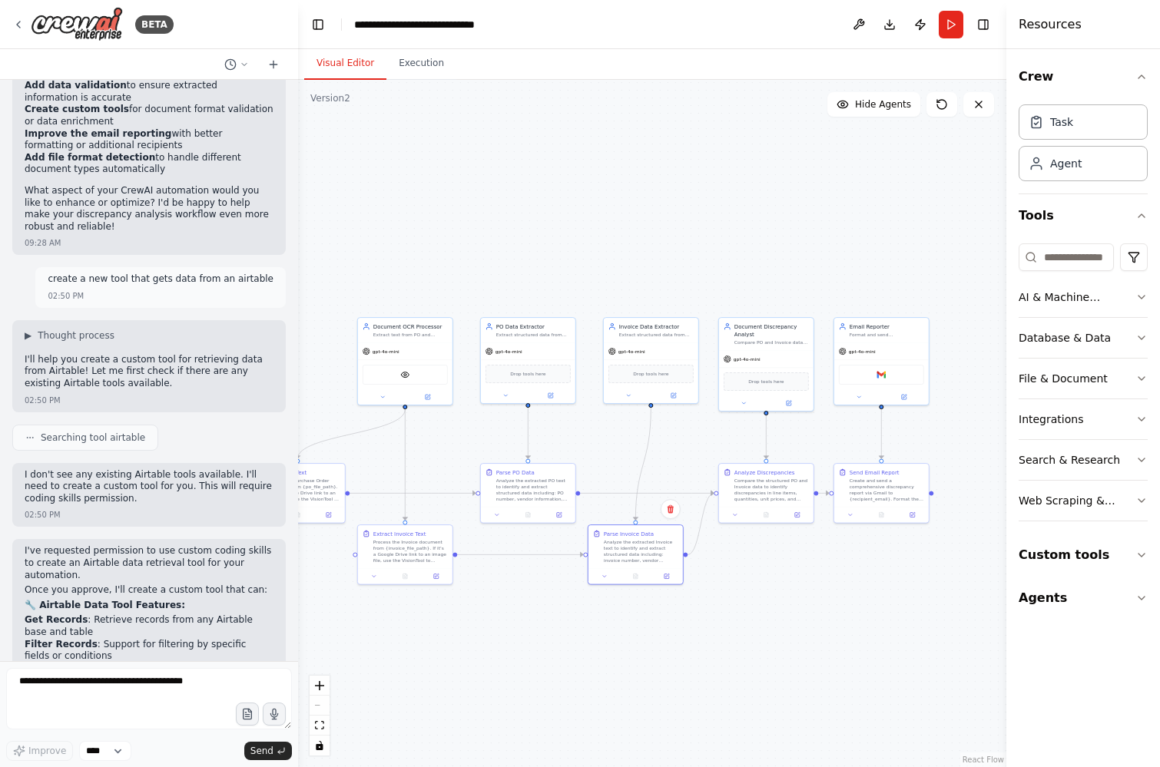
scroll to position [9448, 0]
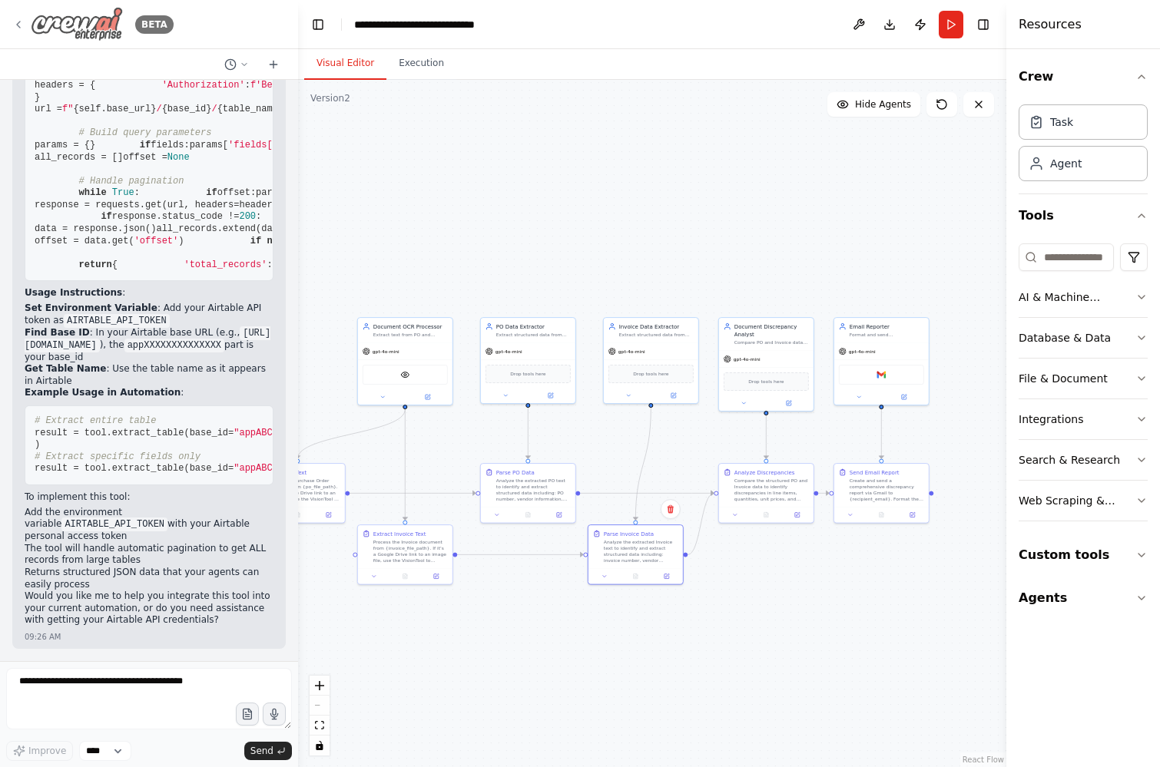
click at [18, 25] on icon at bounding box center [18, 25] width 3 height 6
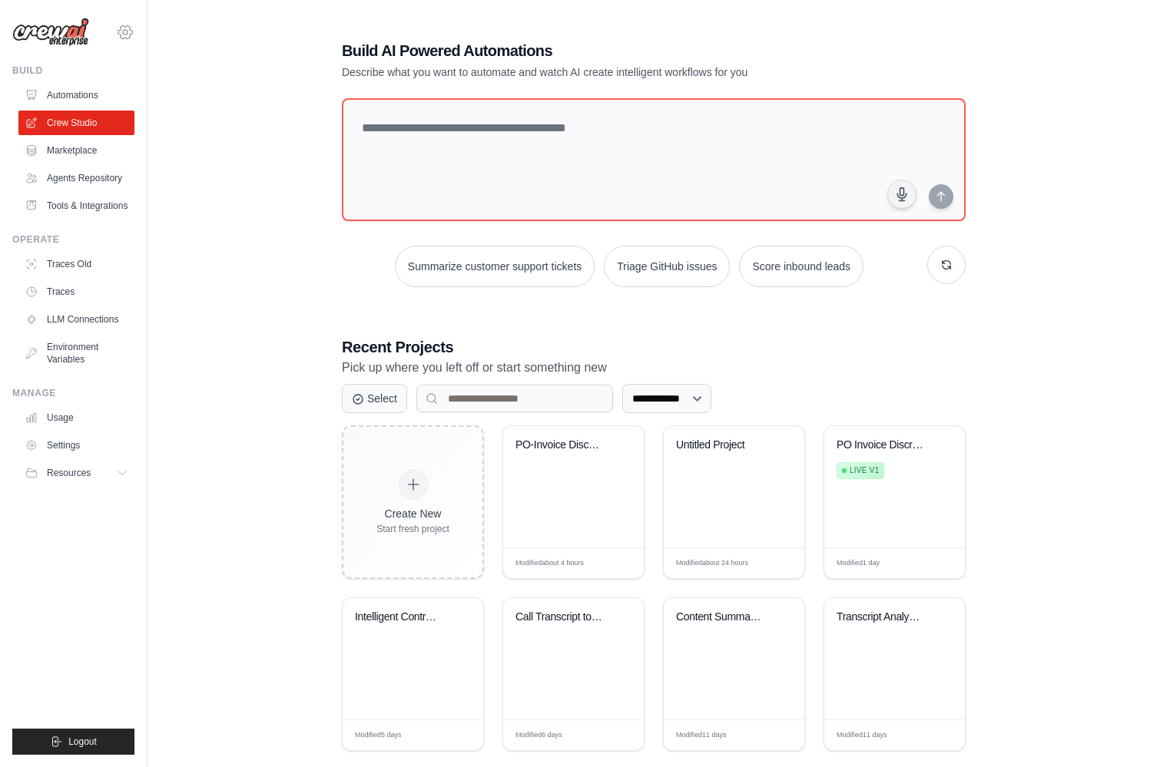
click at [125, 34] on icon at bounding box center [125, 32] width 5 height 5
click at [124, 32] on icon at bounding box center [125, 32] width 18 height 18
click at [134, 31] on div "[PERSON_NAME][EMAIL_ADDRESS][PERSON_NAME][DOMAIN_NAME] CrewAI Demo Account [PER…" at bounding box center [73, 383] width 147 height 767
click at [130, 31] on icon at bounding box center [125, 32] width 18 height 18
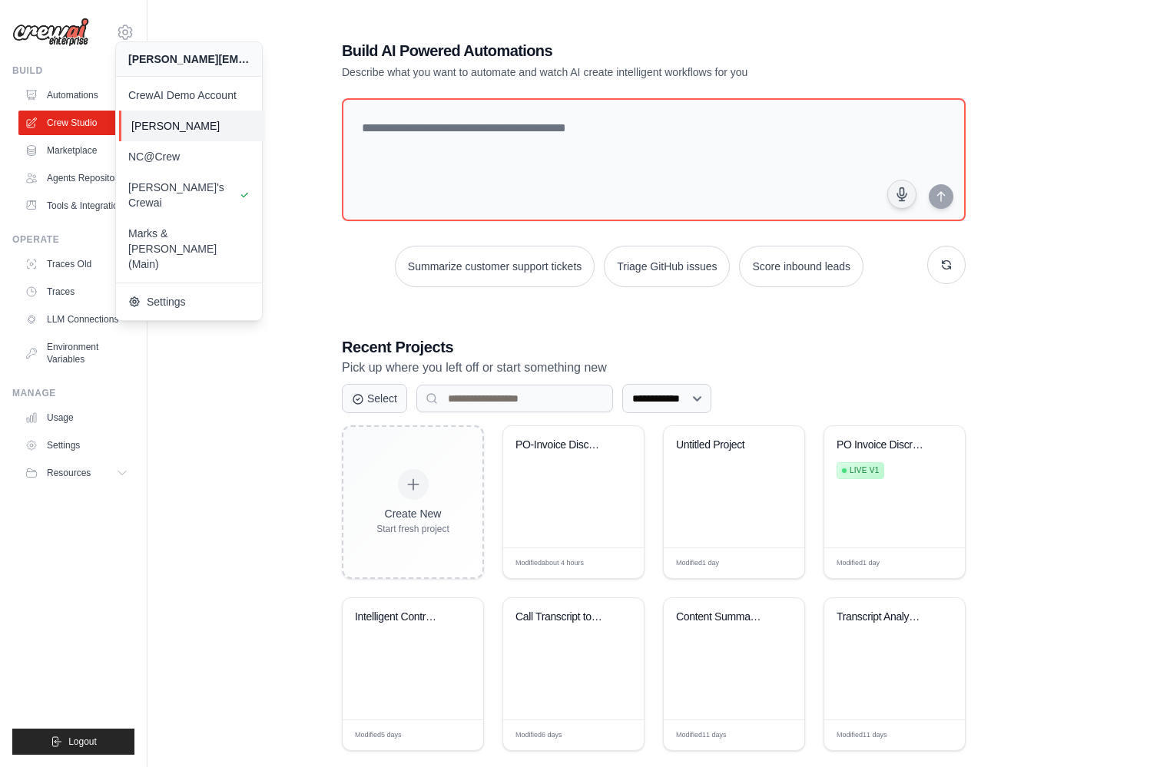
click at [173, 130] on span "[PERSON_NAME]" at bounding box center [191, 125] width 121 height 15
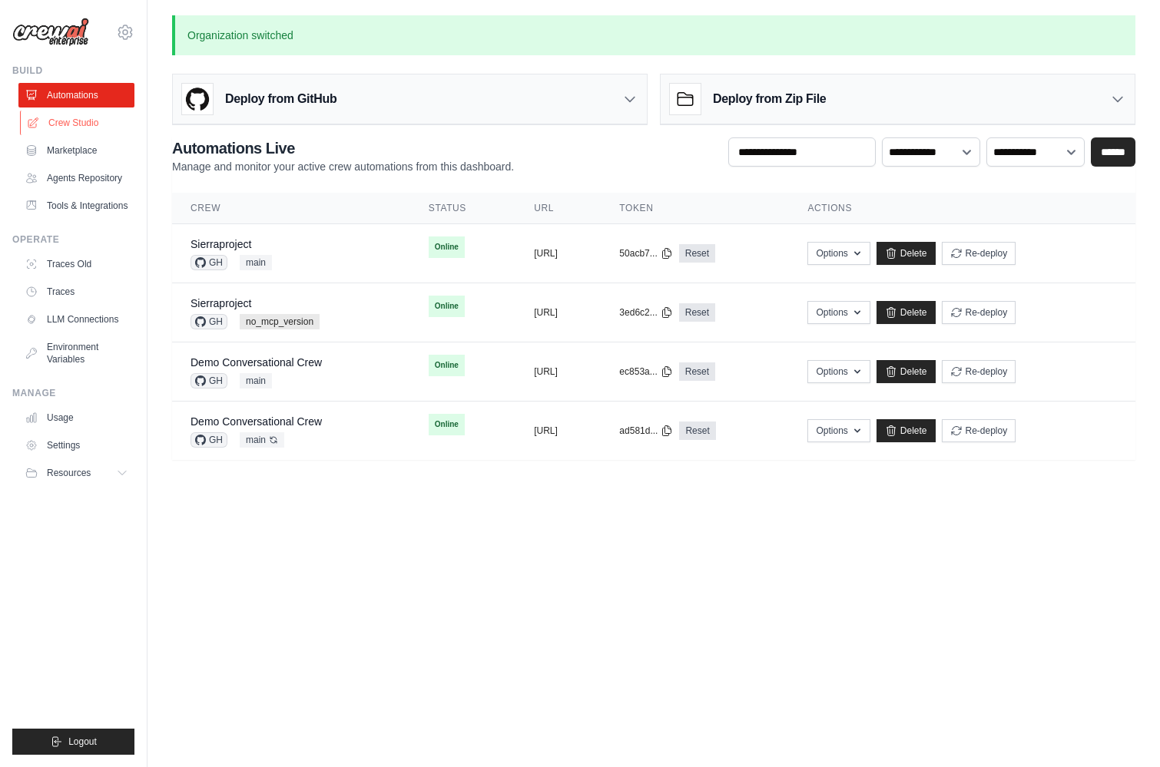
click at [73, 125] on link "Crew Studio" at bounding box center [78, 123] width 116 height 25
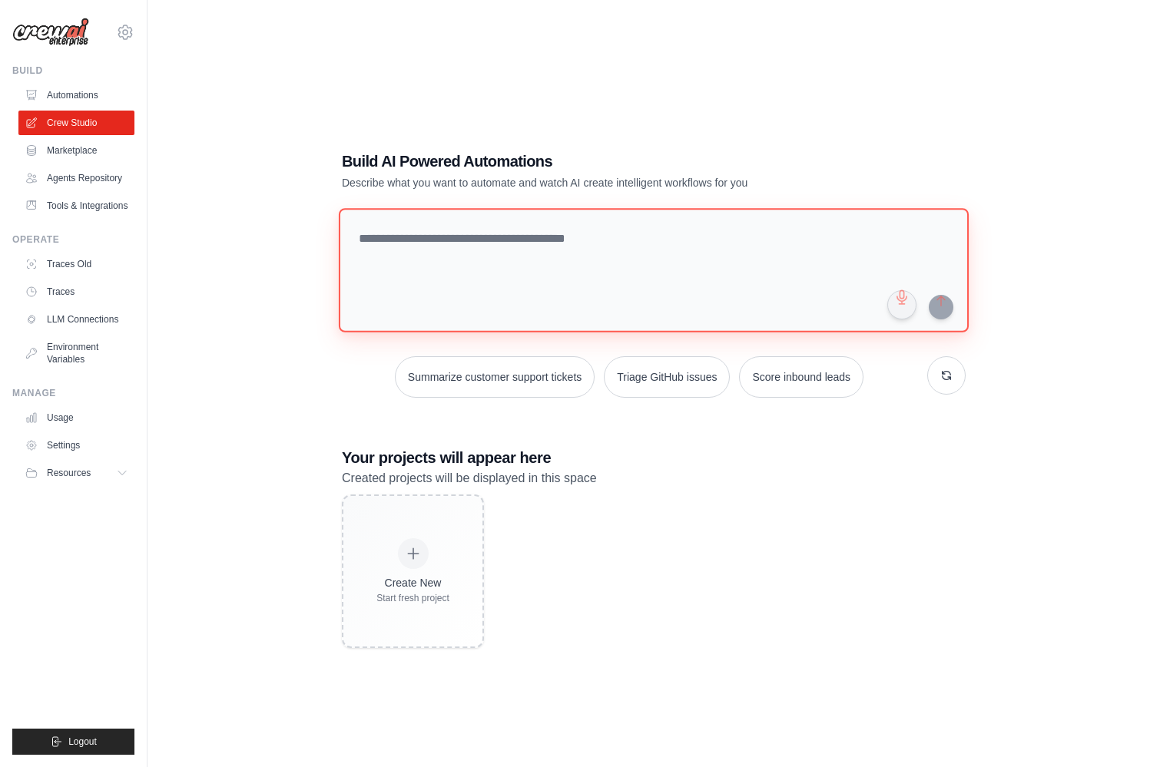
click at [578, 263] on textarea at bounding box center [654, 270] width 630 height 124
click at [101, 209] on link "Tools & Integrations" at bounding box center [78, 206] width 116 height 25
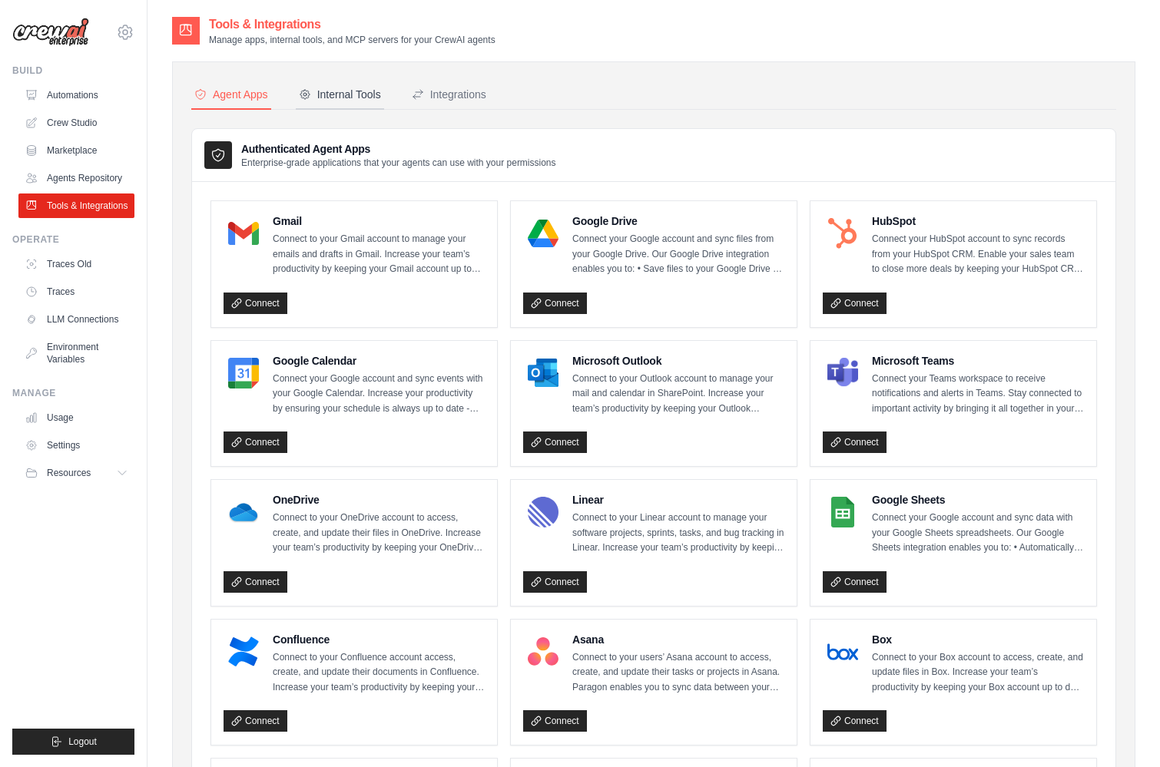
click at [358, 101] on div "Internal Tools" at bounding box center [340, 94] width 82 height 15
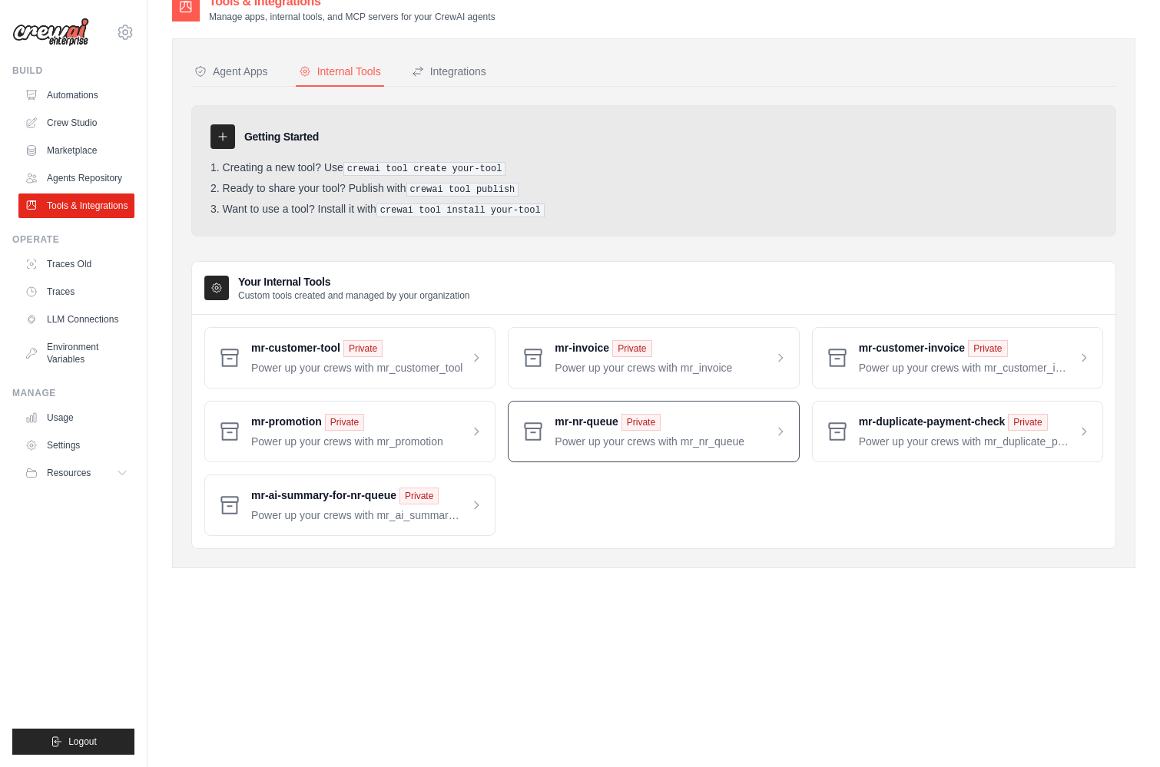
scroll to position [31, 0]
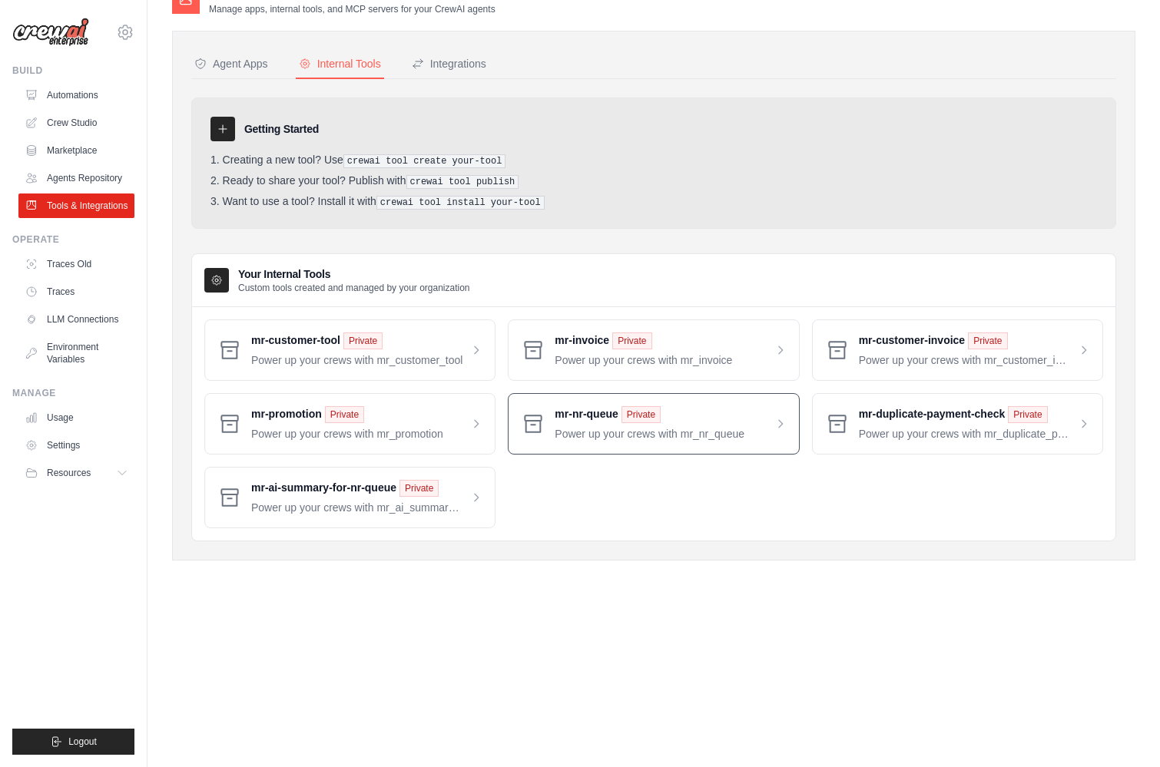
click at [603, 431] on span at bounding box center [670, 423] width 231 height 35
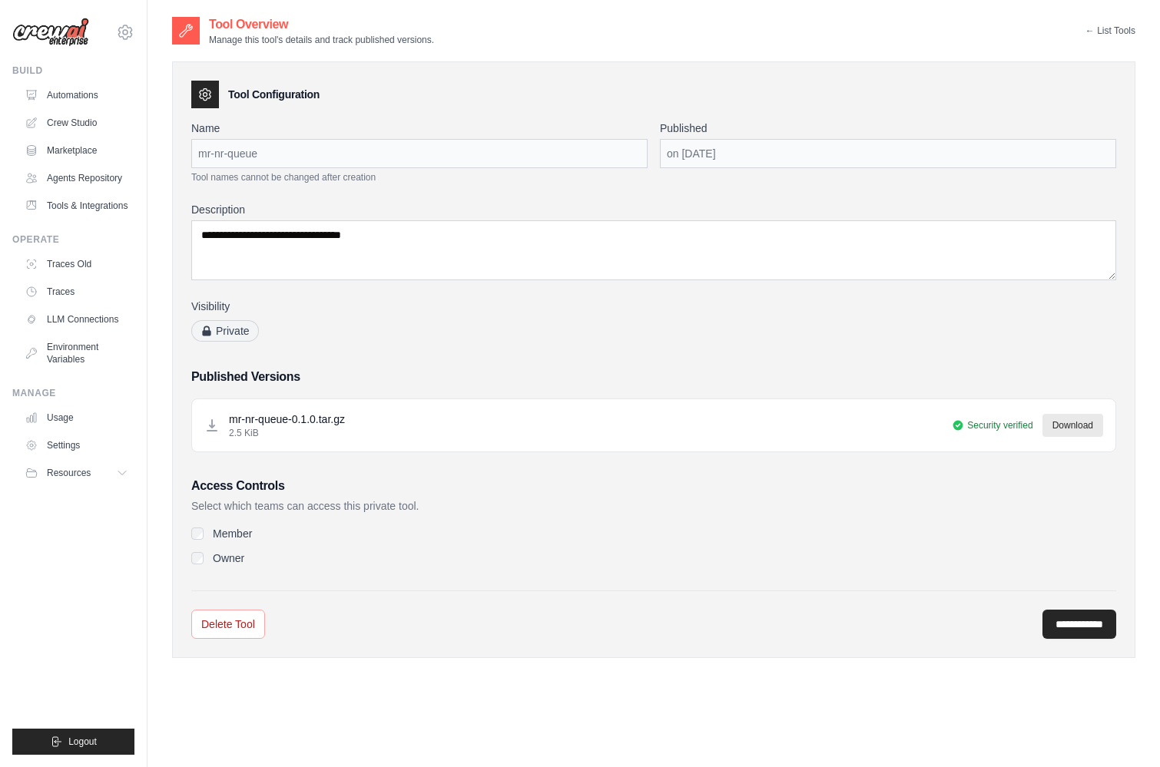
drag, startPoint x: 229, startPoint y: 415, endPoint x: 352, endPoint y: 416, distance: 122.9
click at [352, 416] on div "mr-nr-queue-0.1.0.tar.gz 2.5 KiB Security verified Download" at bounding box center [653, 426] width 899 height 28
copy p "mr-nr-queue-0.1.0.tar.gz"
click at [189, 32] on icon at bounding box center [185, 30] width 15 height 15
click at [1105, 32] on link "← List Tools" at bounding box center [1110, 31] width 50 height 12
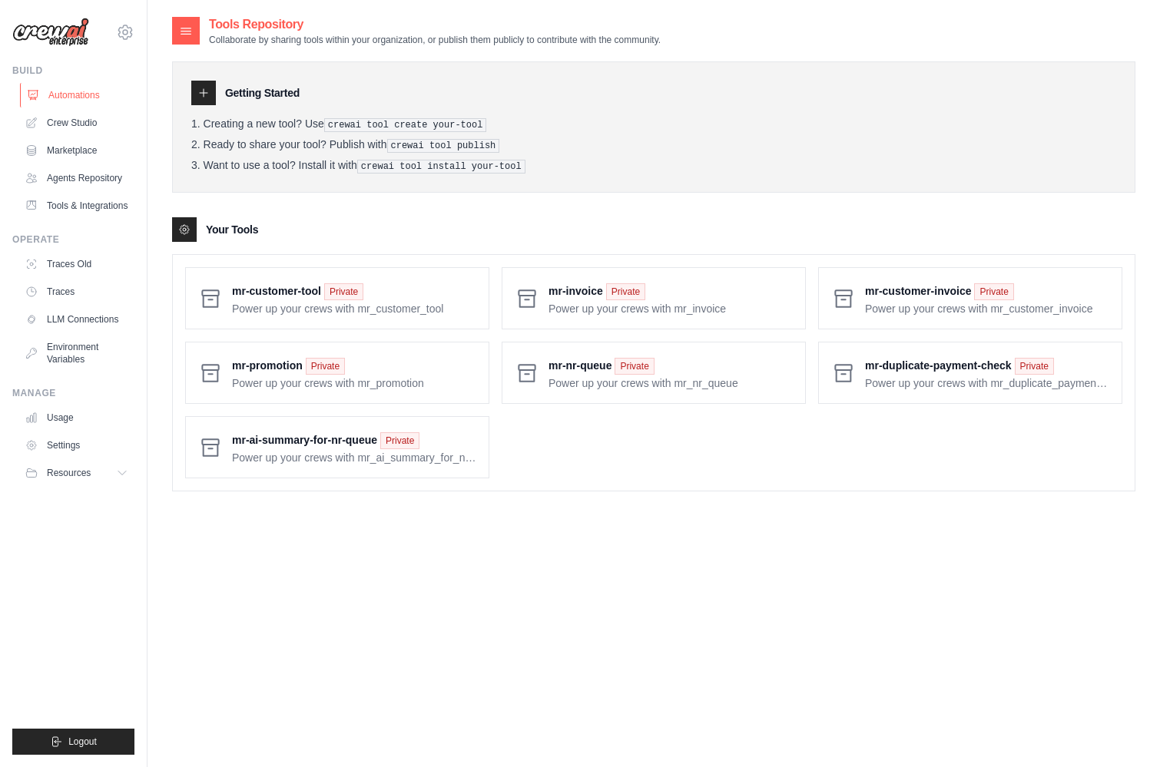
click at [84, 88] on link "Automations" at bounding box center [78, 95] width 116 height 25
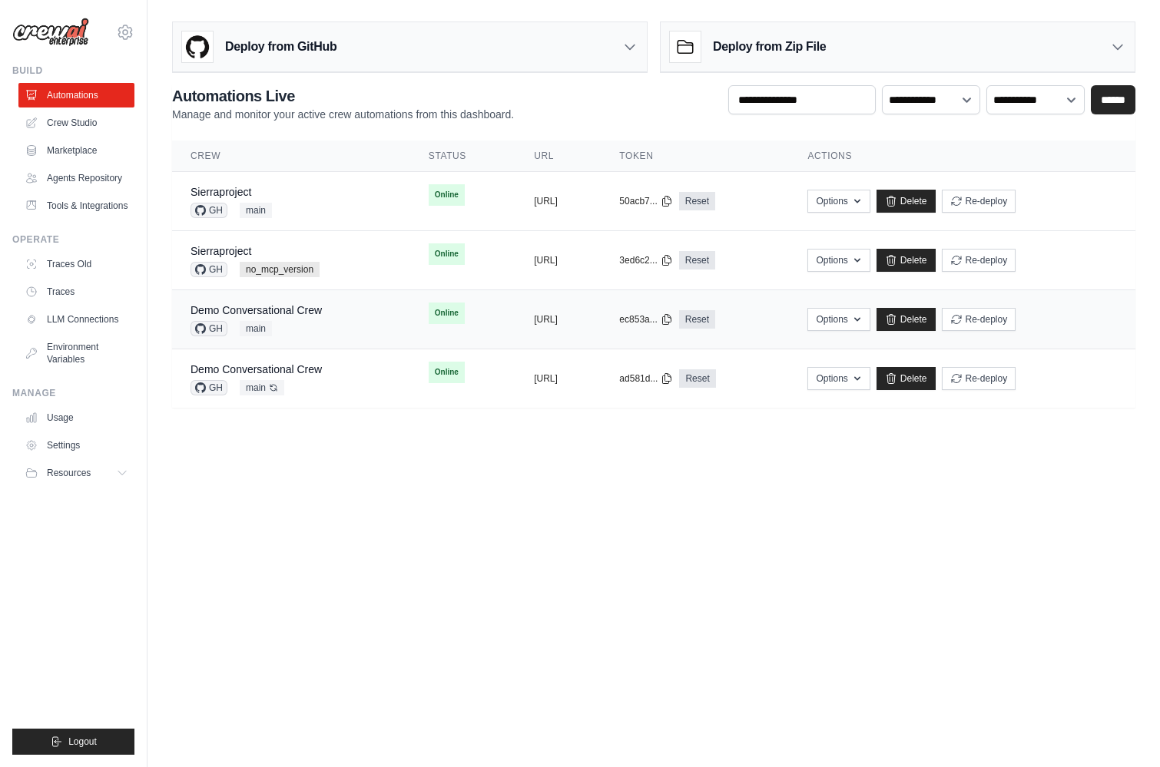
click at [340, 313] on div "Demo Conversational Crew GH main" at bounding box center [291, 320] width 201 height 34
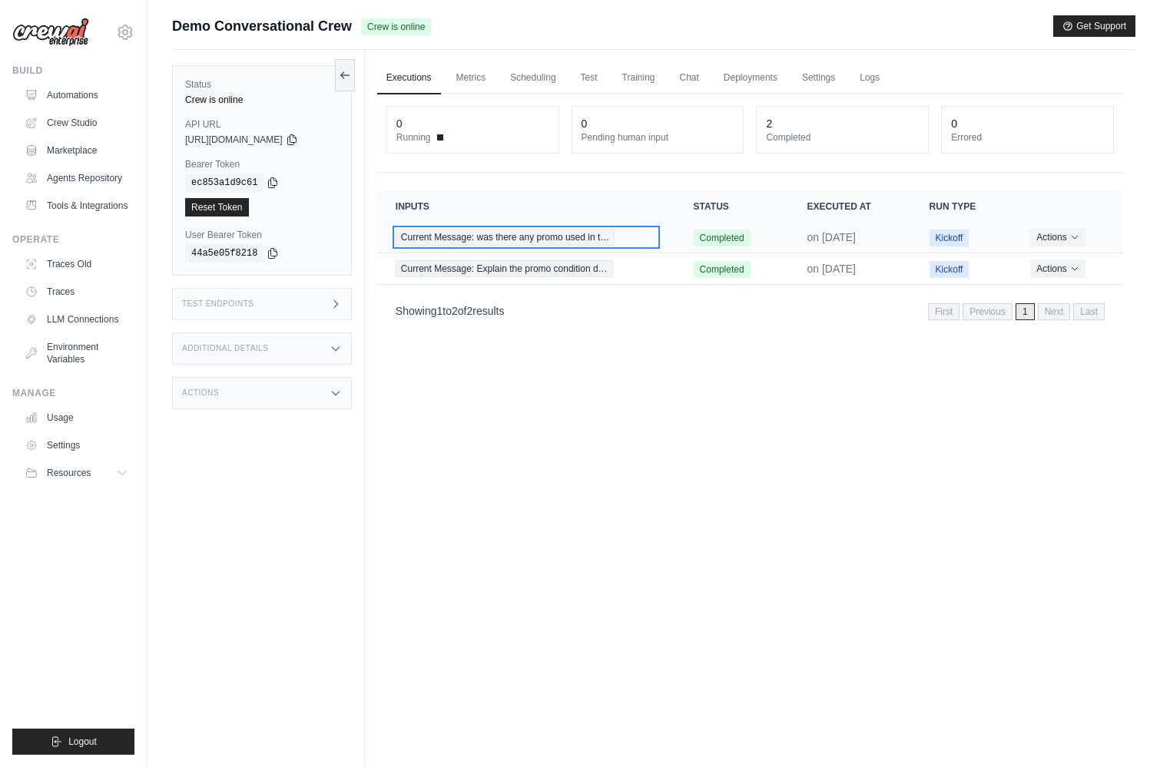
click at [629, 238] on div "Current Message: was there any promo used in t…" at bounding box center [526, 237] width 261 height 17
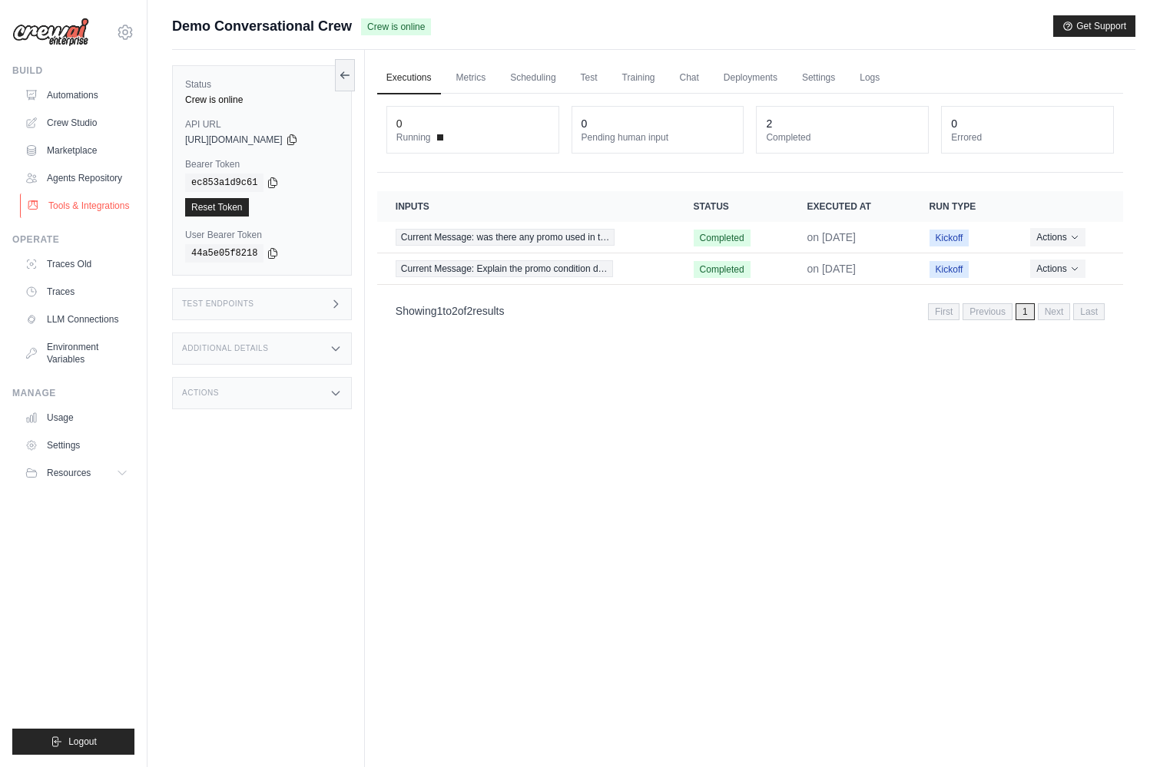
click at [97, 203] on link "Tools & Integrations" at bounding box center [78, 206] width 116 height 25
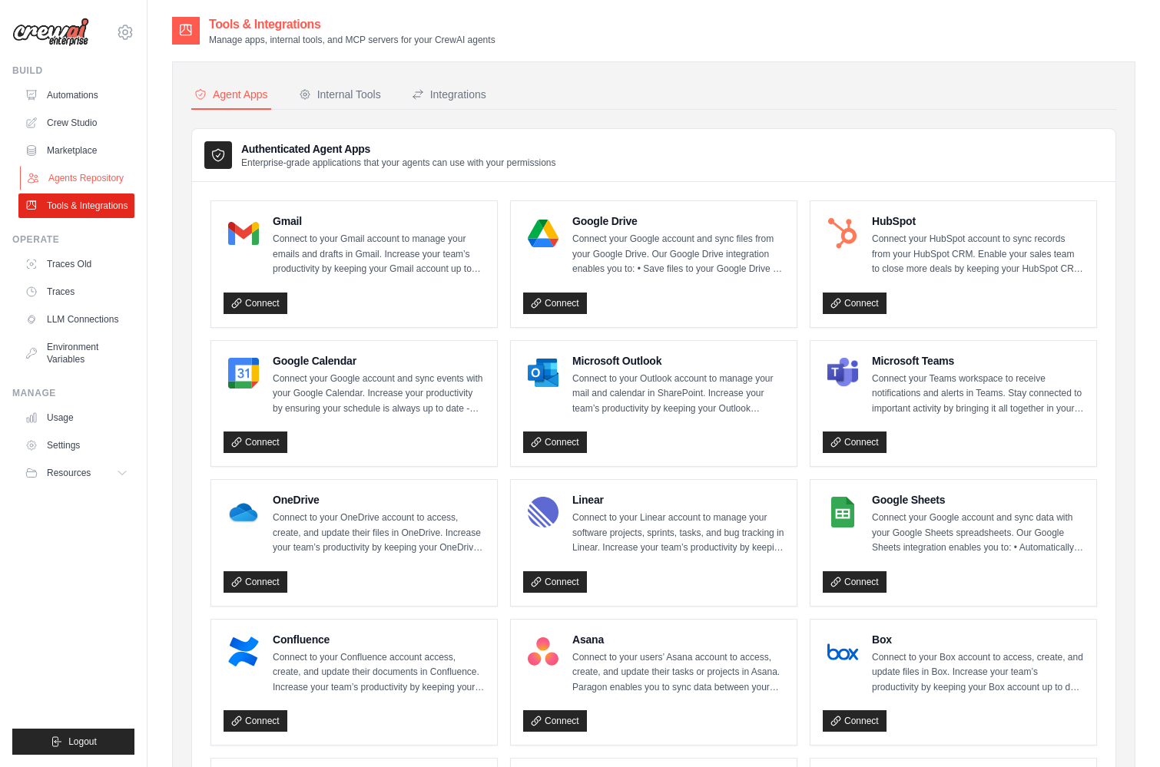
click at [92, 181] on link "Agents Repository" at bounding box center [78, 178] width 116 height 25
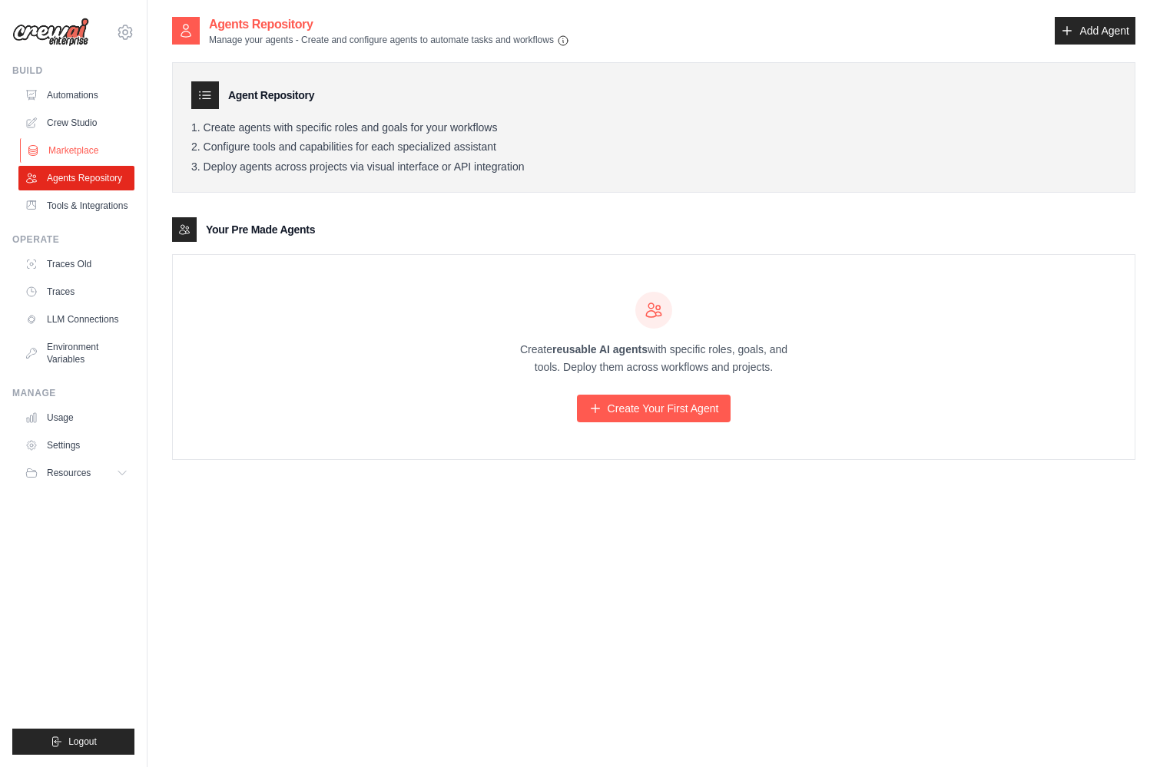
click at [85, 151] on link "Marketplace" at bounding box center [78, 150] width 116 height 25
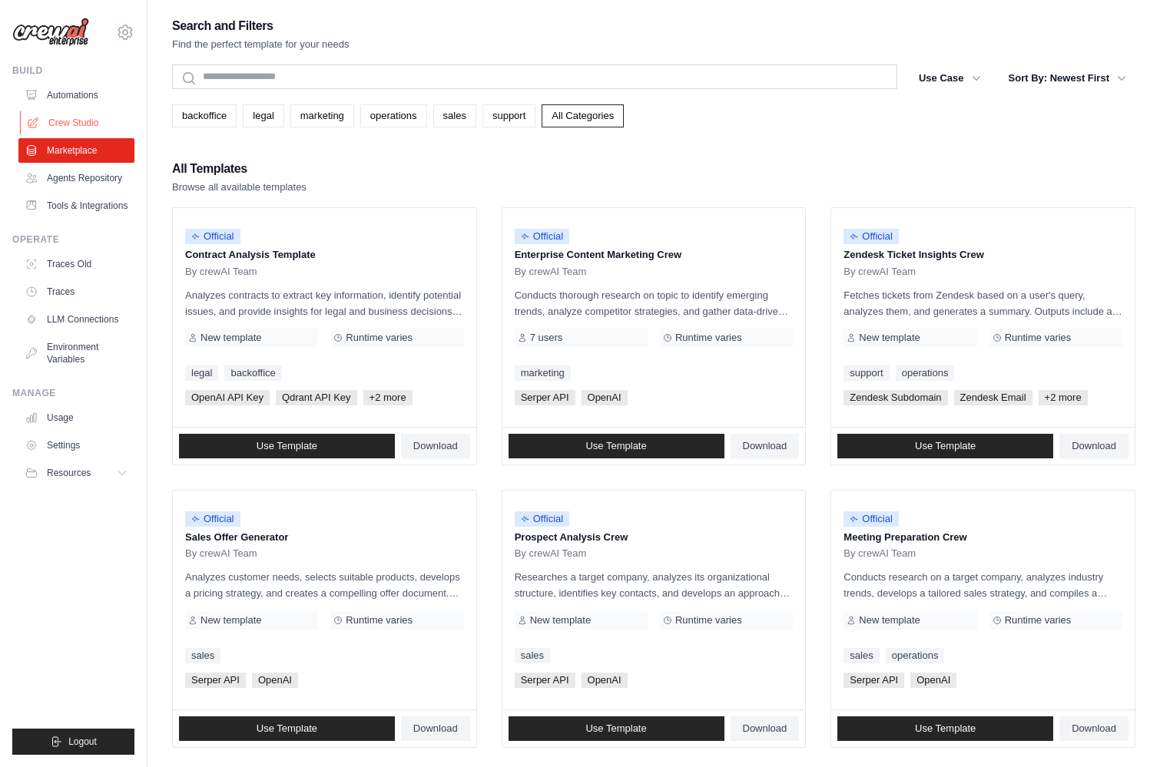
click at [80, 120] on link "Crew Studio" at bounding box center [78, 123] width 116 height 25
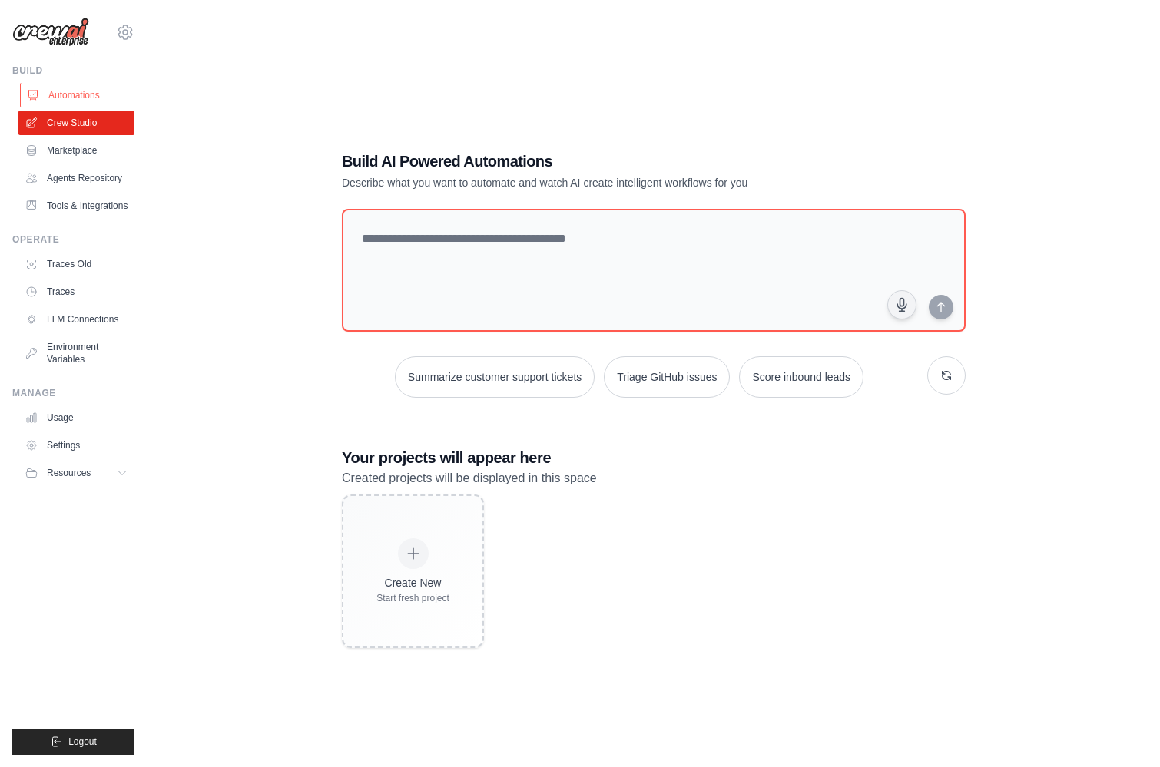
click at [70, 91] on link "Automations" at bounding box center [78, 95] width 116 height 25
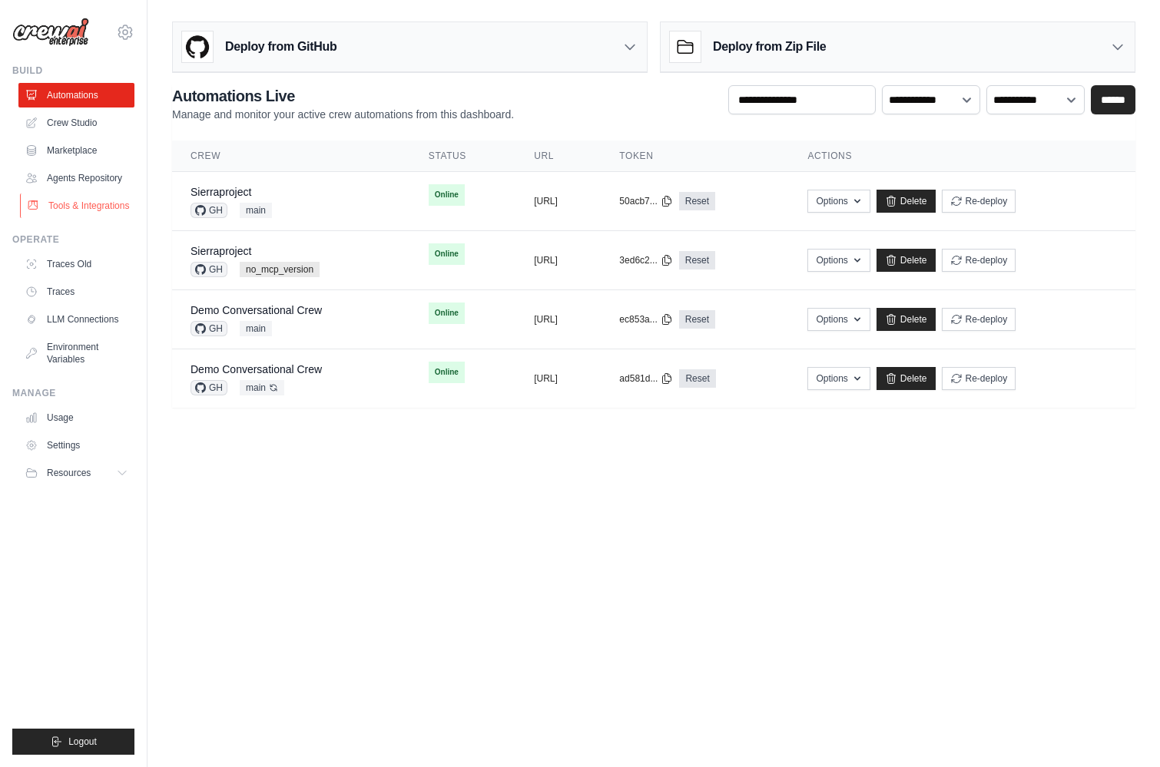
click at [88, 209] on link "Tools & Integrations" at bounding box center [78, 206] width 116 height 25
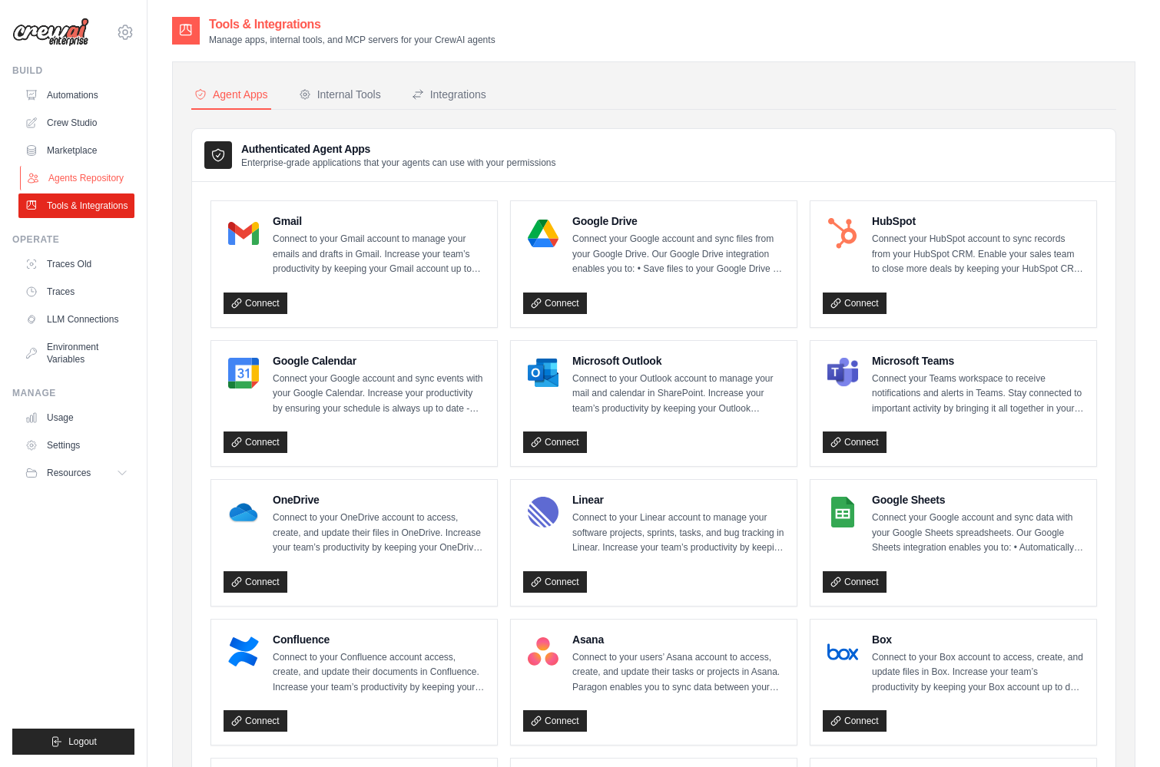
click at [84, 187] on link "Agents Repository" at bounding box center [78, 178] width 116 height 25
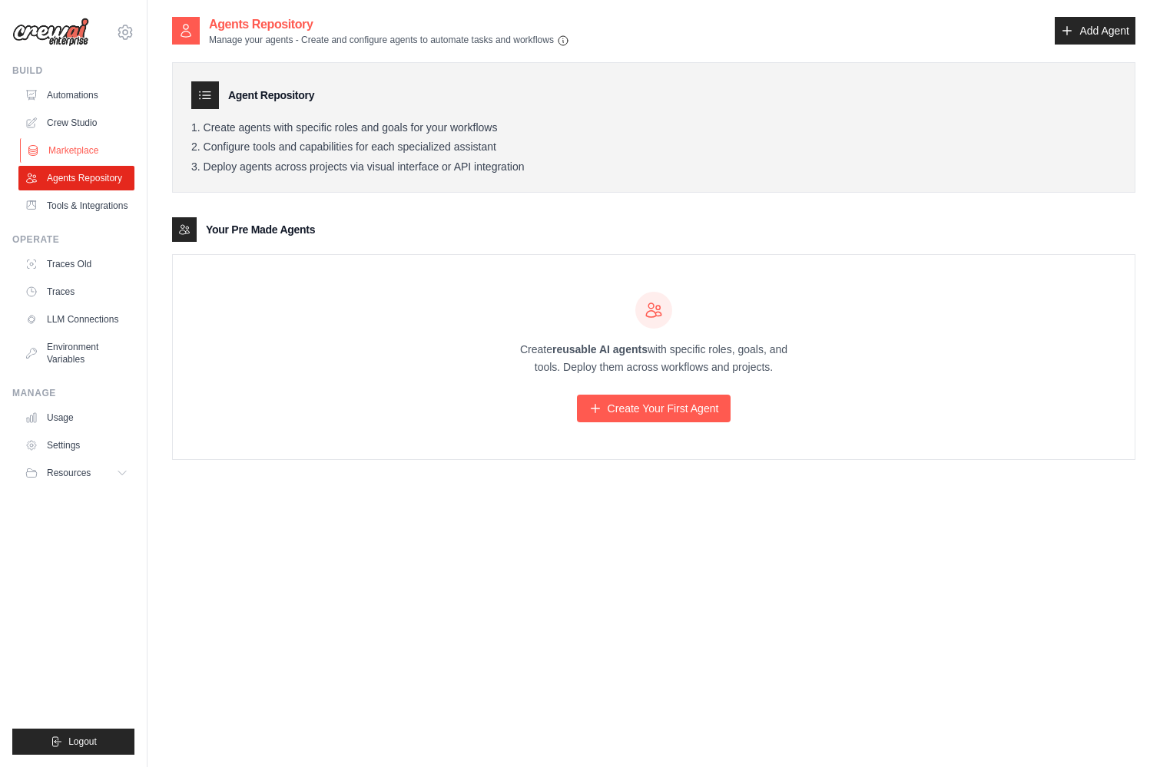
click at [75, 153] on link "Marketplace" at bounding box center [78, 150] width 116 height 25
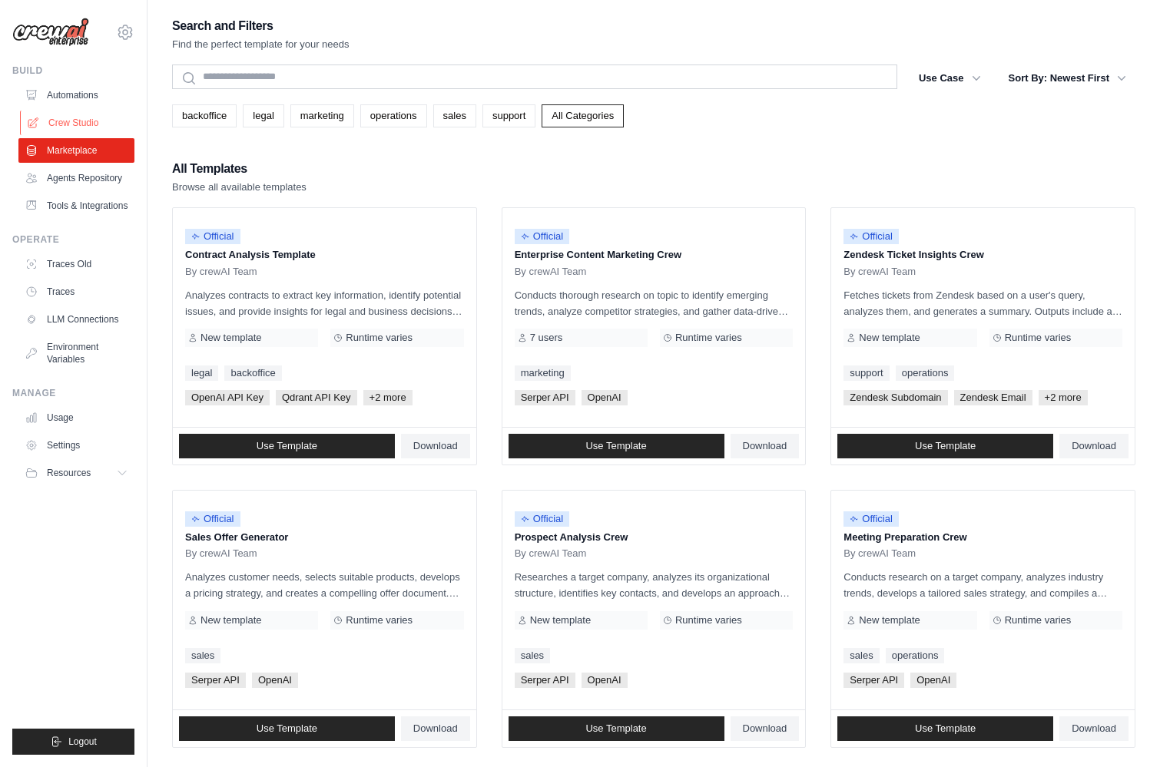
click at [77, 128] on link "Crew Studio" at bounding box center [78, 123] width 116 height 25
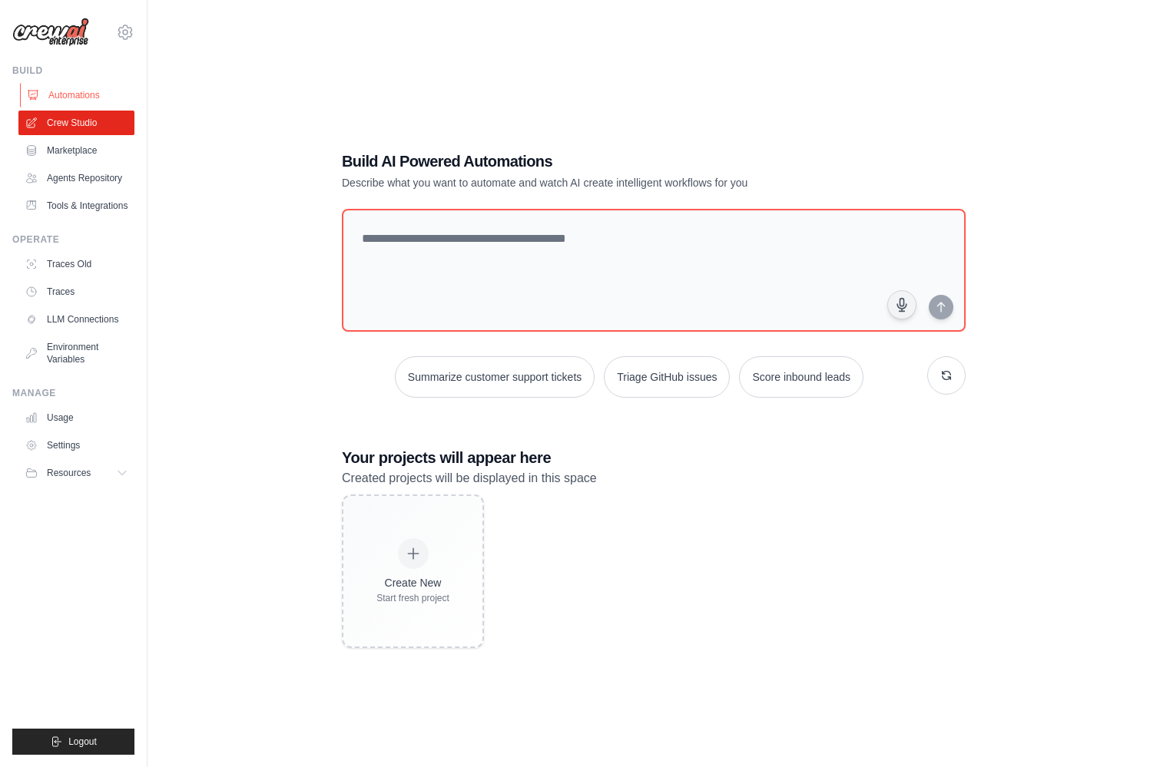
click at [72, 95] on link "Automations" at bounding box center [78, 95] width 116 height 25
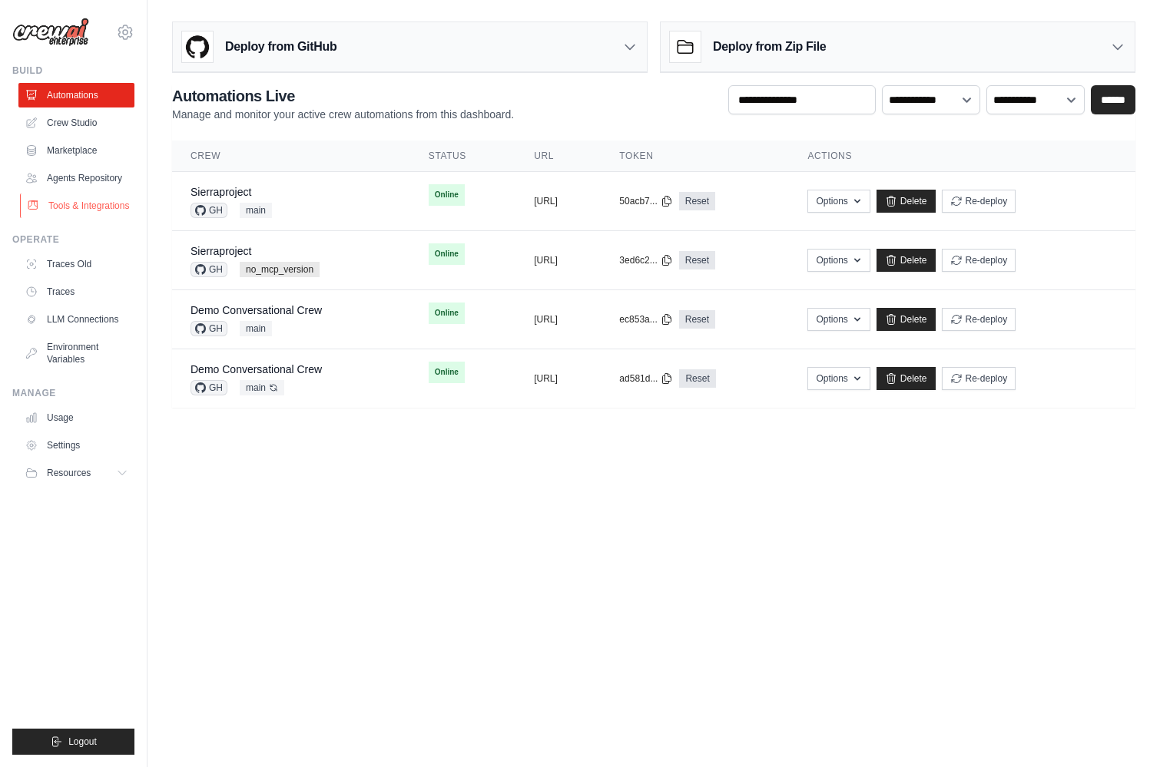
click at [108, 206] on link "Tools & Integrations" at bounding box center [78, 206] width 116 height 25
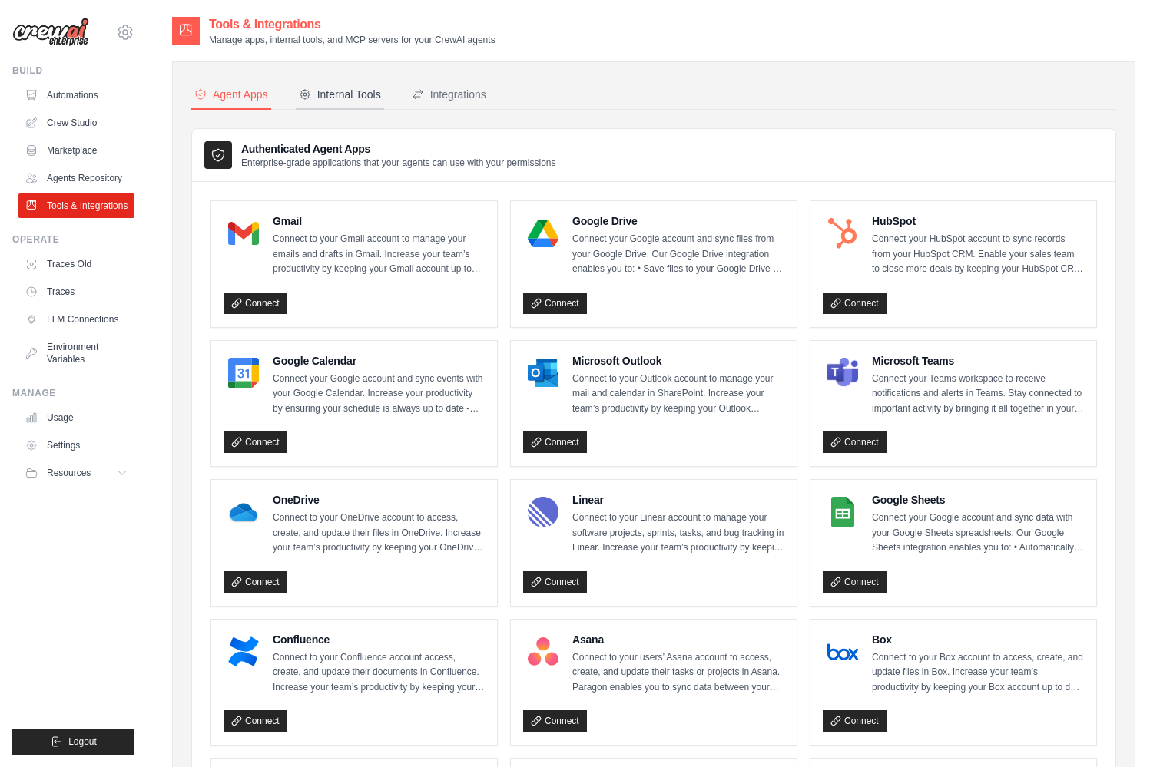
click at [359, 91] on div "Internal Tools" at bounding box center [340, 94] width 82 height 15
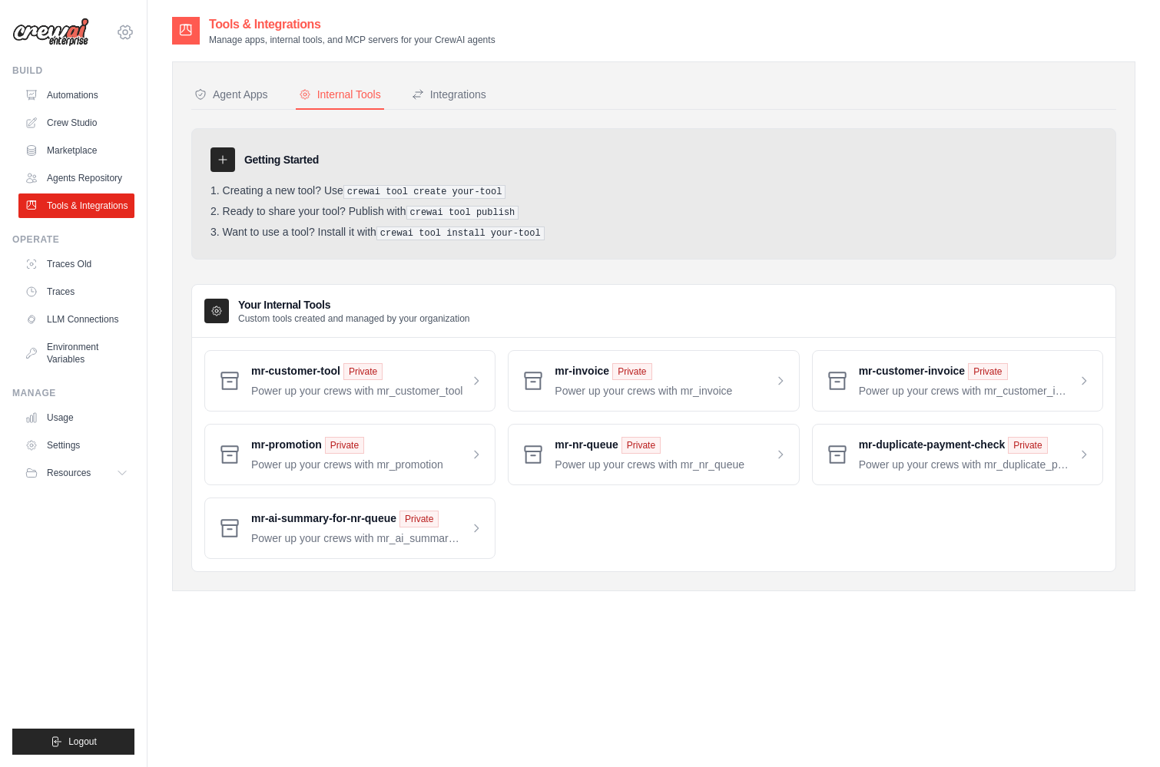
click at [123, 33] on icon at bounding box center [125, 32] width 5 height 5
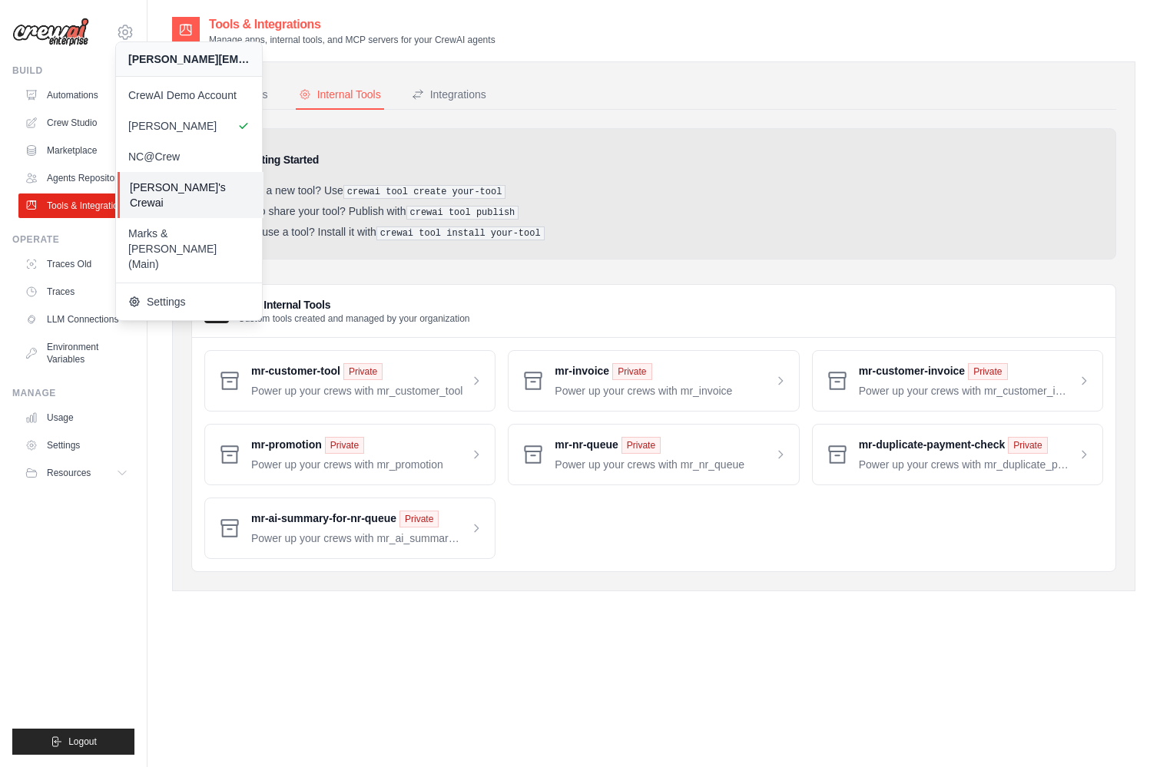
click at [185, 184] on span "[PERSON_NAME]'s Crewai" at bounding box center [190, 195] width 121 height 31
